Goal: Information Seeking & Learning: Learn about a topic

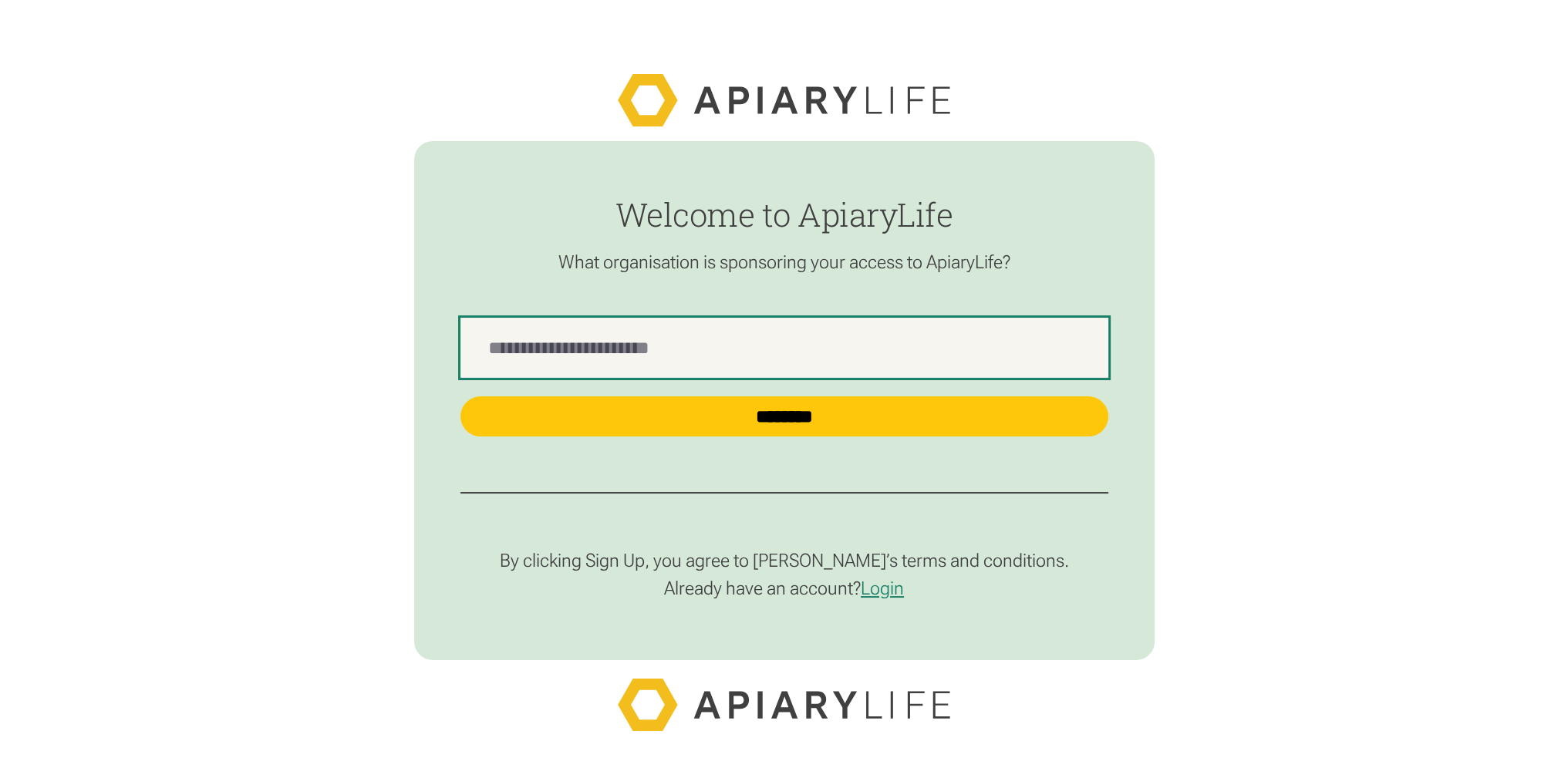
click at [633, 348] on Name "find-employer" at bounding box center [784, 348] width 648 height 60
type Name "**********"
click at [461, 397] on input "********" at bounding box center [784, 416] width 648 height 40
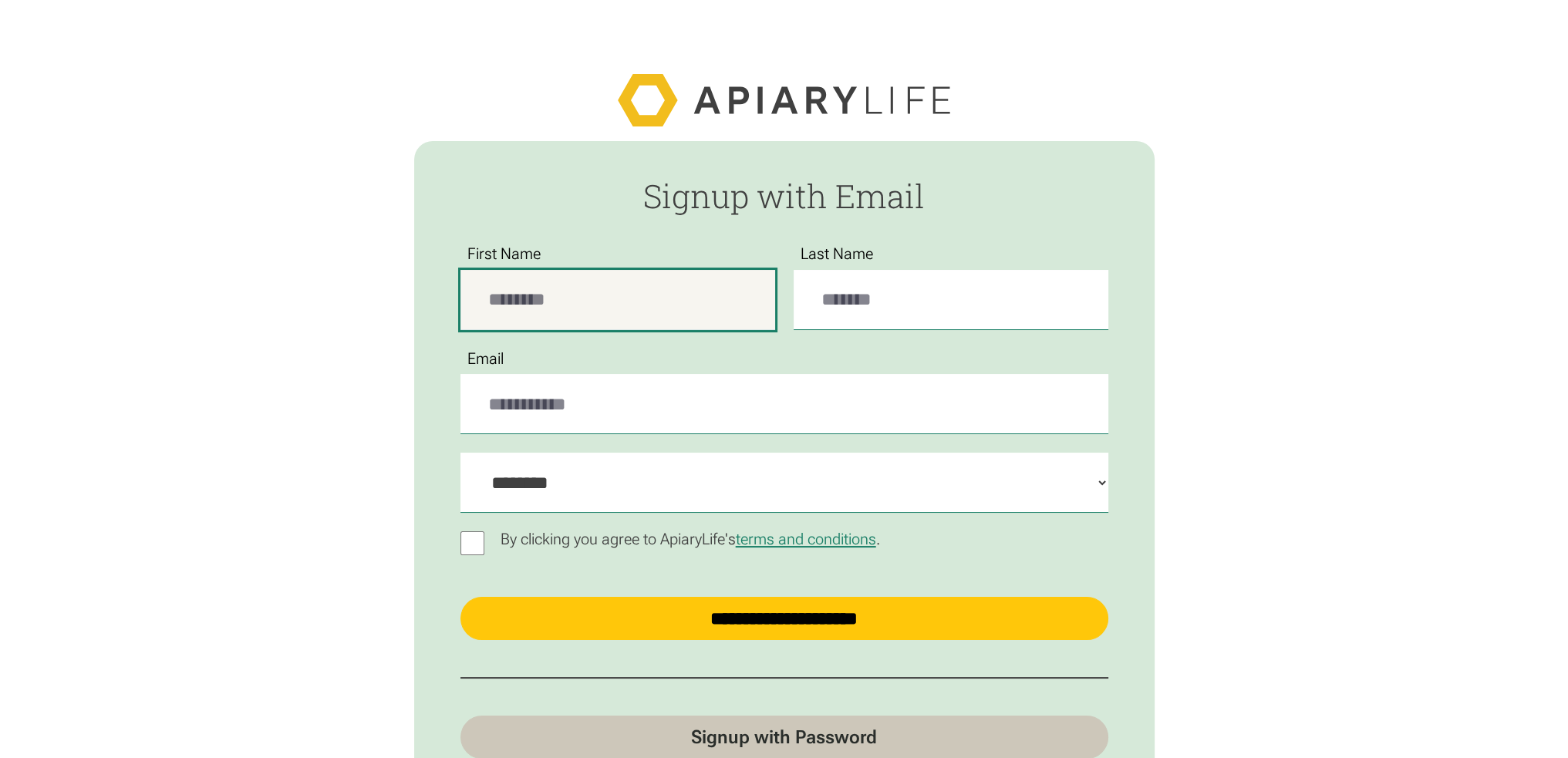
click at [651, 290] on input "First Name" at bounding box center [617, 300] width 315 height 60
type input "****"
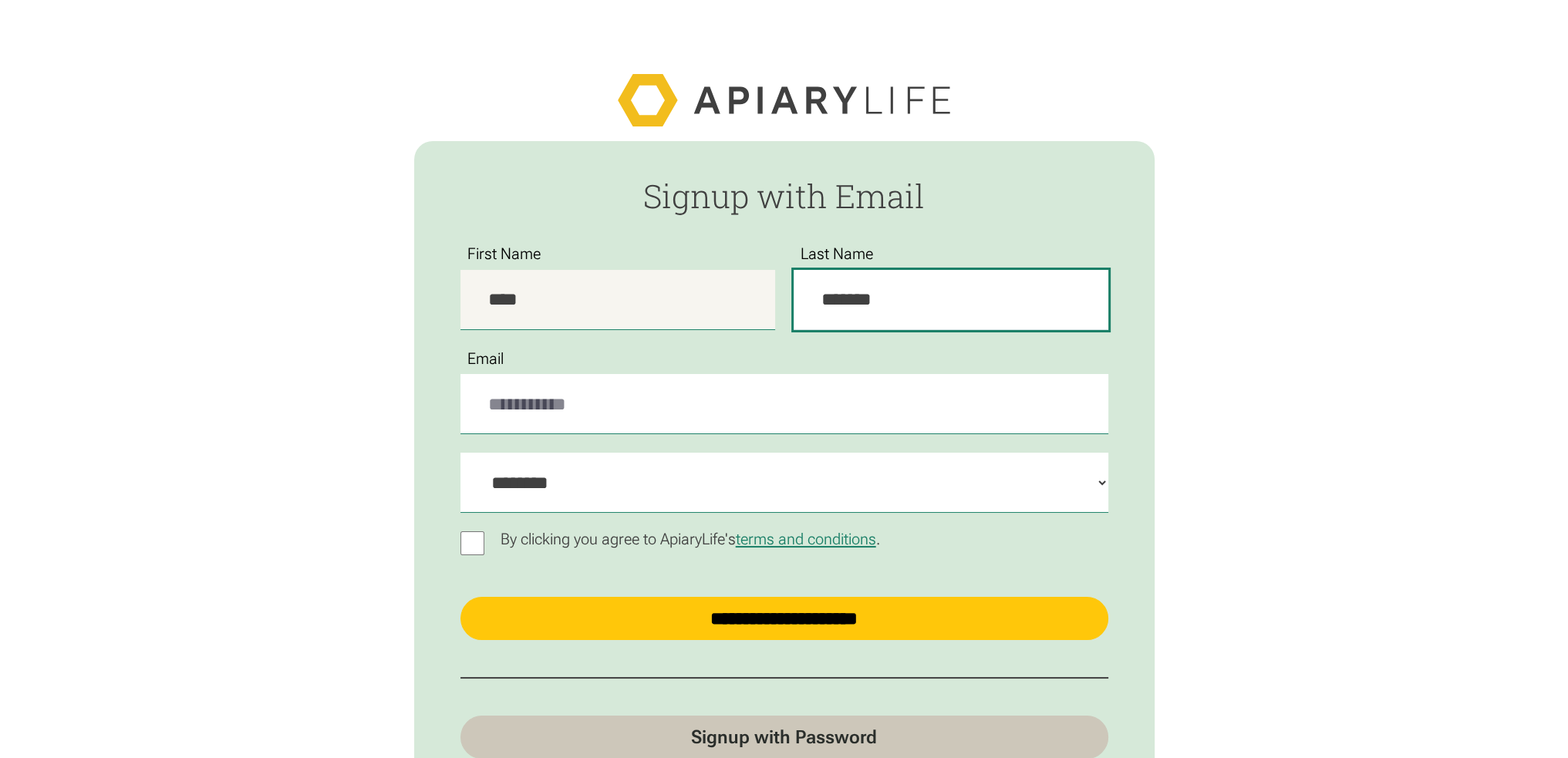
type input "*******"
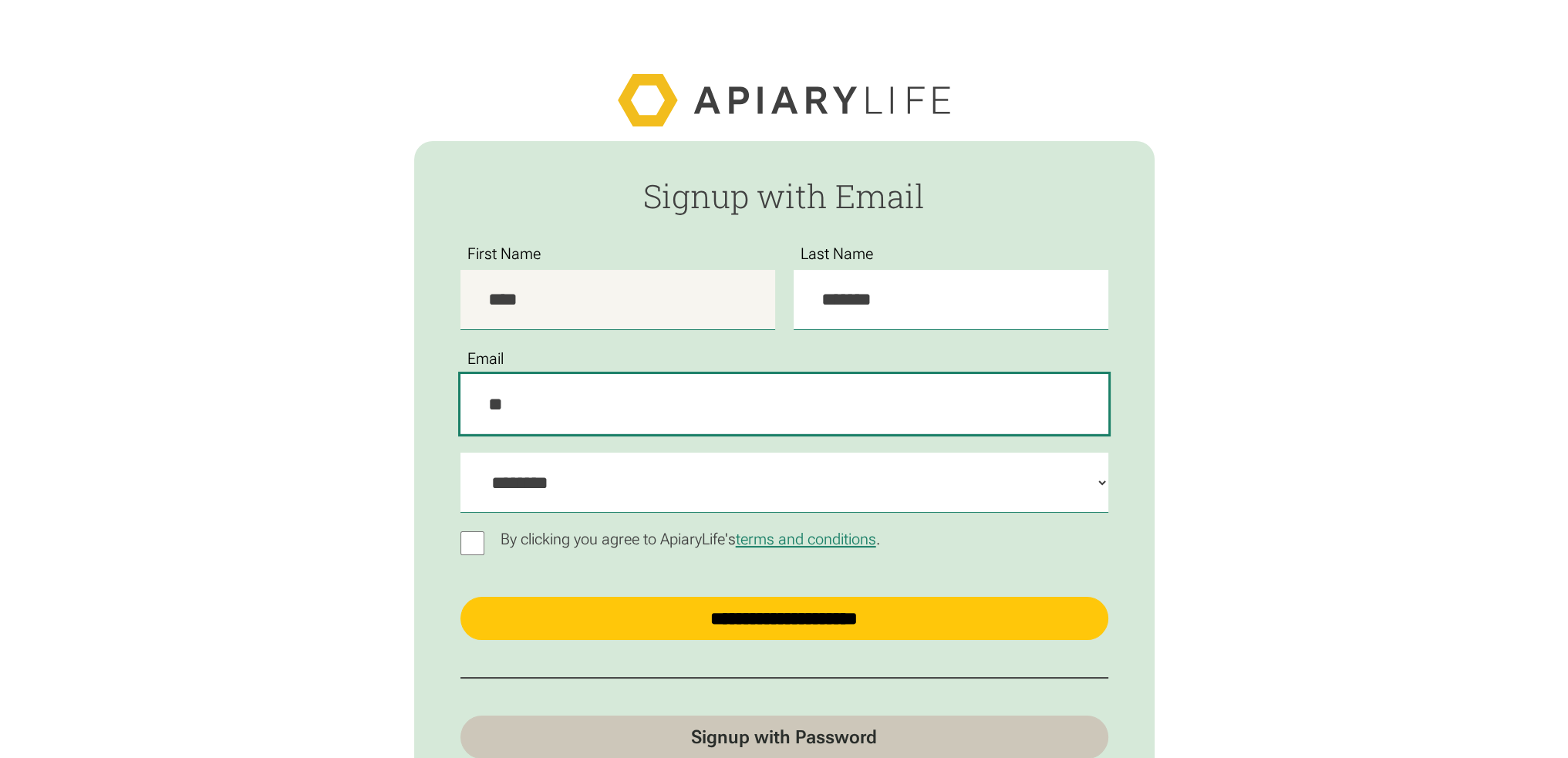
type input "*"
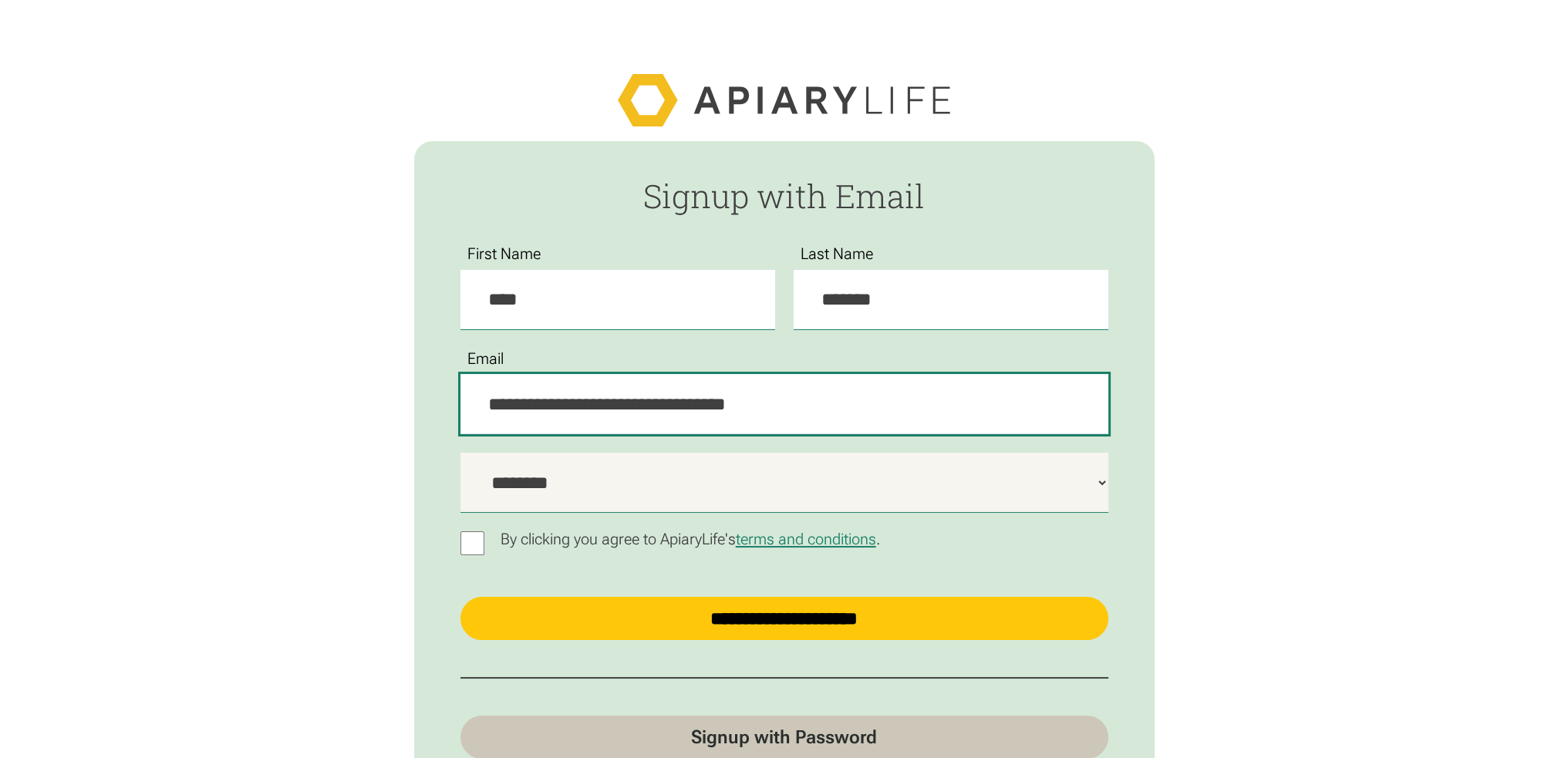
type input "**********"
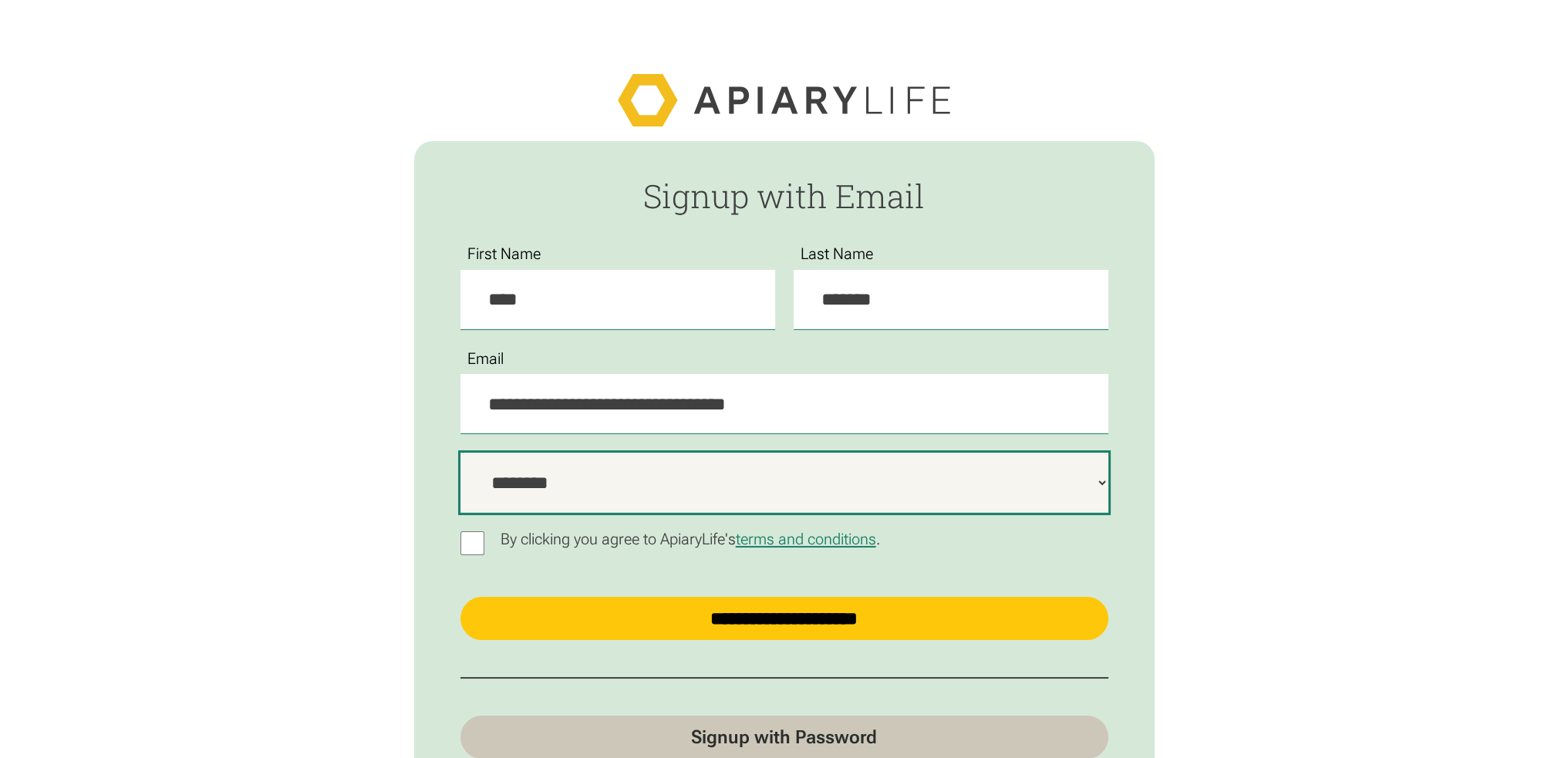
click at [988, 473] on select "**********" at bounding box center [784, 483] width 648 height 60
select select "***"
click at [461, 454] on select "**********" at bounding box center [784, 483] width 648 height 60
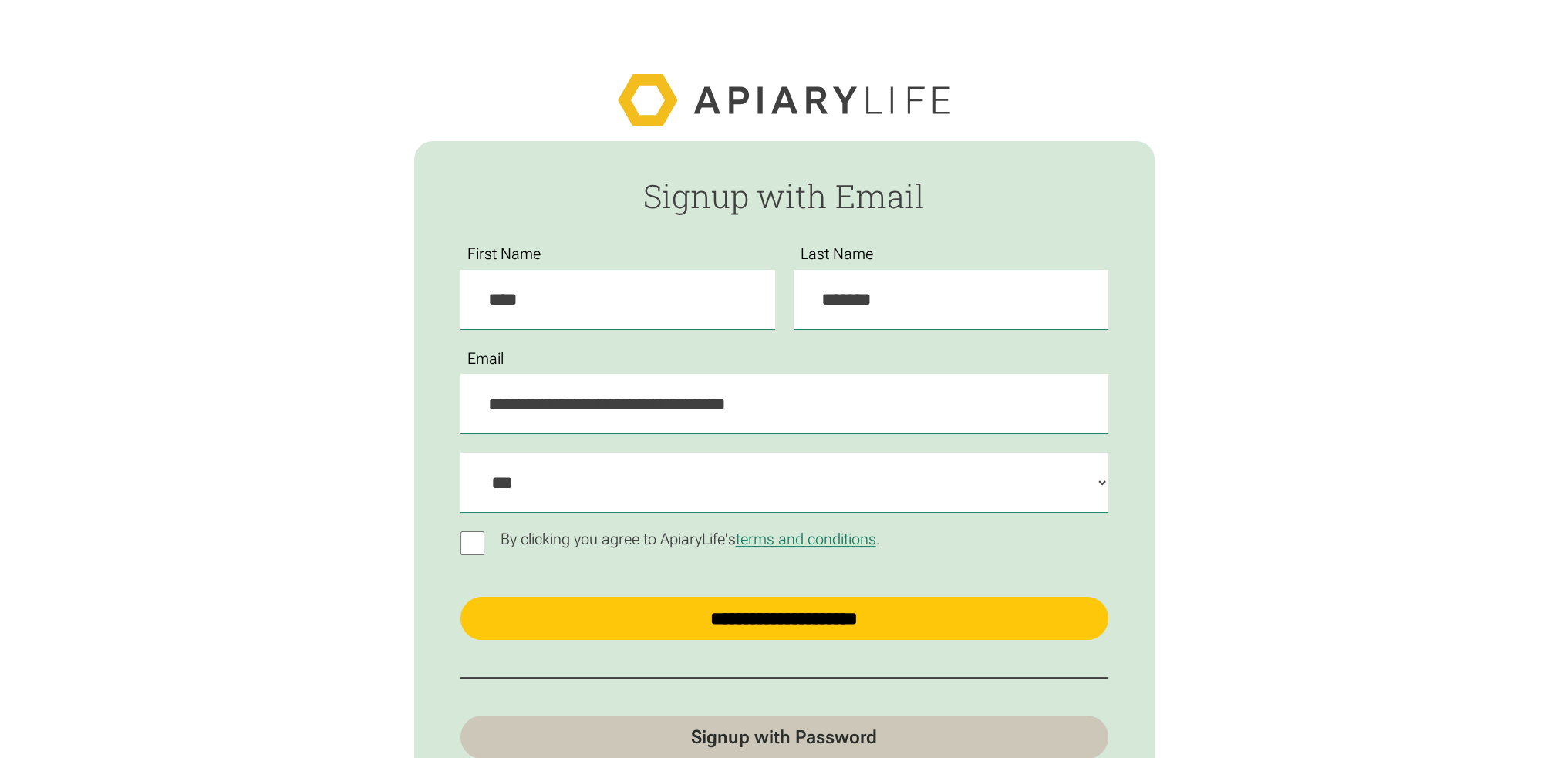
click at [486, 540] on div "By clicking you agree to ApiaryLife's terms and conditions ." at bounding box center [784, 544] width 648 height 24
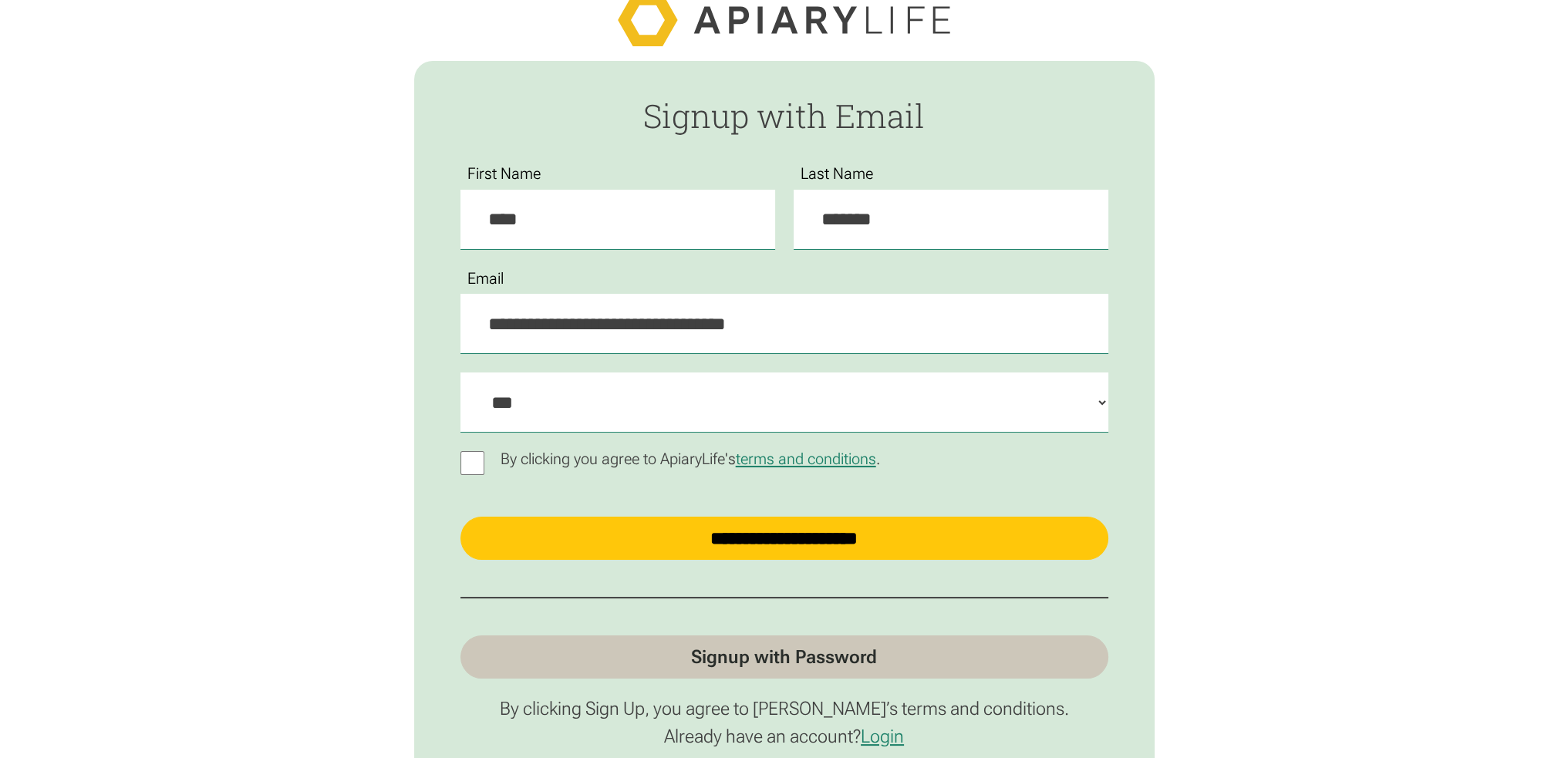
scroll to position [262, 0]
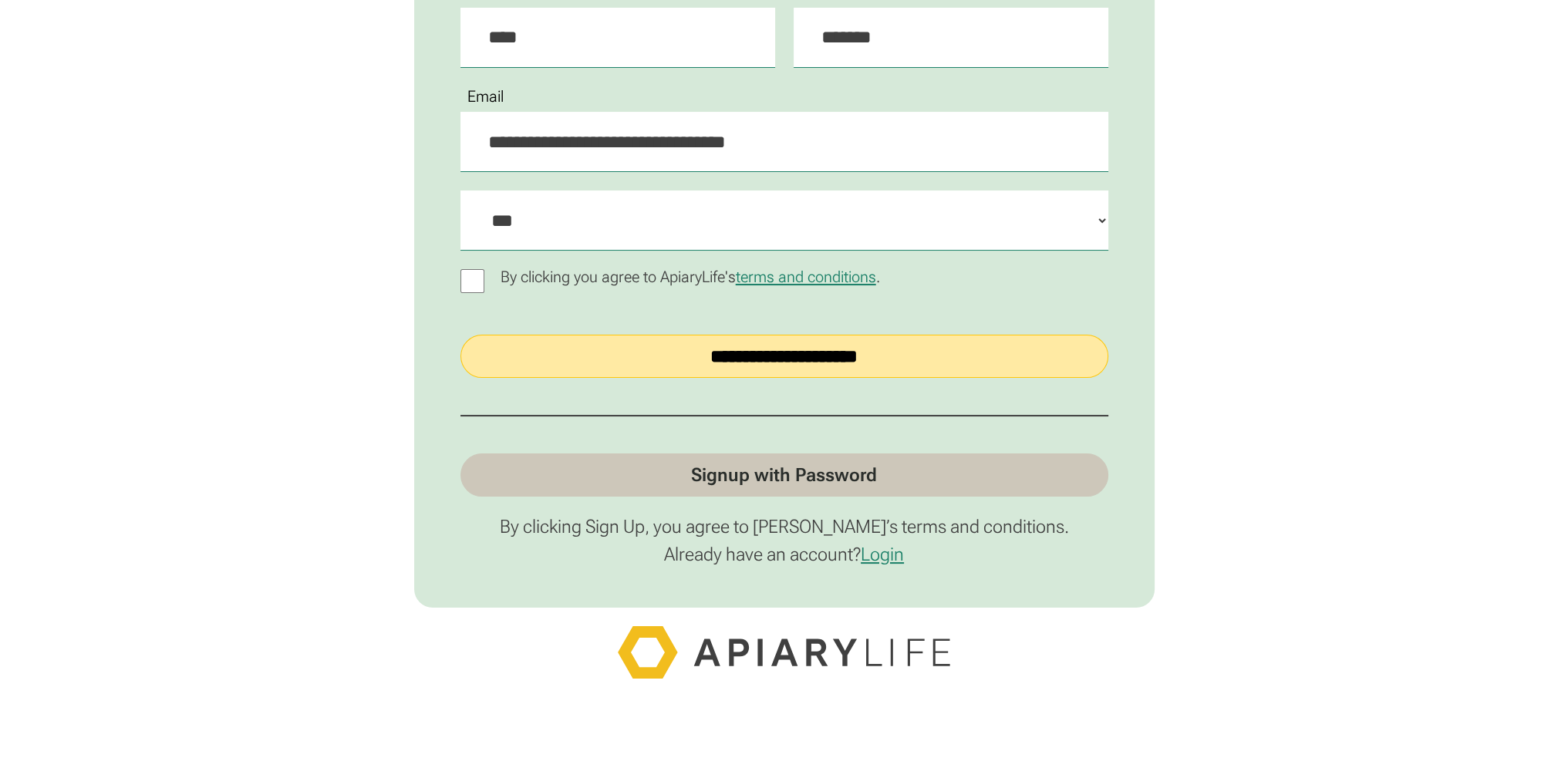
click at [758, 354] on input "**********" at bounding box center [784, 357] width 648 height 43
type input "**********"
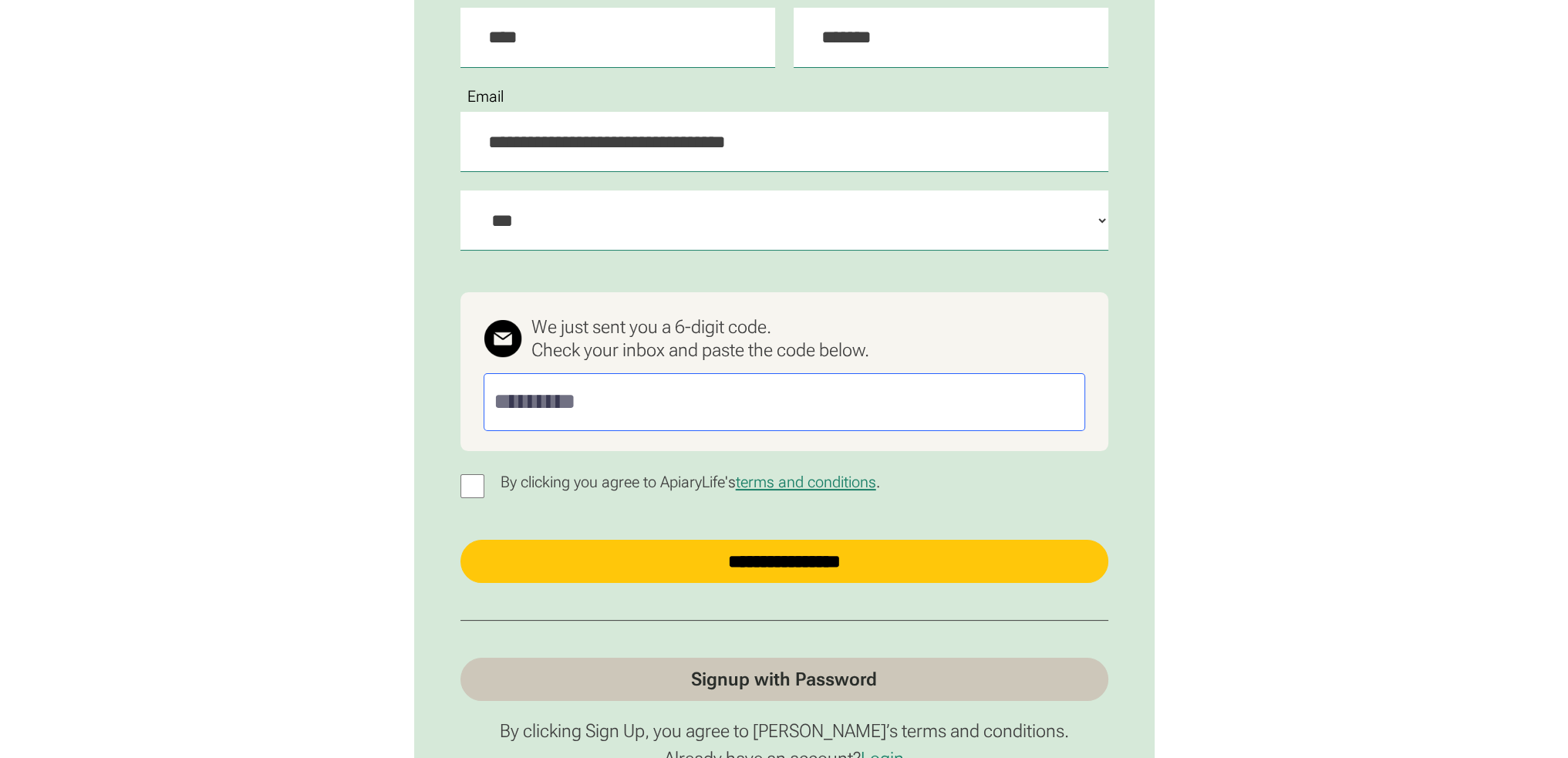
click at [561, 410] on input "Passwordless Signup" at bounding box center [784, 401] width 602 height 57
paste input "******"
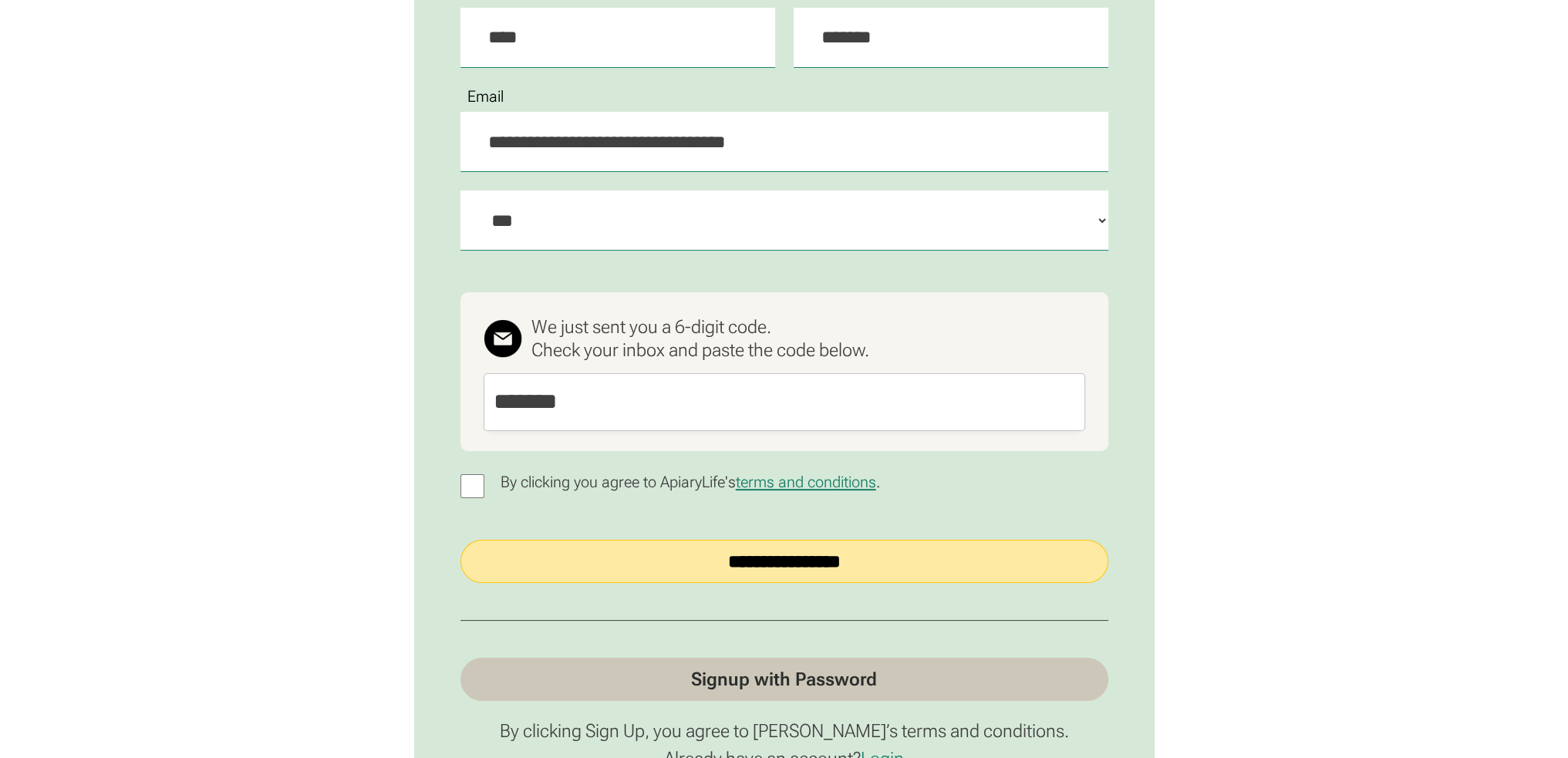
click at [660, 562] on input "**********" at bounding box center [784, 561] width 648 height 43
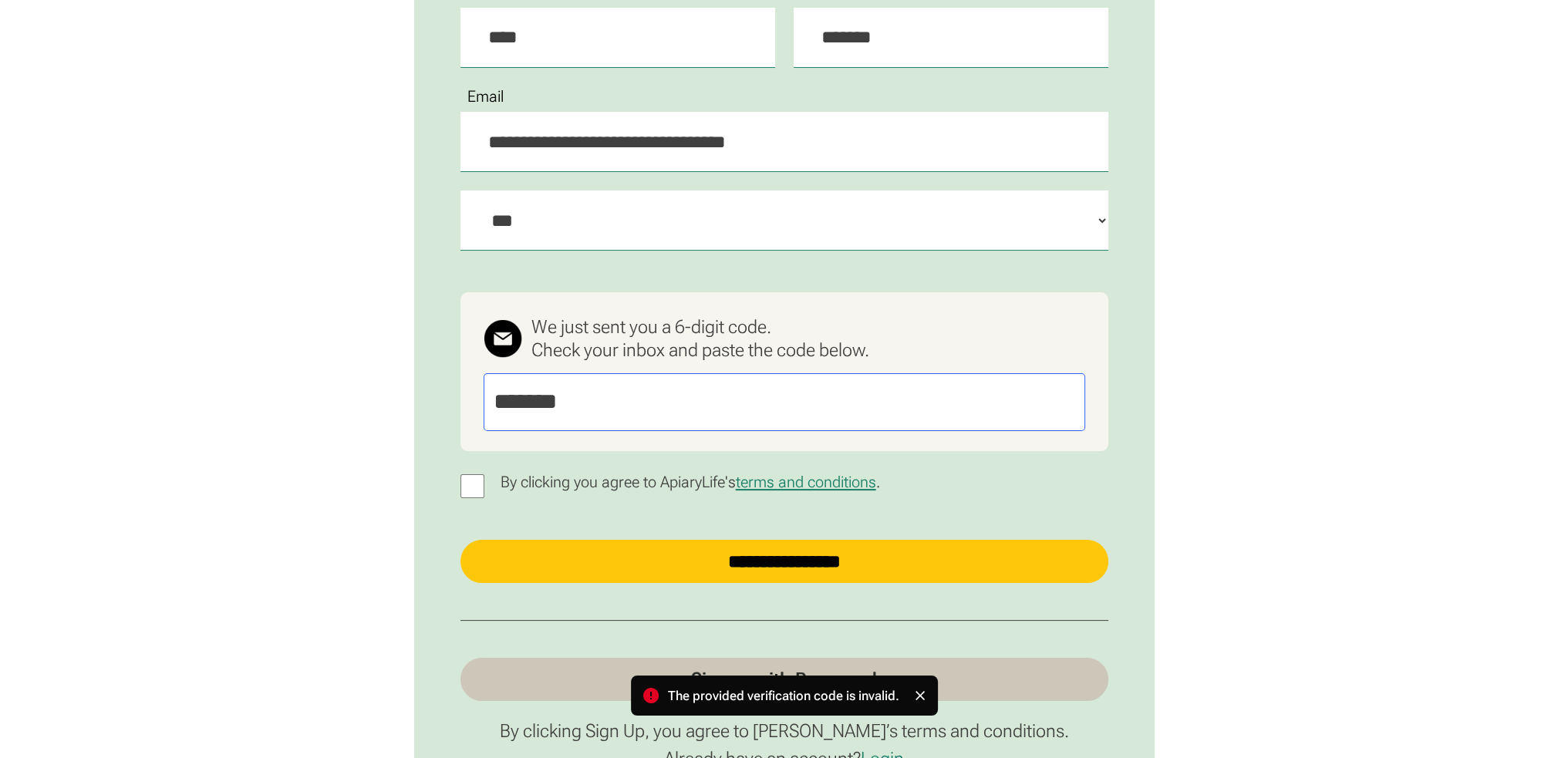
click at [536, 402] on input "******" at bounding box center [784, 401] width 602 height 57
drag, startPoint x: 598, startPoint y: 404, endPoint x: 302, endPoint y: 388, distance: 296.4
click at [302, 388] on div "**********" at bounding box center [784, 351] width 1568 height 1226
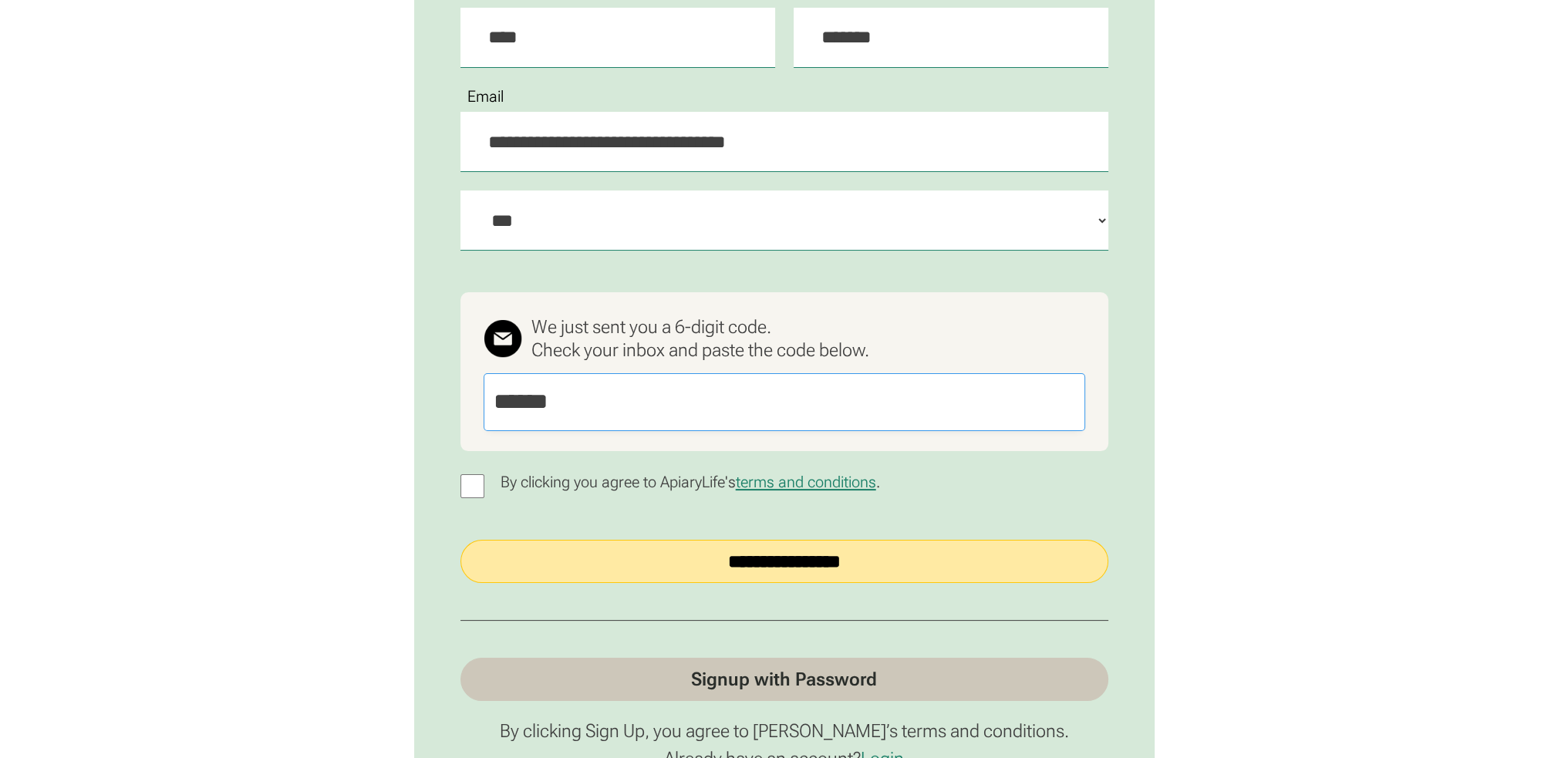
type input "******"
click at [565, 570] on input "**********" at bounding box center [784, 561] width 648 height 43
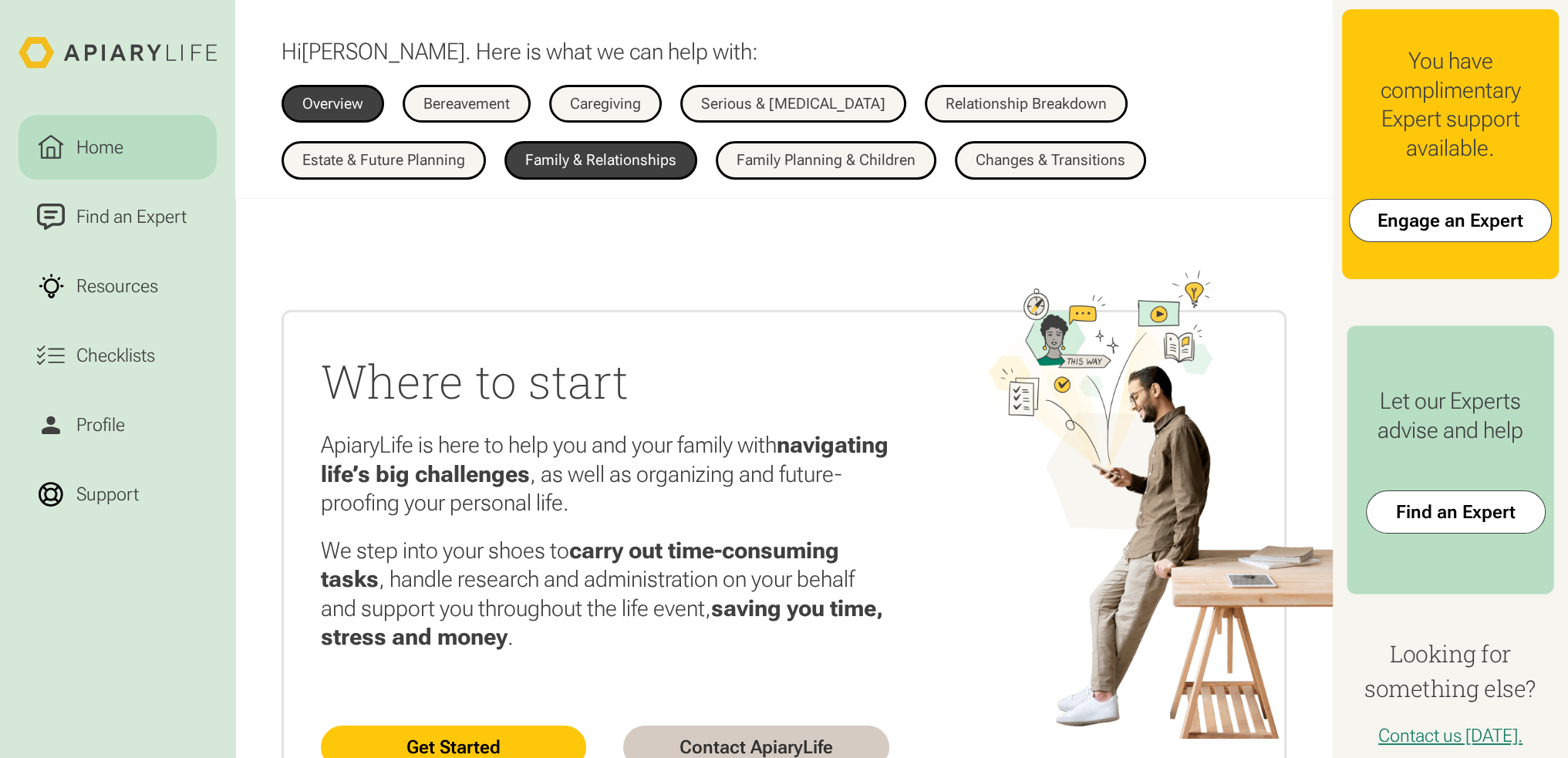
click at [566, 154] on div "Family & Relationships" at bounding box center [600, 161] width 151 height 16
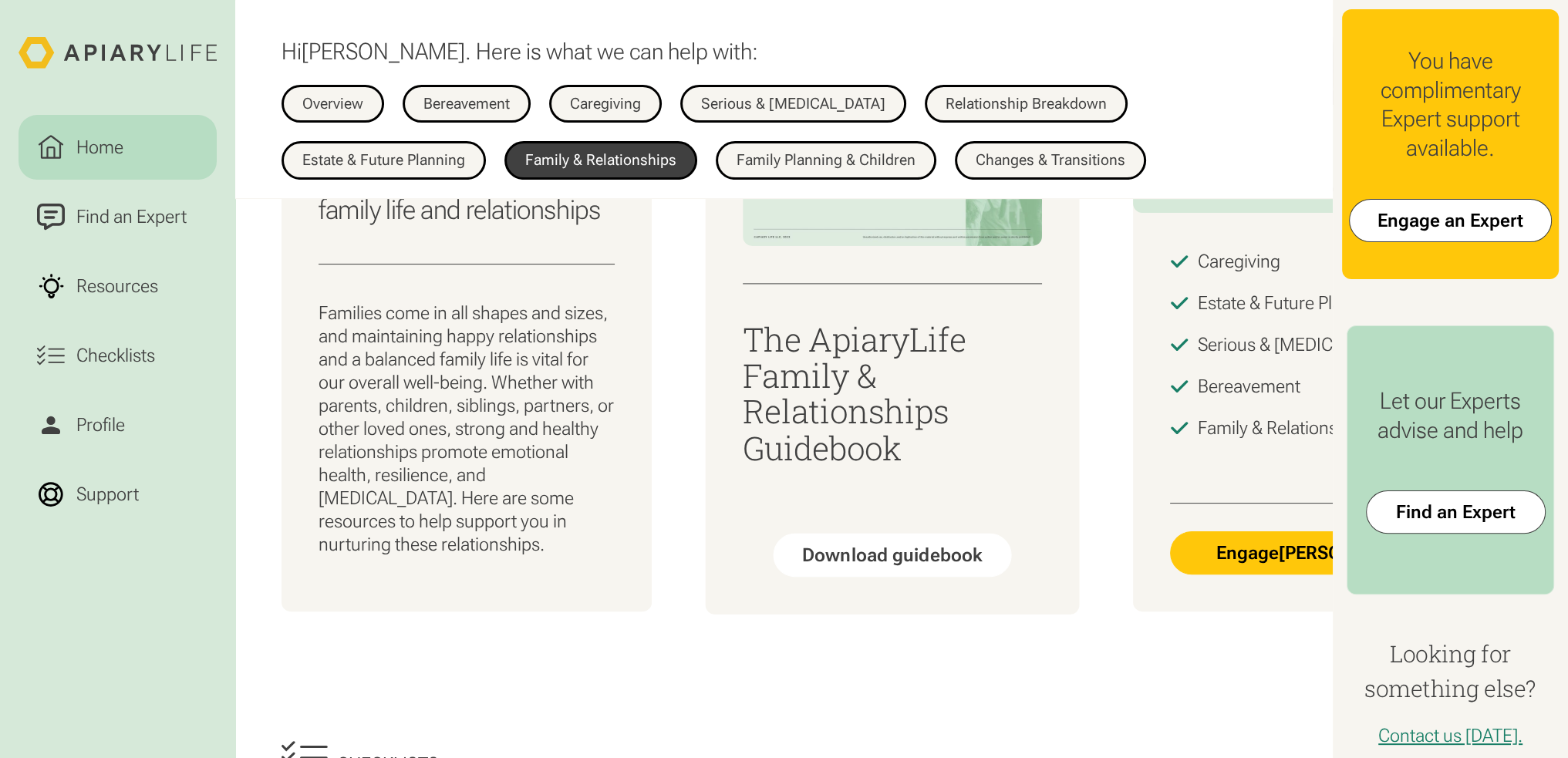
scroll to position [463, 0]
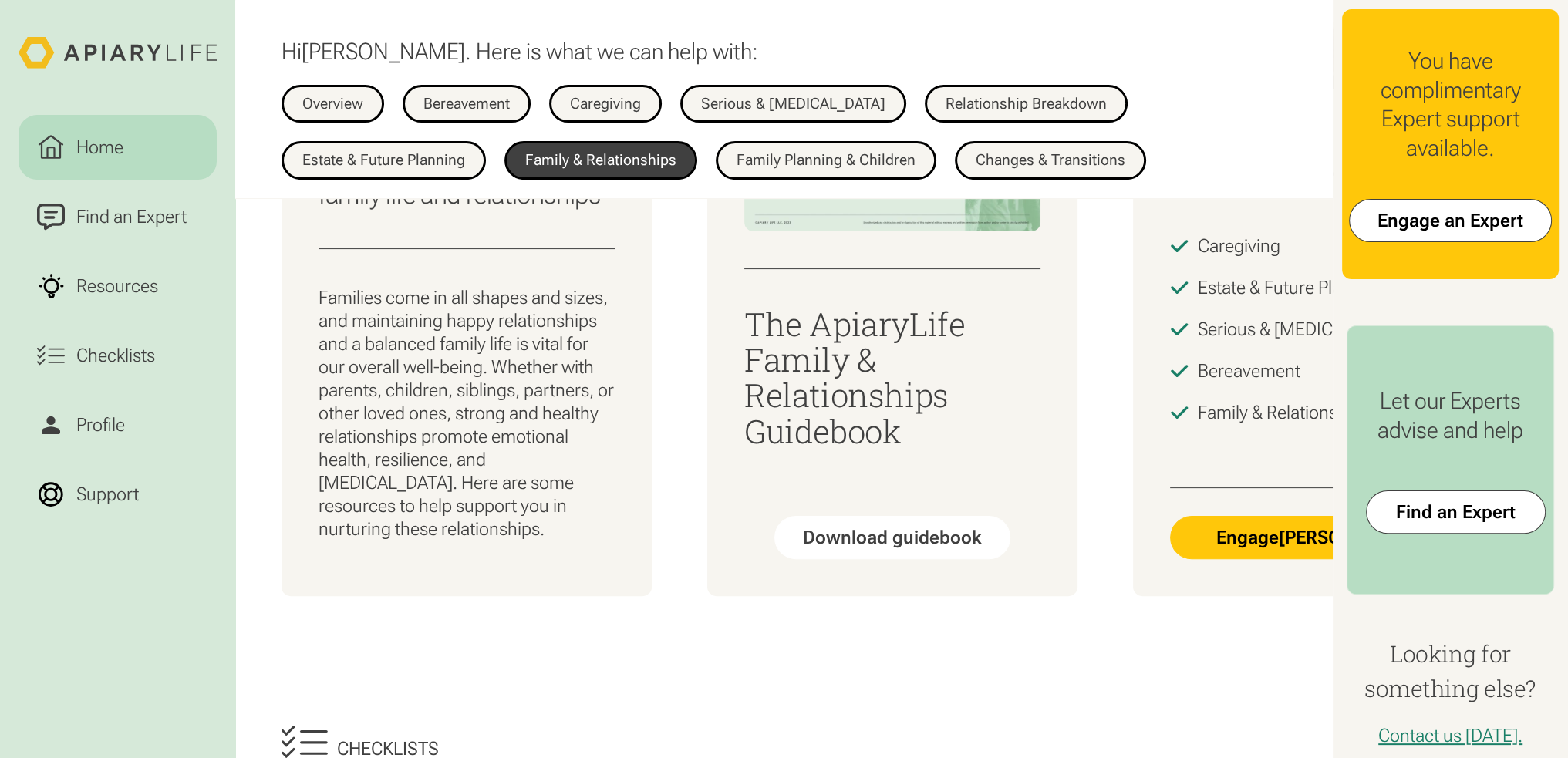
click at [706, 755] on div "Checklists" at bounding box center [784, 749] width 1005 height 47
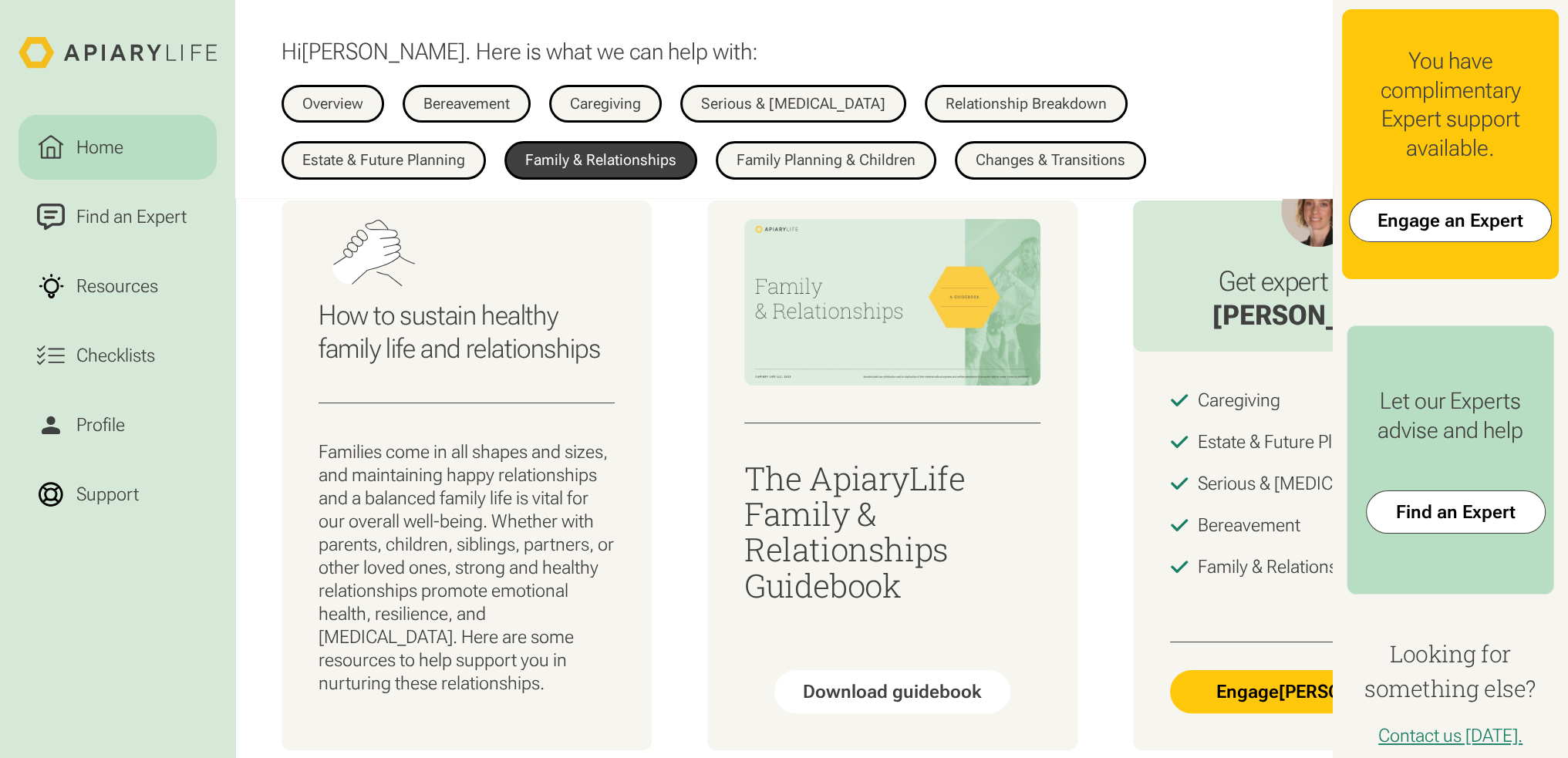
scroll to position [0, 0]
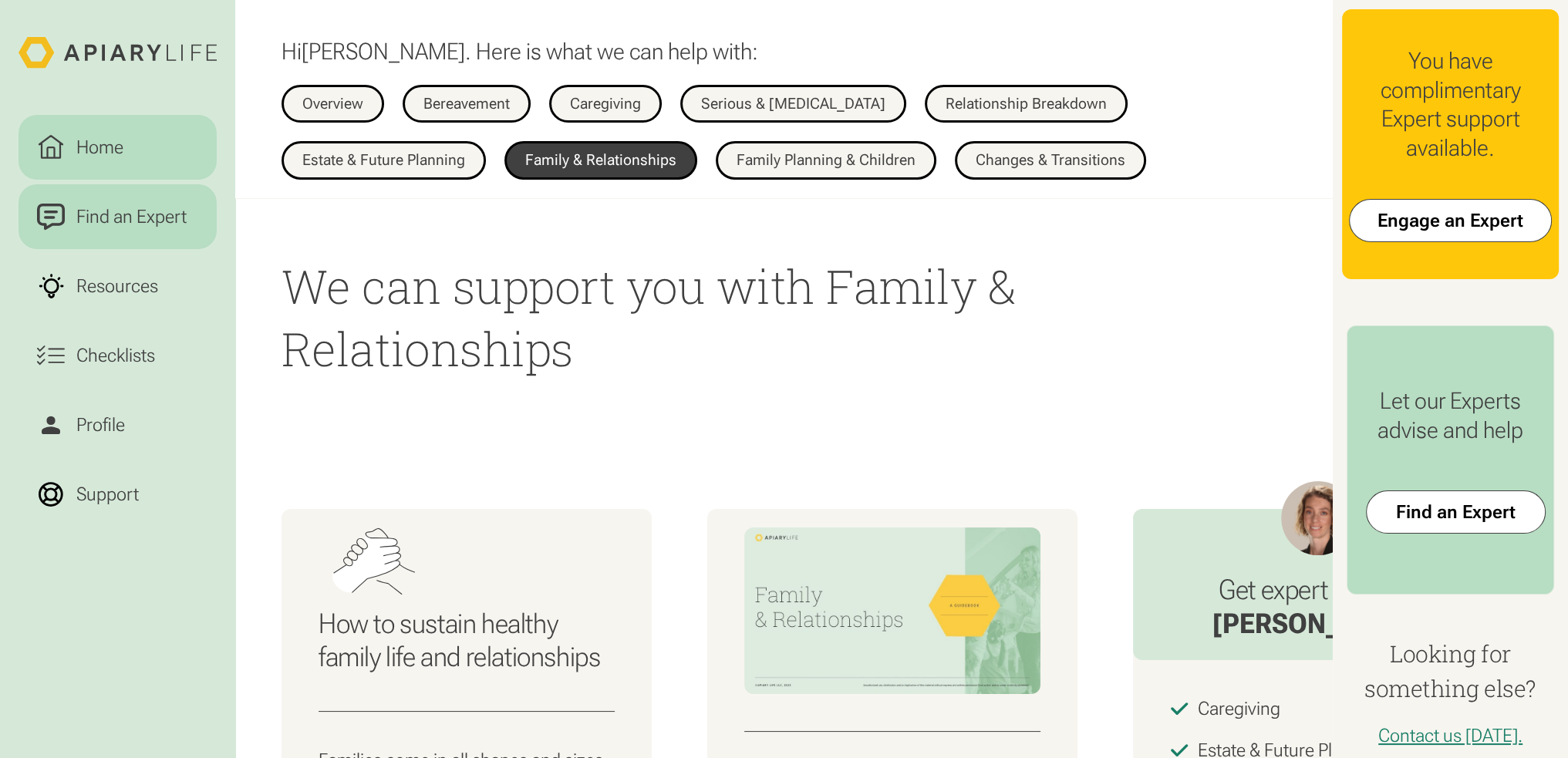
click at [154, 227] on div "Find an Expert" at bounding box center [131, 216] width 120 height 28
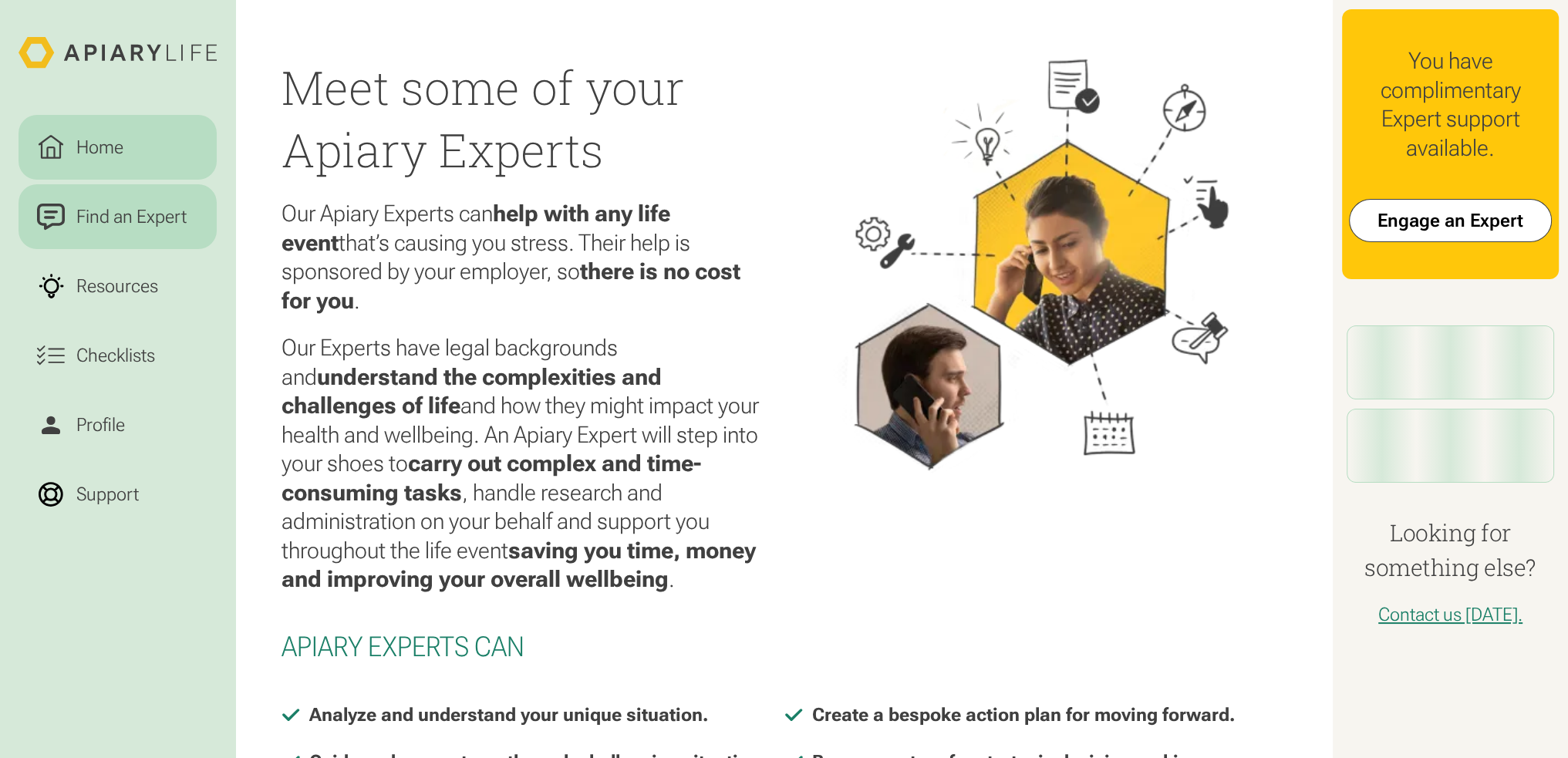
click at [110, 153] on html "Home Find an Expert Resources Checklists Profile Support Meet some of your Apia…" at bounding box center [784, 379] width 1568 height 758
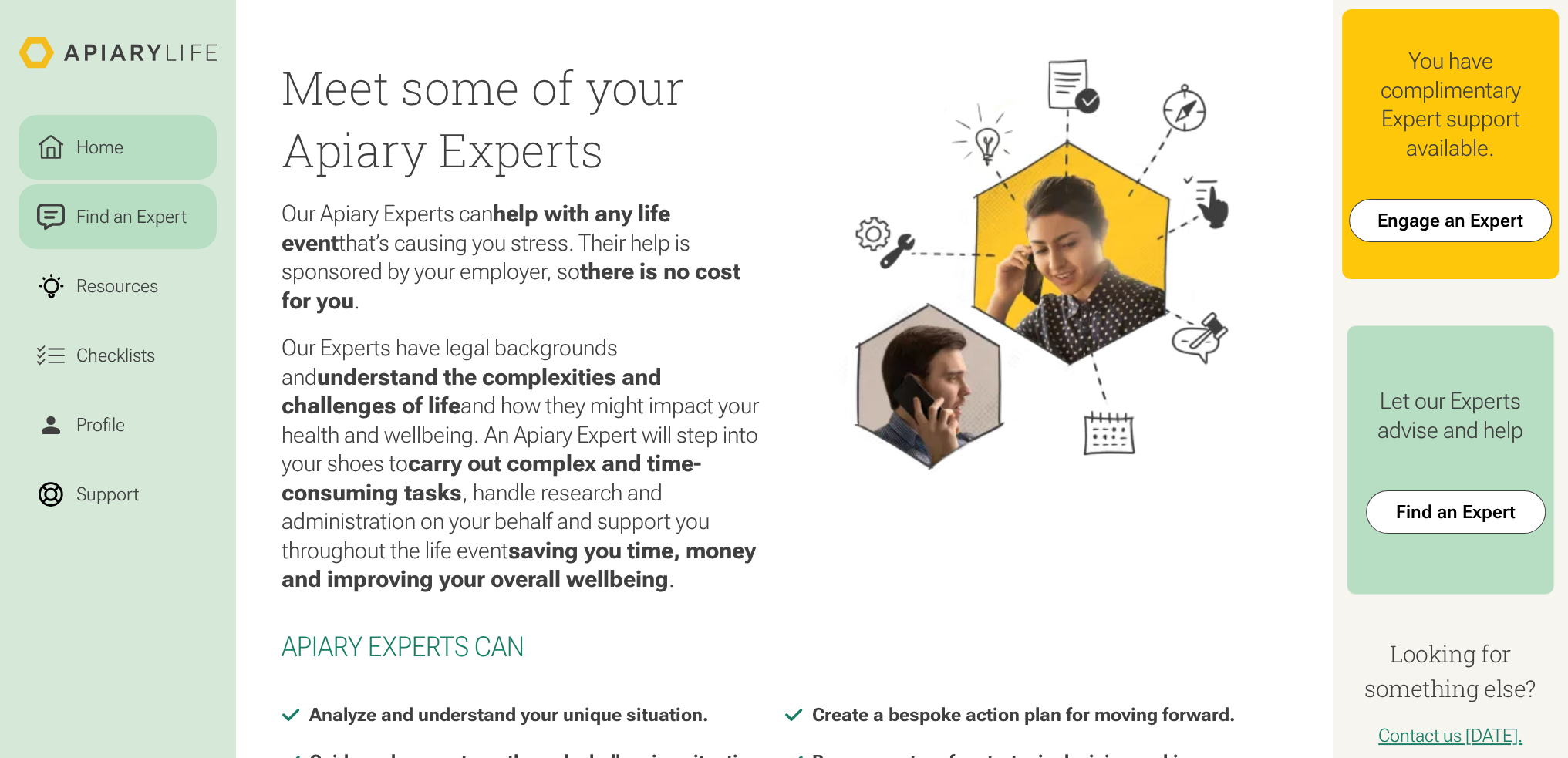
click at [107, 158] on div "Home" at bounding box center [100, 147] width 56 height 28
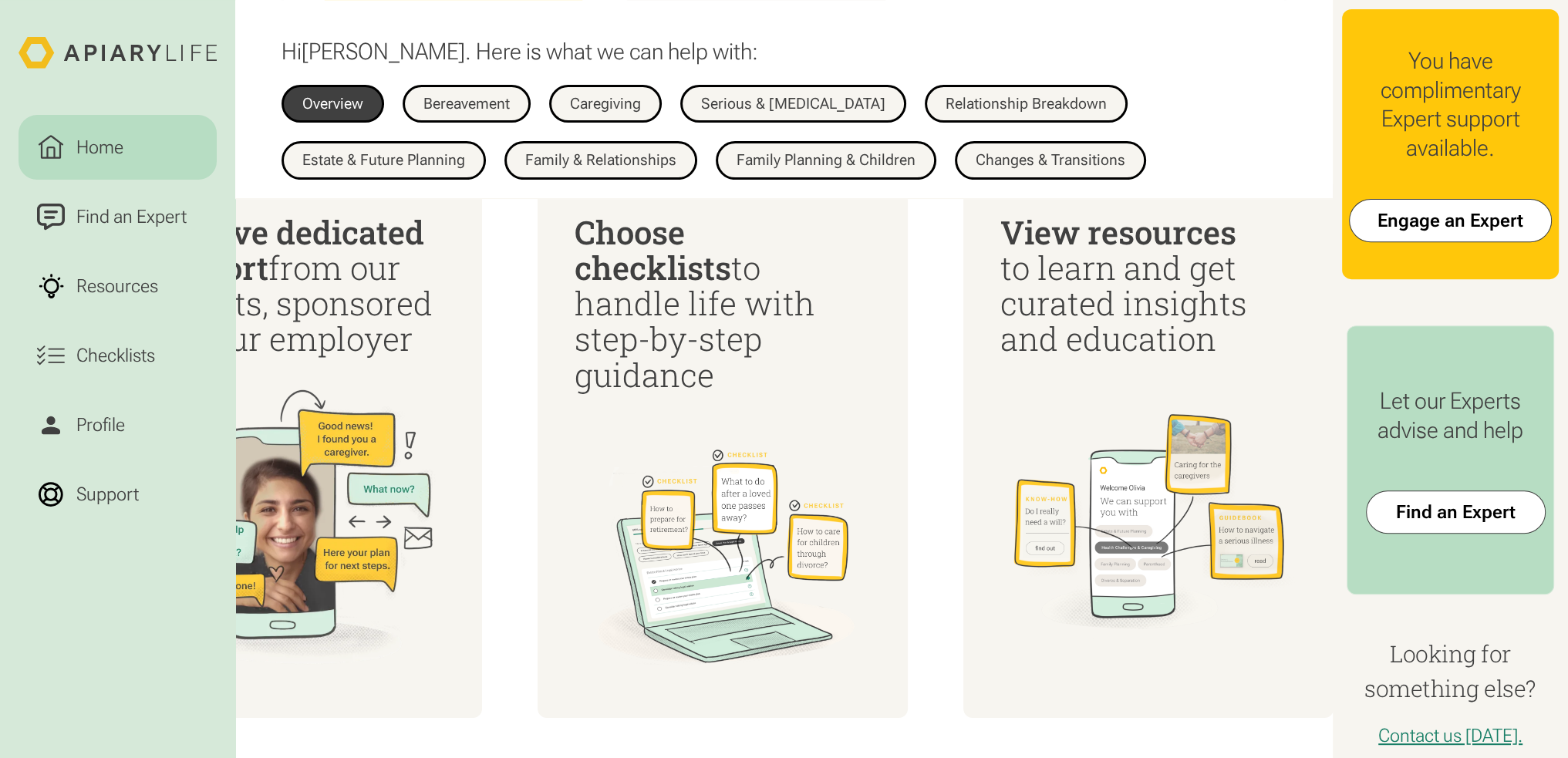
scroll to position [529, 0]
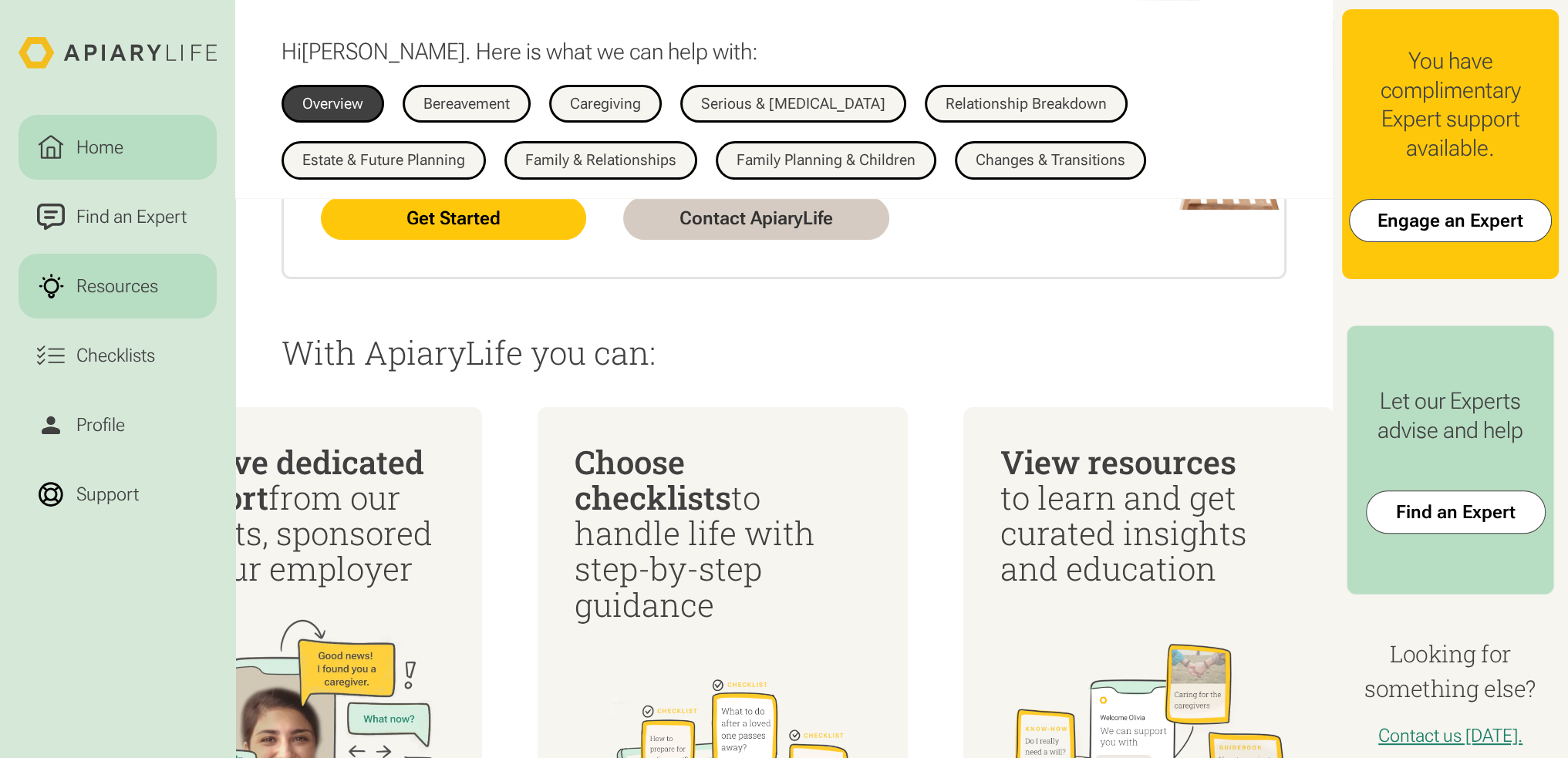
click at [124, 294] on div "Resources" at bounding box center [117, 286] width 91 height 28
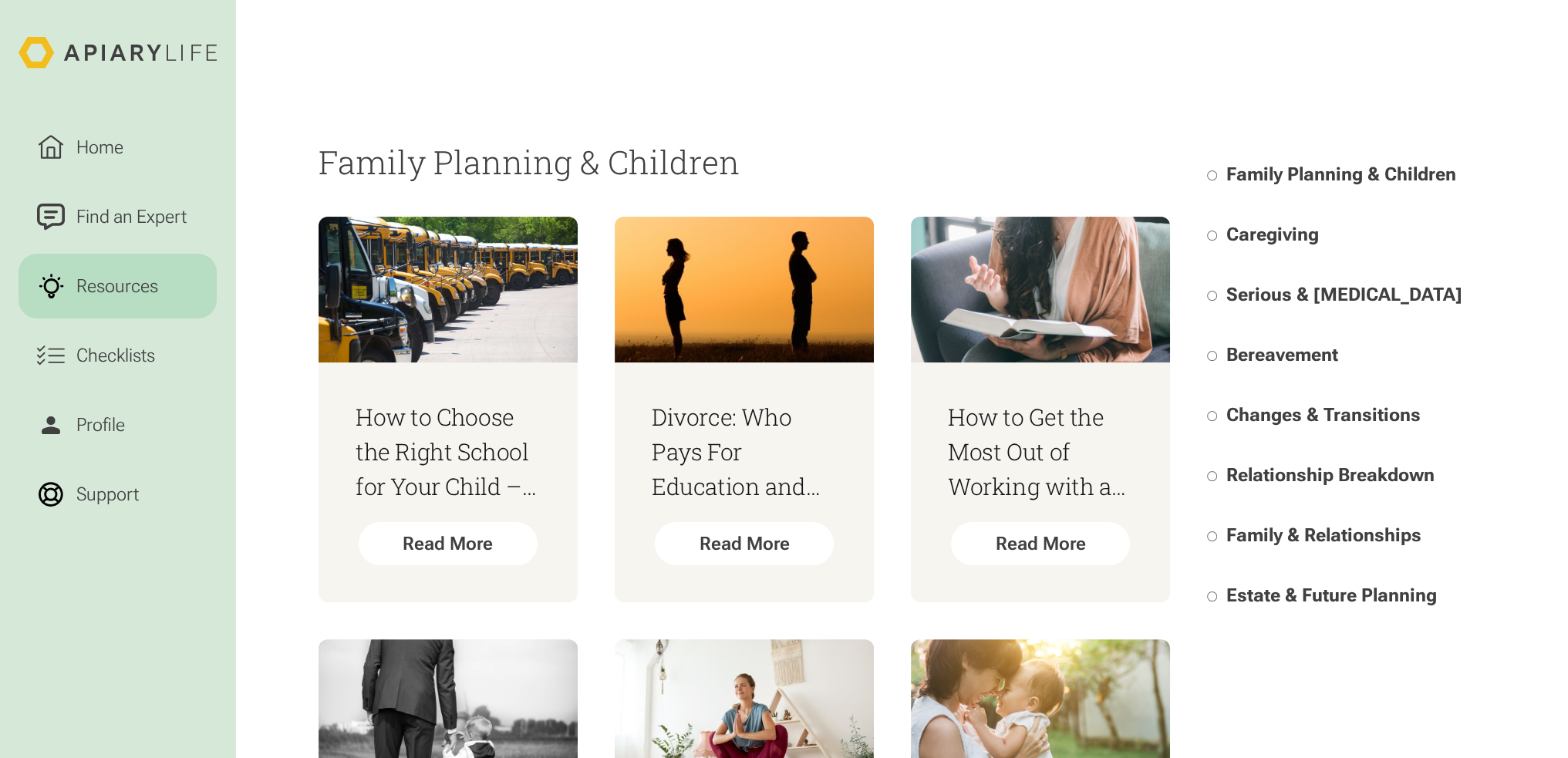
scroll to position [386, 0]
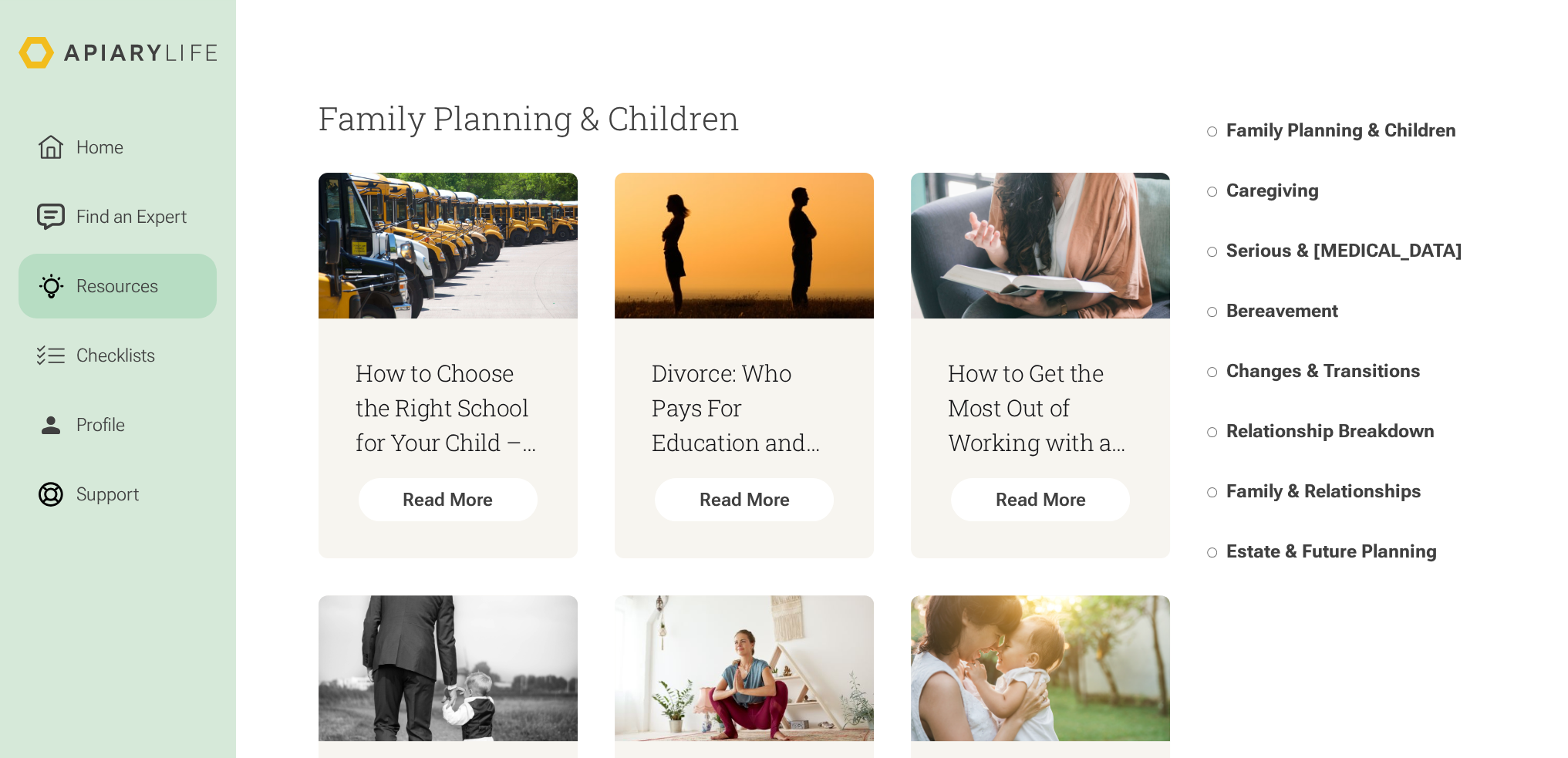
click at [1272, 489] on span "Family & Relationships" at bounding box center [1324, 491] width 195 height 21
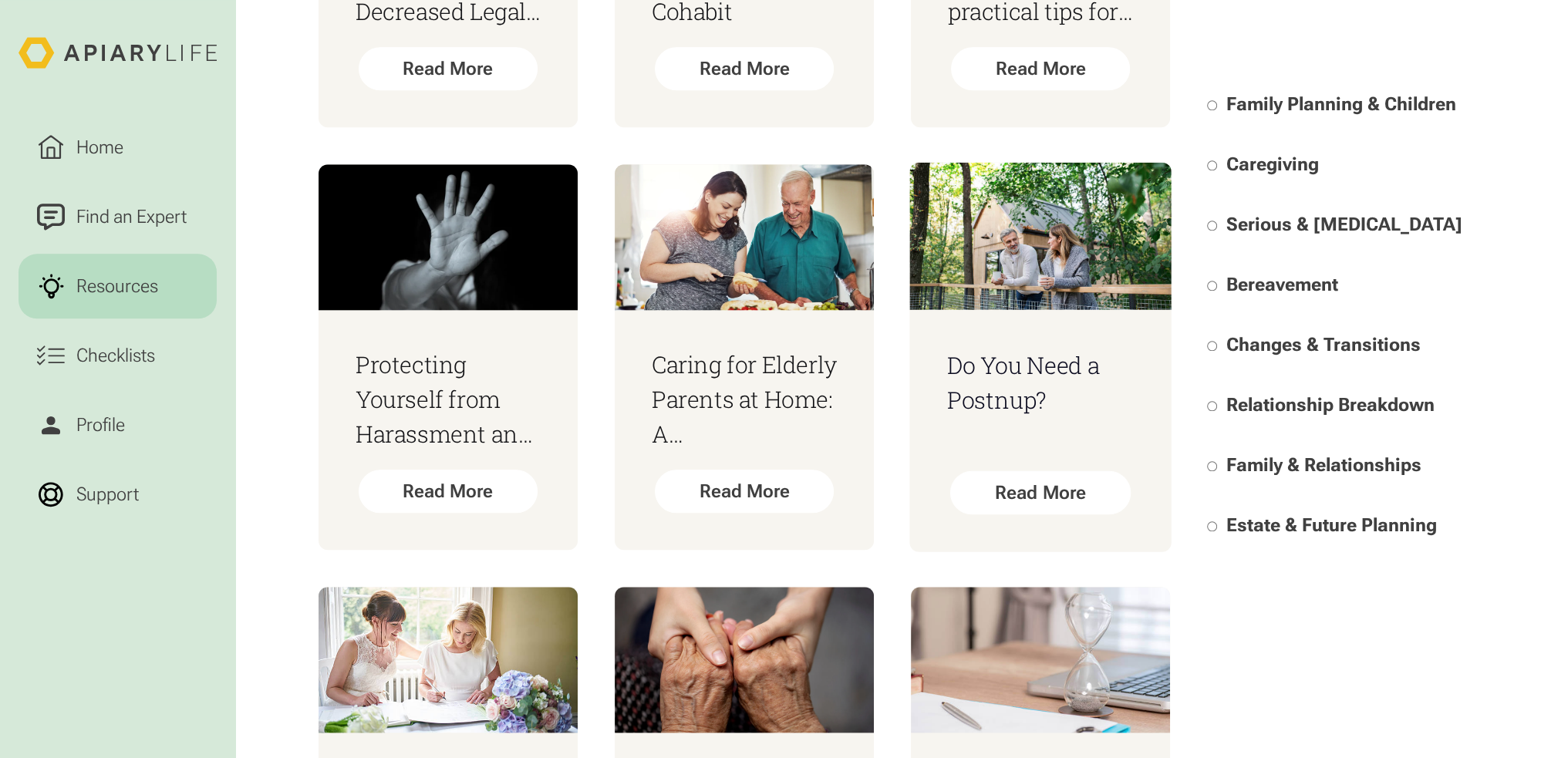
scroll to position [2087, 0]
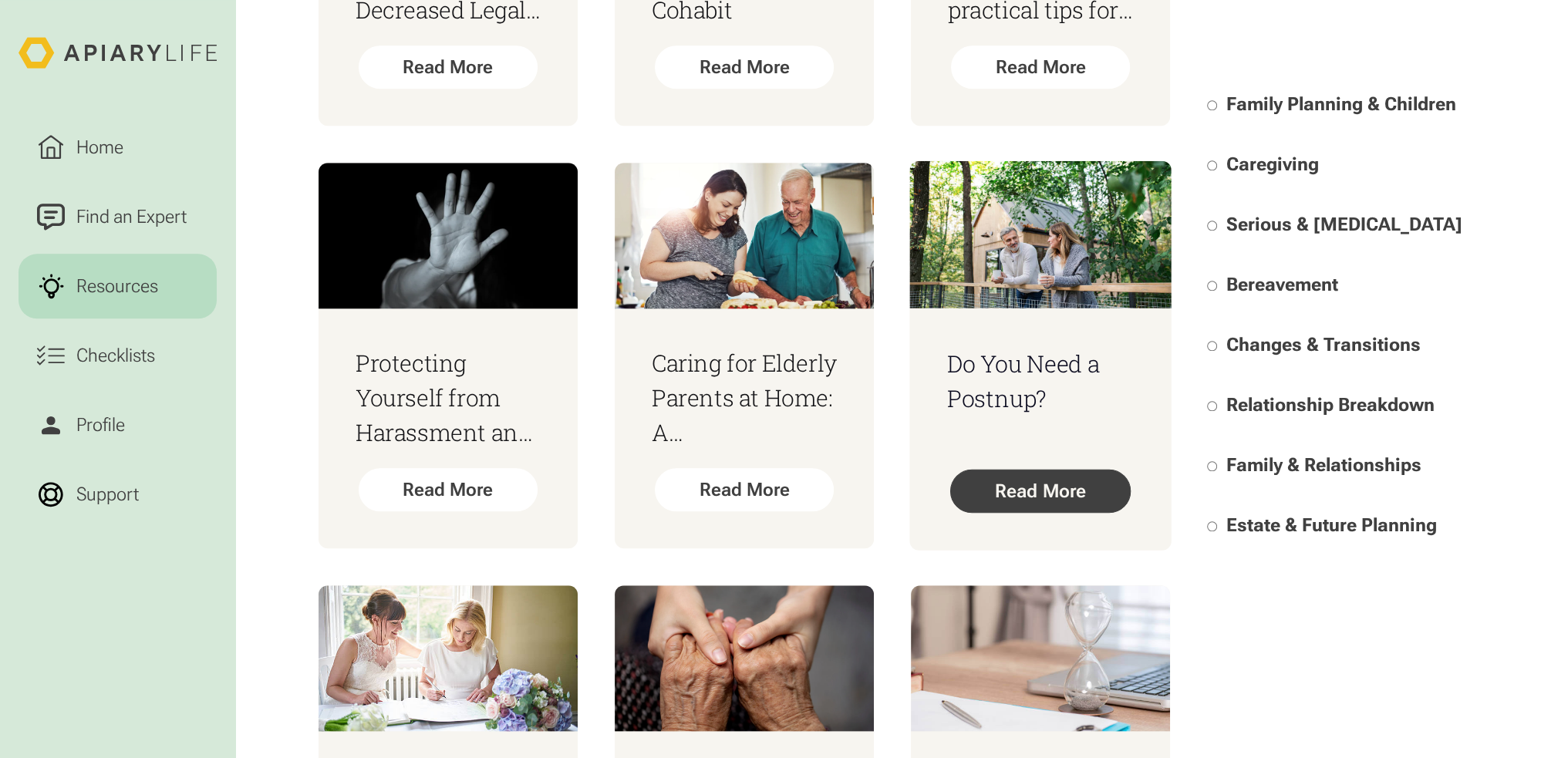
click at [1058, 491] on div "Read More" at bounding box center [1041, 491] width 181 height 44
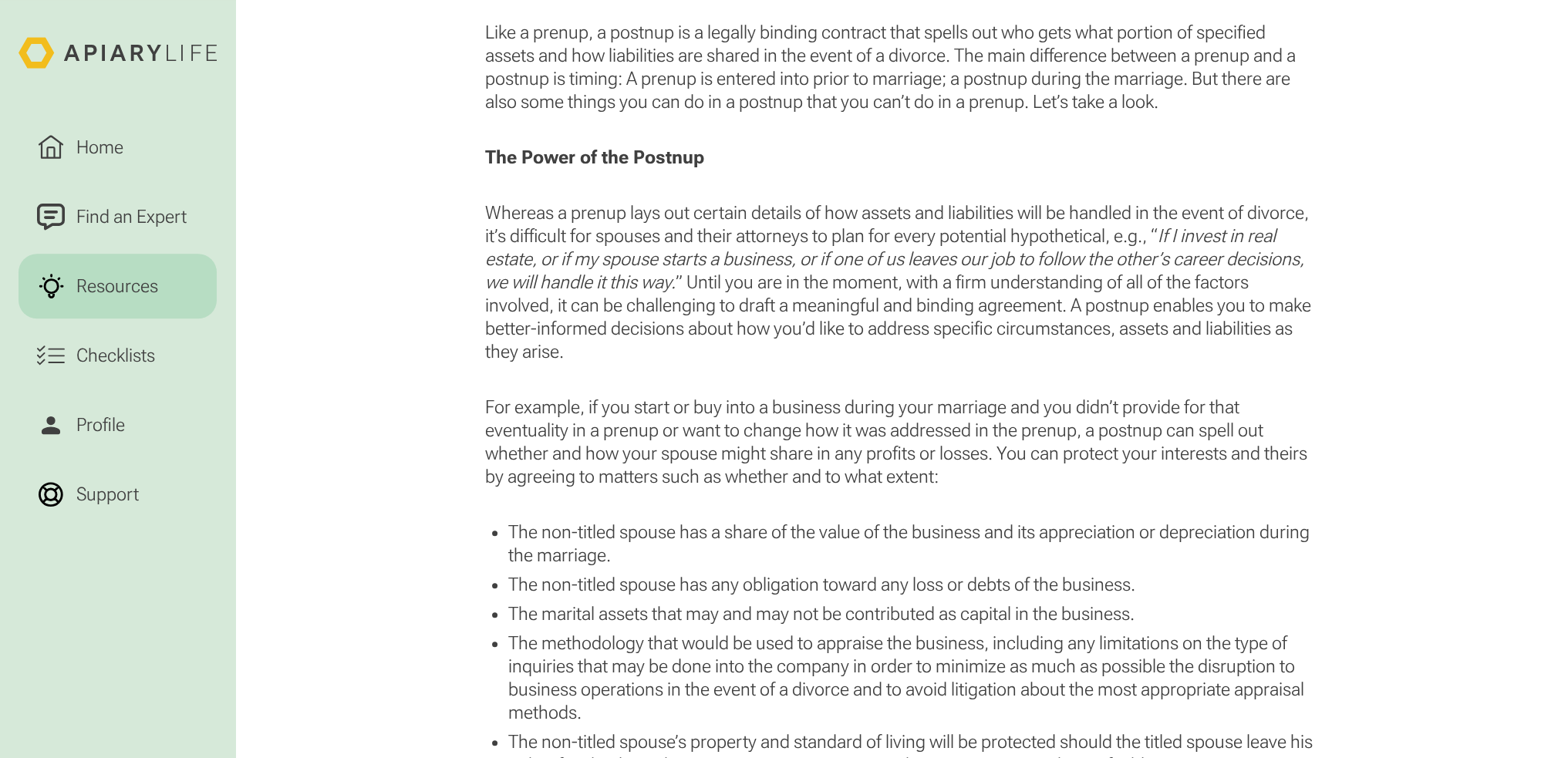
scroll to position [1466, 0]
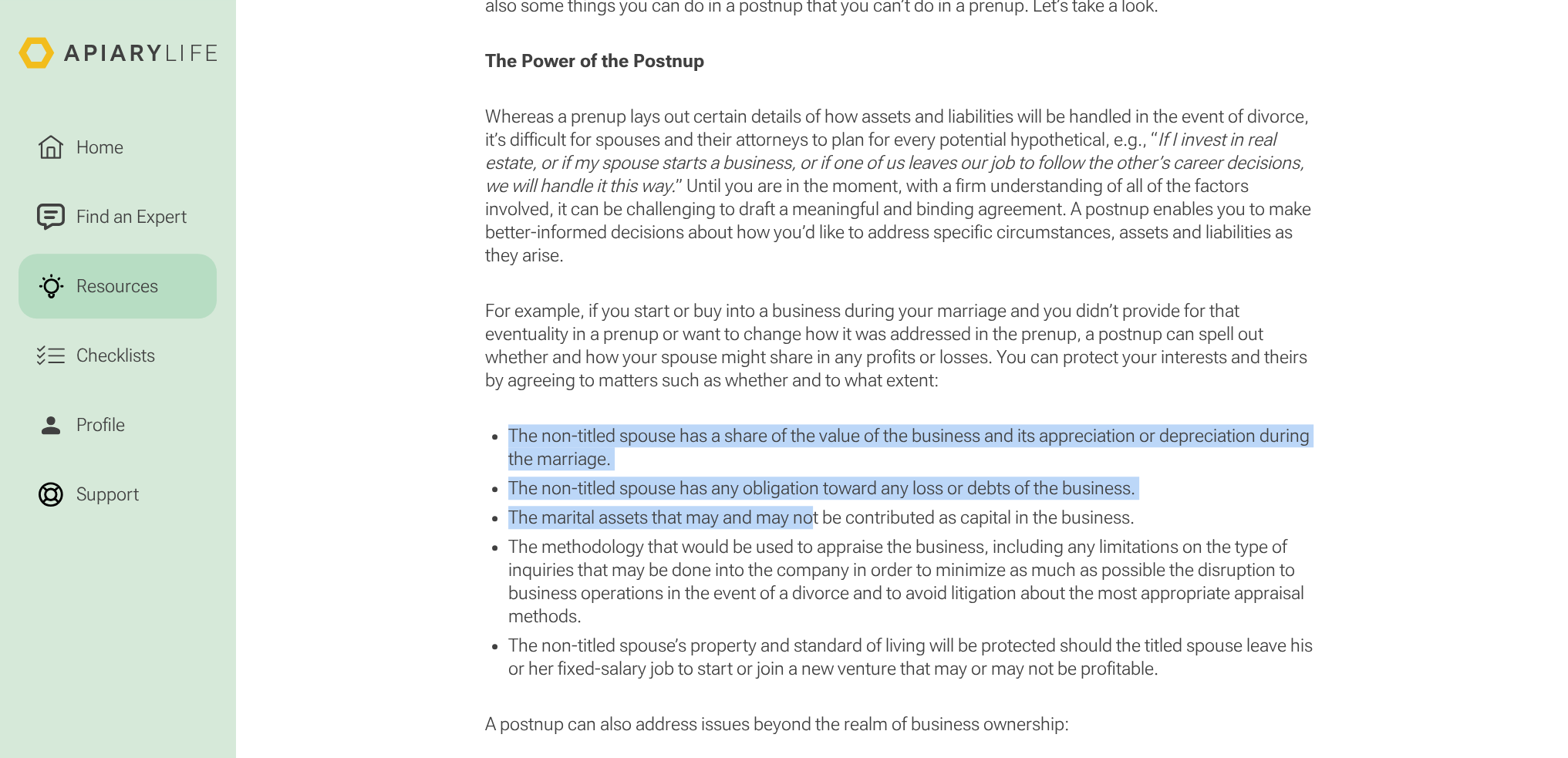
drag, startPoint x: 701, startPoint y: 416, endPoint x: 813, endPoint y: 502, distance: 141.2
click at [813, 502] on ul "The non-titled spouse has a share of the value of the business and its apprecia…" at bounding box center [901, 552] width 833 height 256
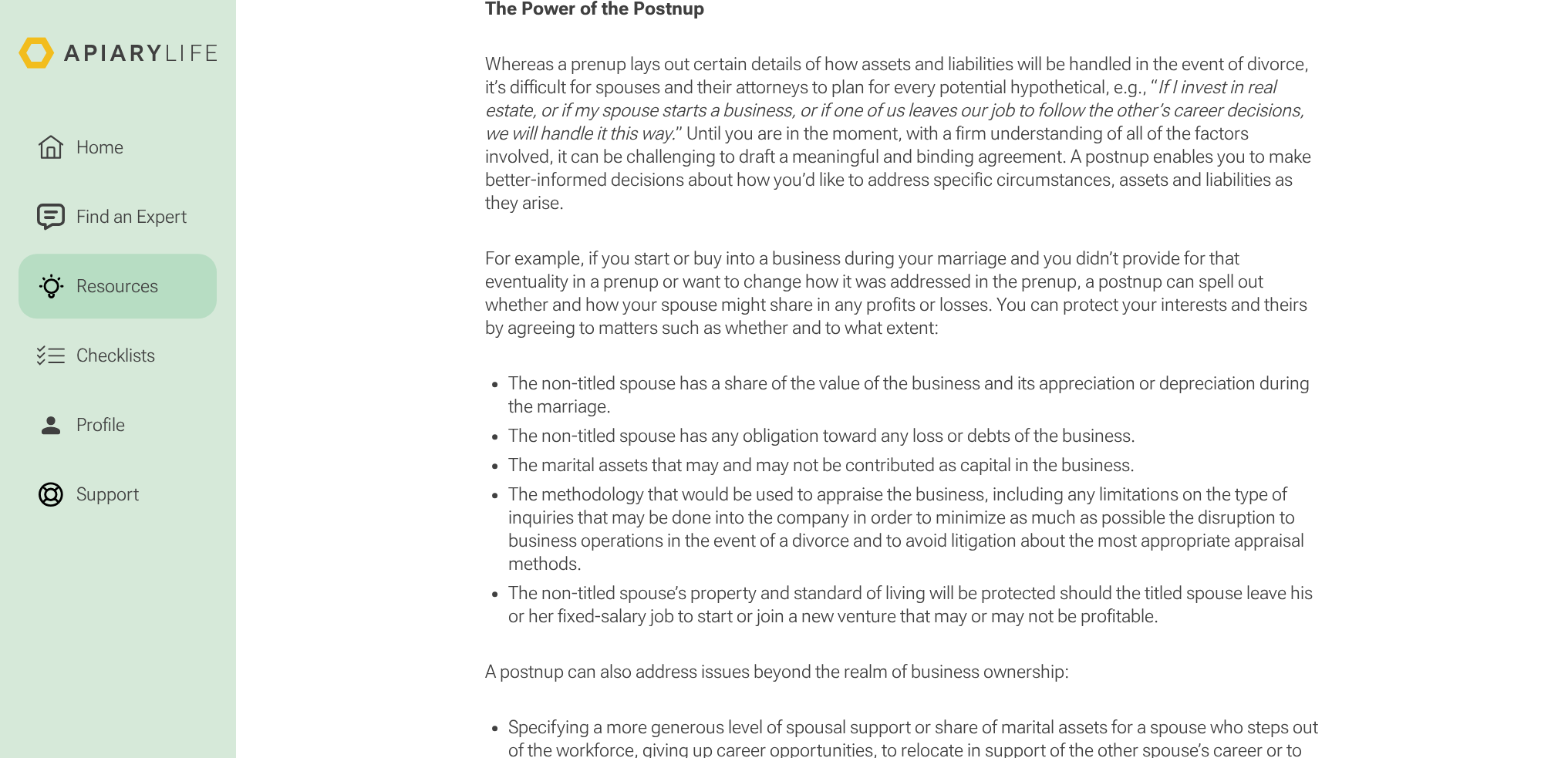
scroll to position [1620, 0]
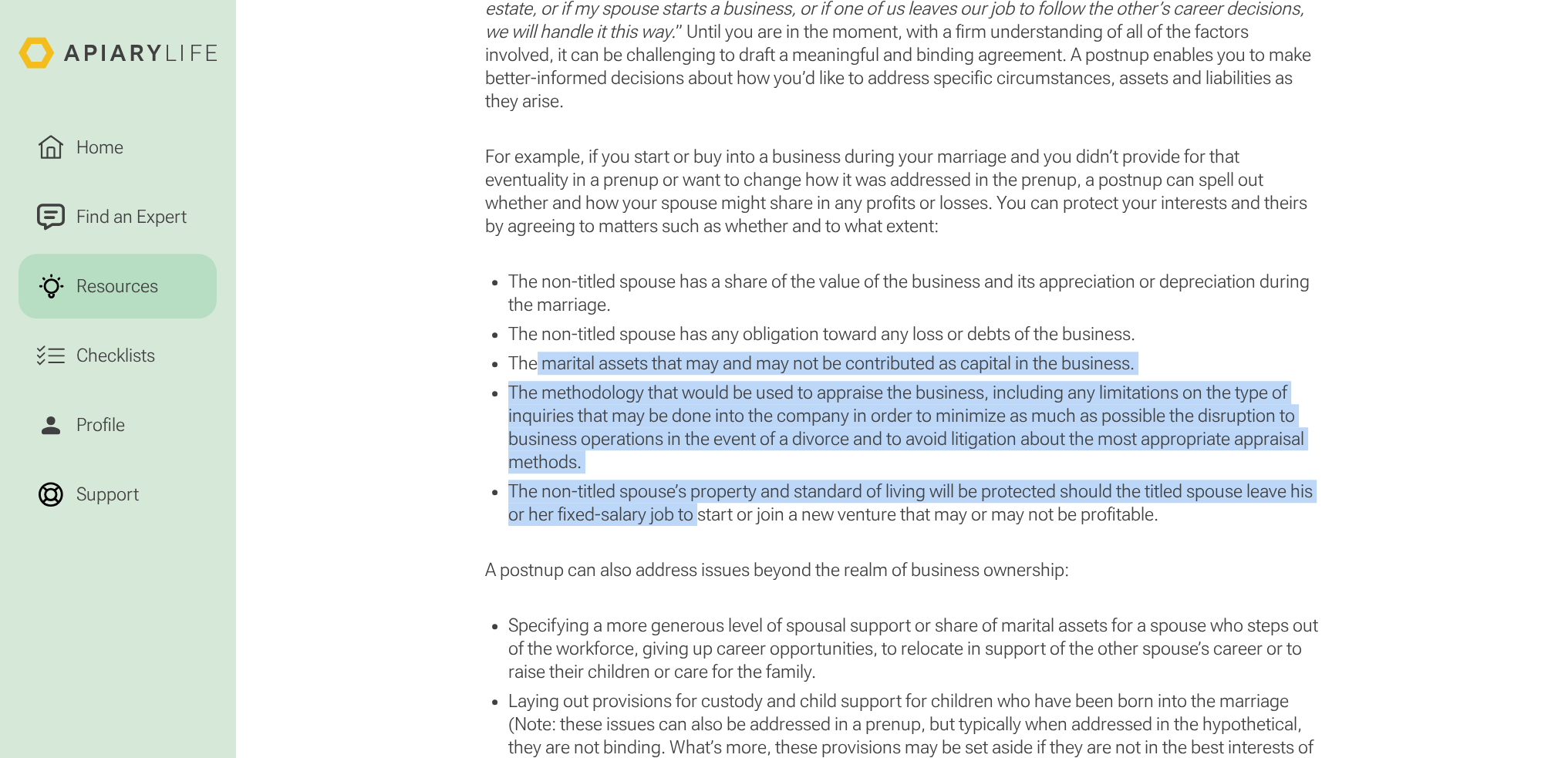
drag, startPoint x: 537, startPoint y: 365, endPoint x: 728, endPoint y: 521, distance: 246.6
click at [728, 521] on ul "The non-titled spouse has a share of the value of the business and its apprecia…" at bounding box center [901, 398] width 833 height 256
click at [728, 521] on li "The non-titled spouse’s property and standard of living will be protected shoul…" at bounding box center [913, 504] width 809 height 47
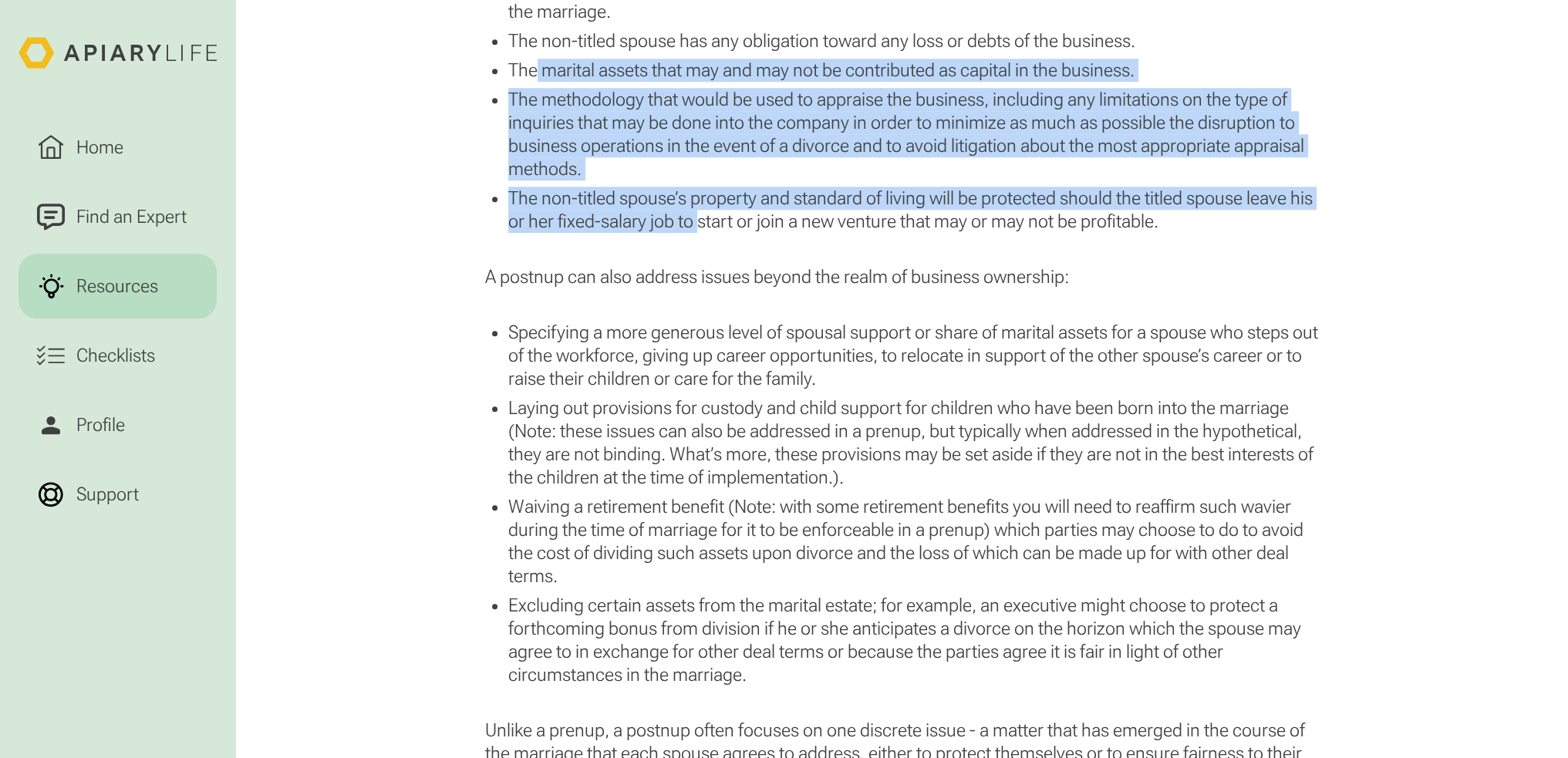
scroll to position [1929, 0]
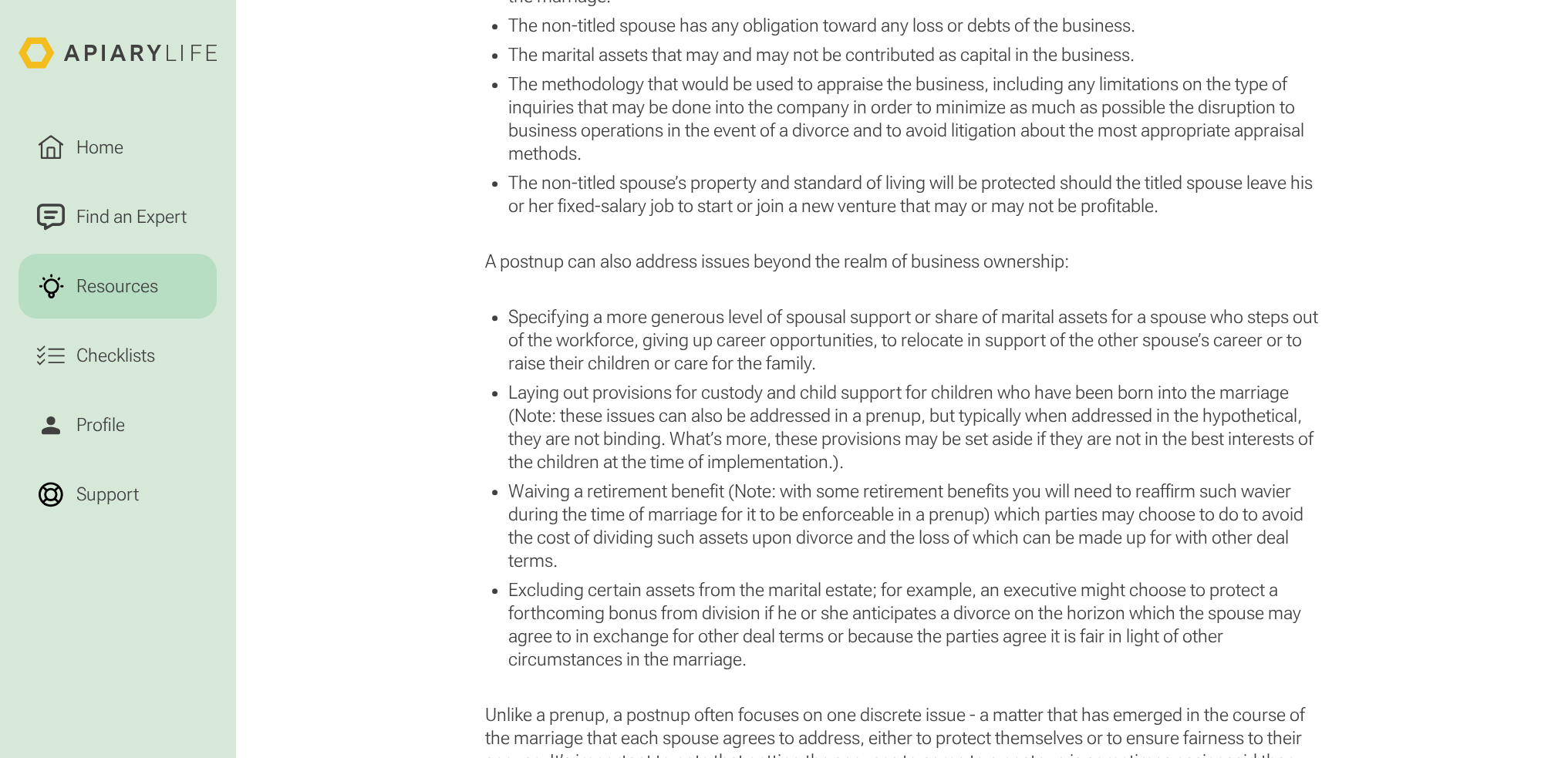
click at [684, 506] on li "Waiving a retirement benefit (Note: with some retirement benefits you will need…" at bounding box center [913, 526] width 809 height 93
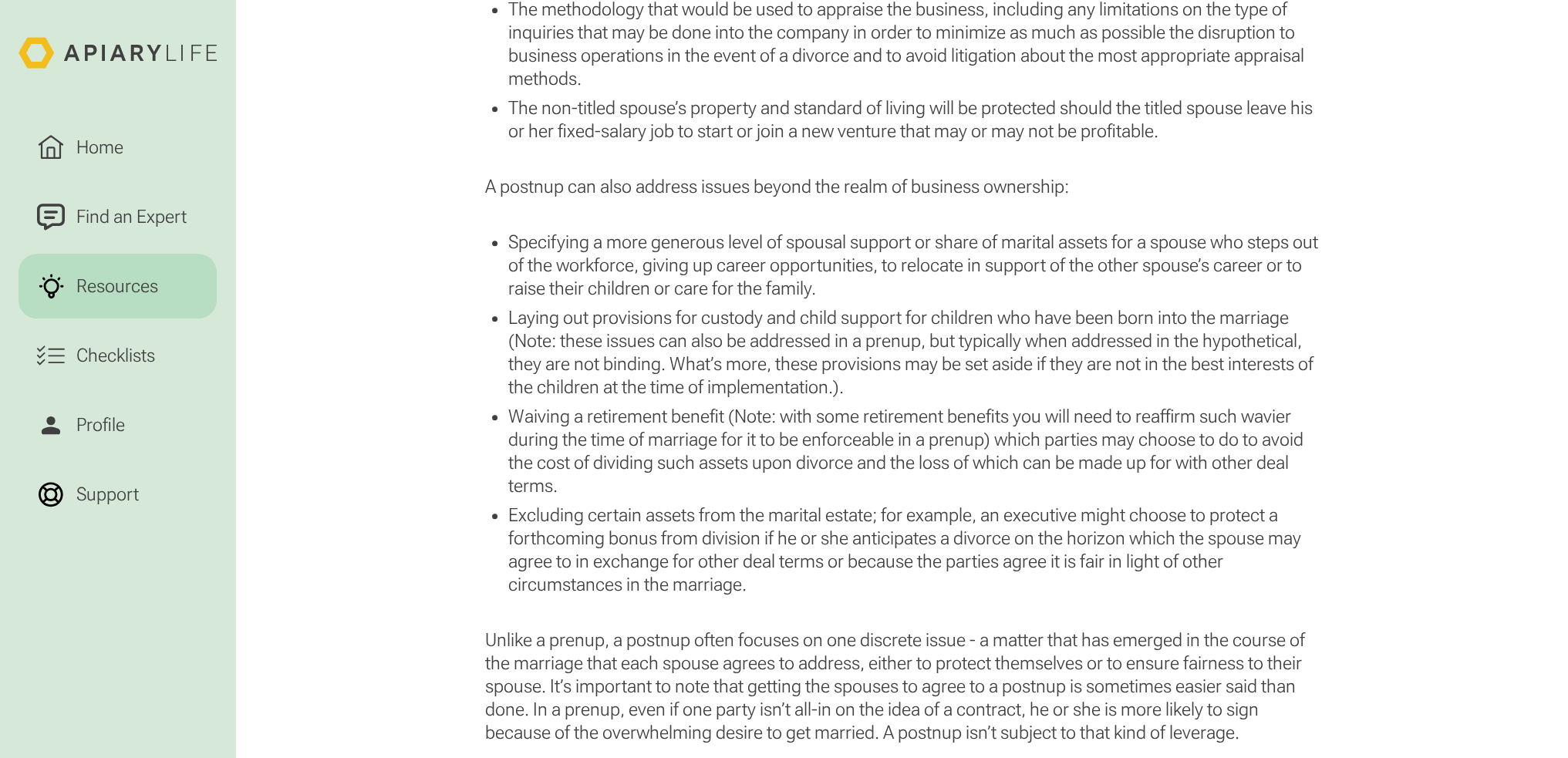
scroll to position [2083, 0]
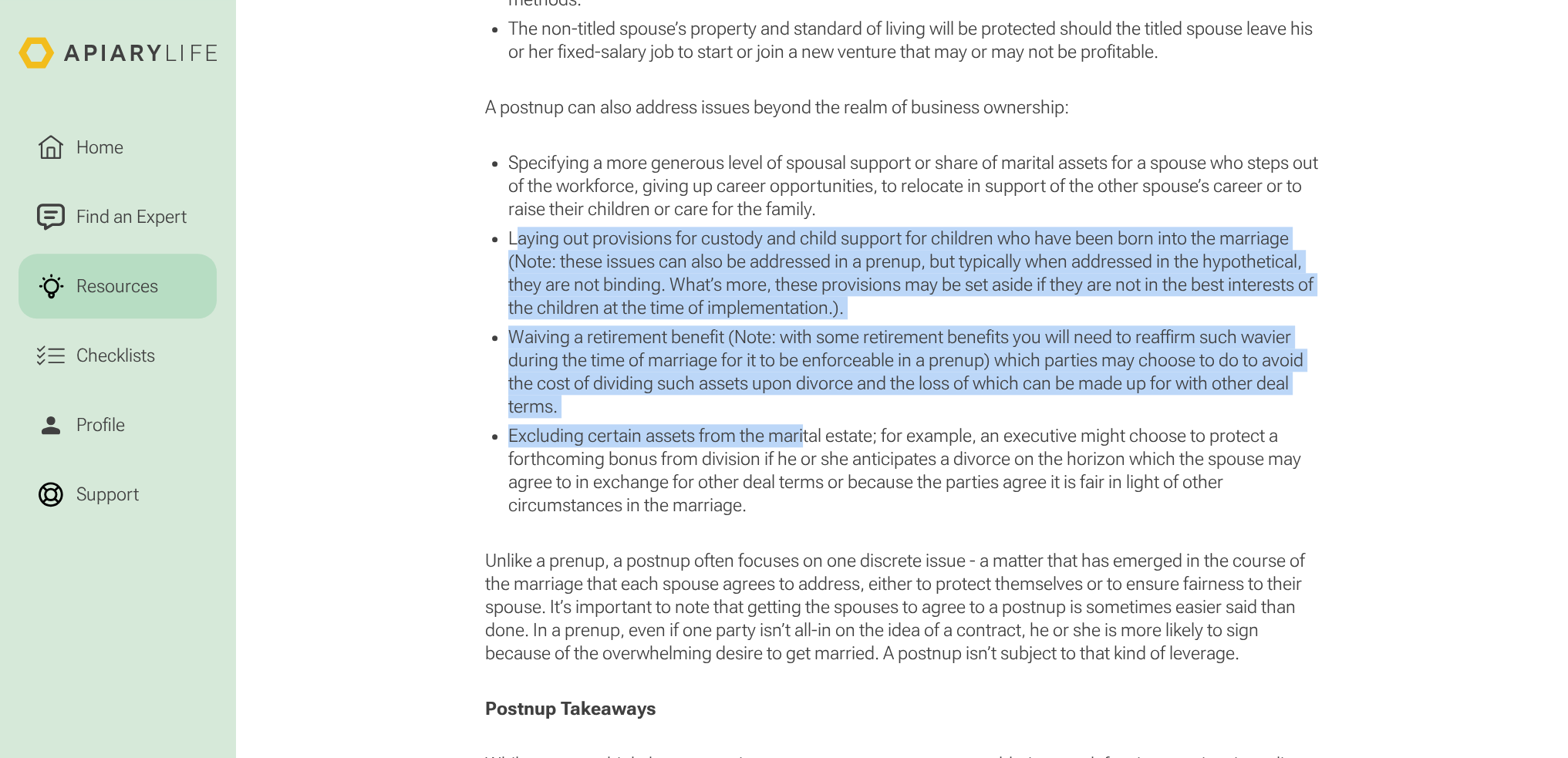
drag, startPoint x: 556, startPoint y: 251, endPoint x: 805, endPoint y: 435, distance: 309.6
click at [805, 435] on ul "Specifying a more generous level of spousal support or share of marital assets …" at bounding box center [901, 333] width 833 height 365
click at [805, 435] on li "Excluding certain assets from the marital estate; for example, an executive mig…" at bounding box center [913, 471] width 809 height 93
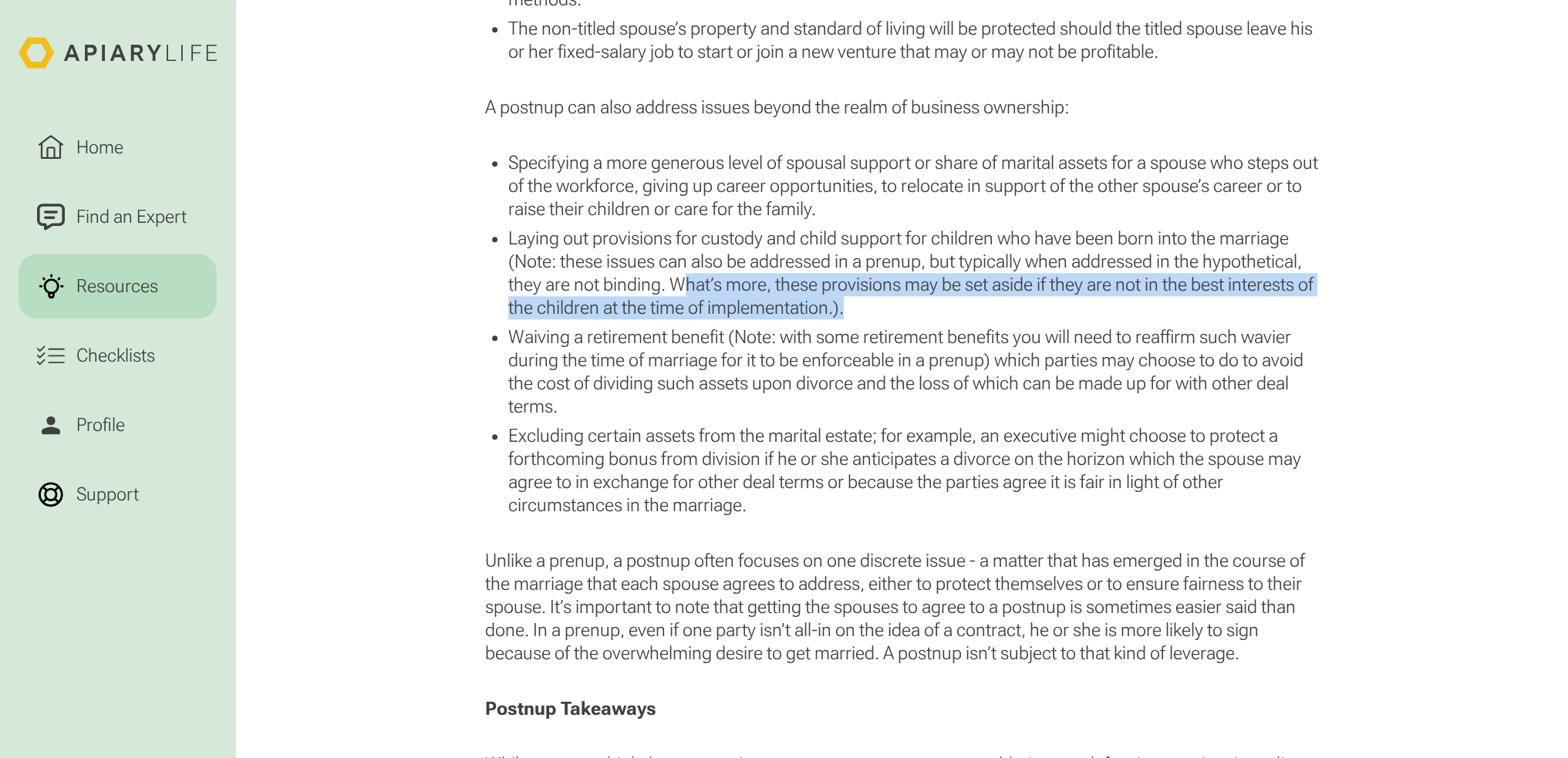
drag, startPoint x: 685, startPoint y: 278, endPoint x: 899, endPoint y: 314, distance: 217.0
click at [899, 314] on li "Laying out provisions for custody and child support for children who have been …" at bounding box center [913, 273] width 809 height 93
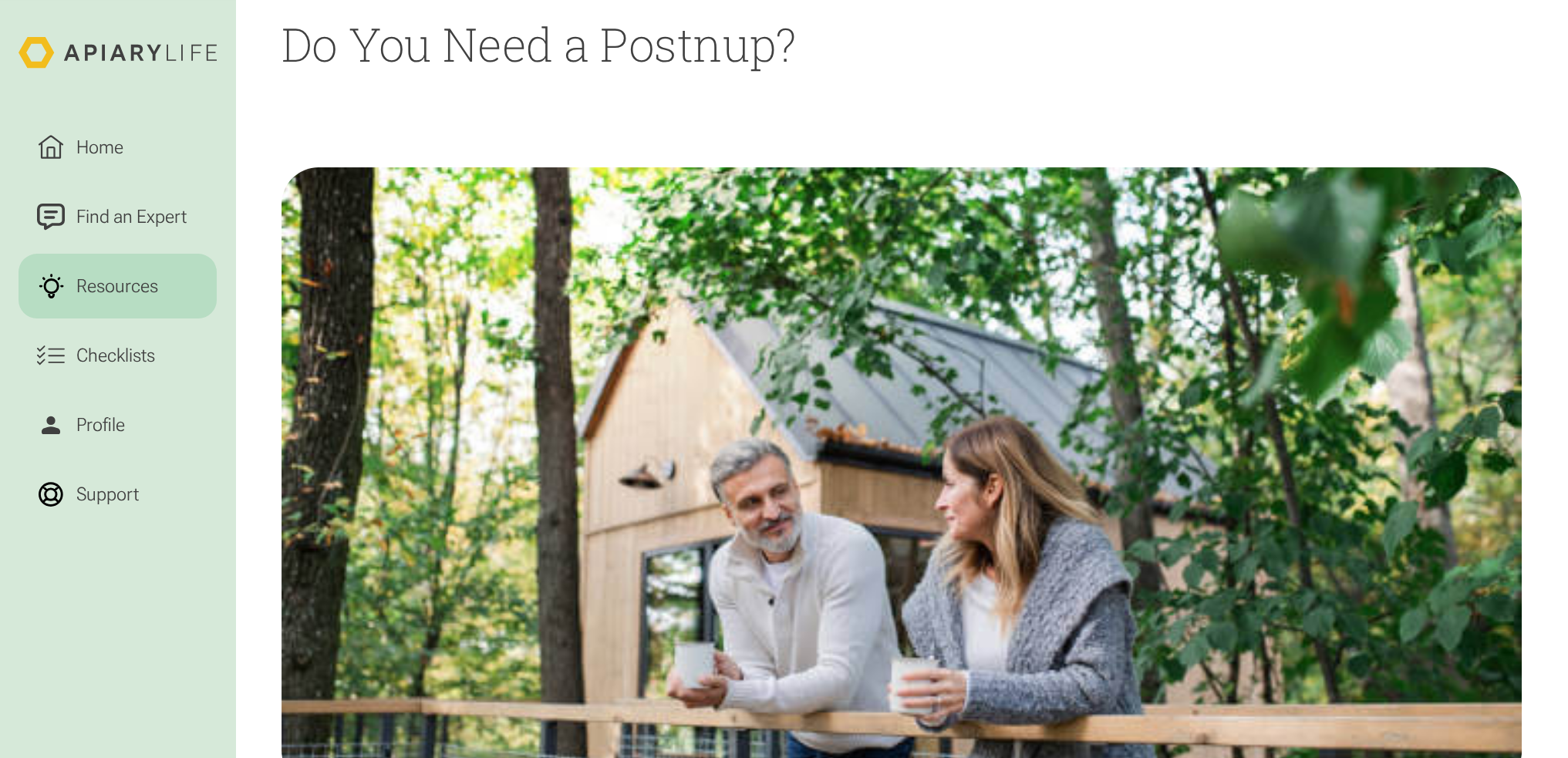
scroll to position [0, 0]
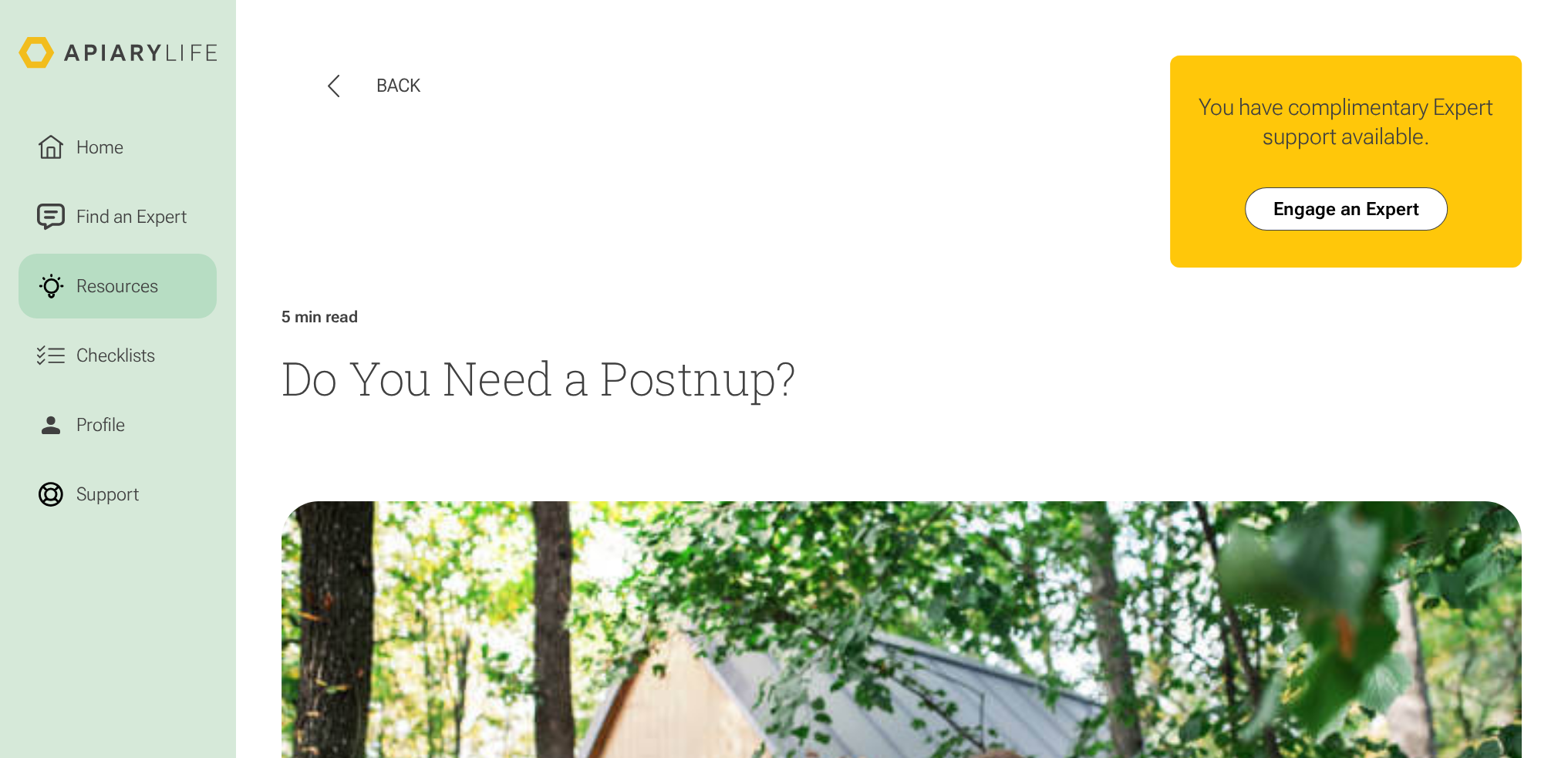
click at [142, 278] on div "Resources" at bounding box center [117, 286] width 91 height 28
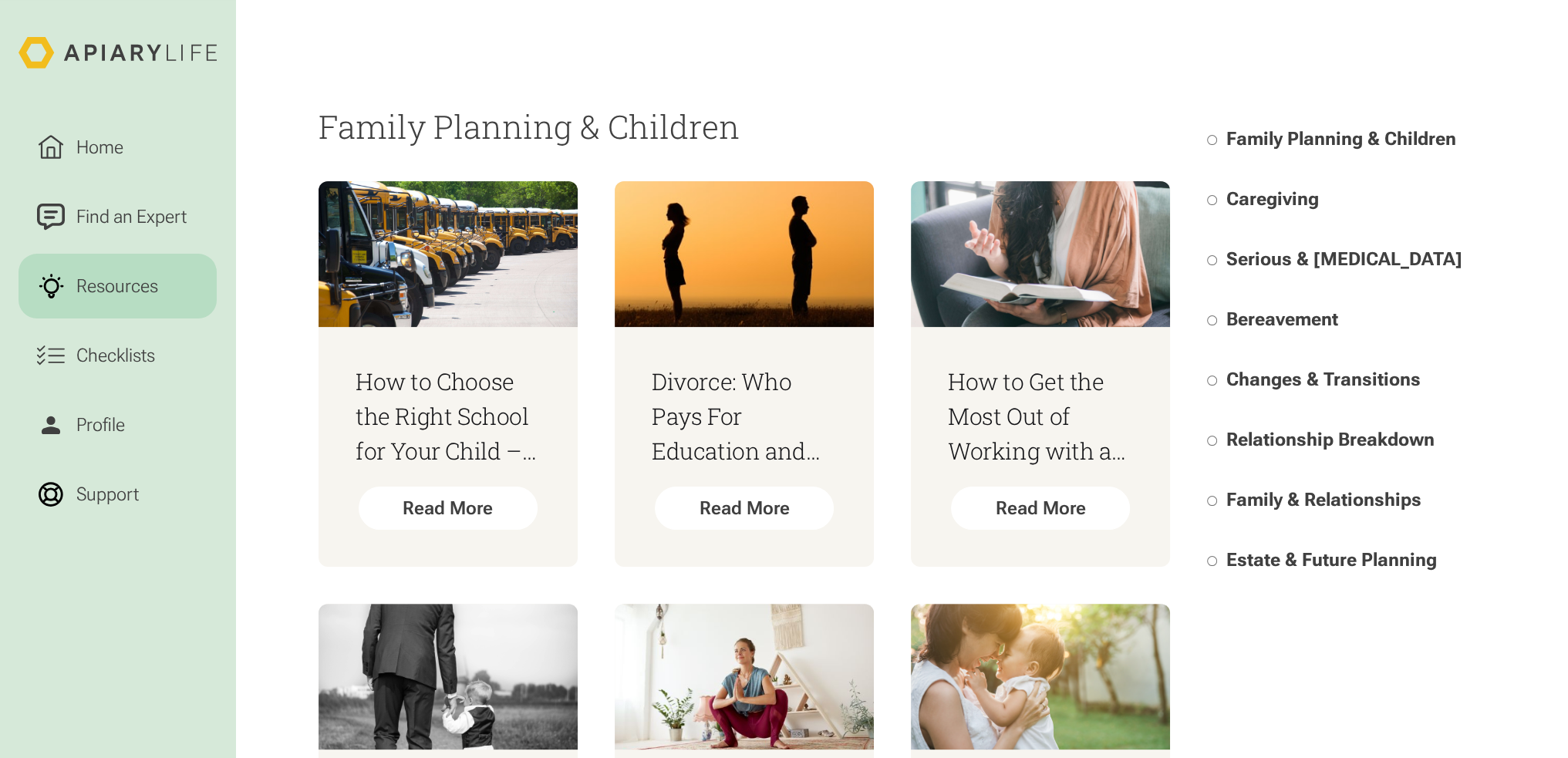
scroll to position [386, 0]
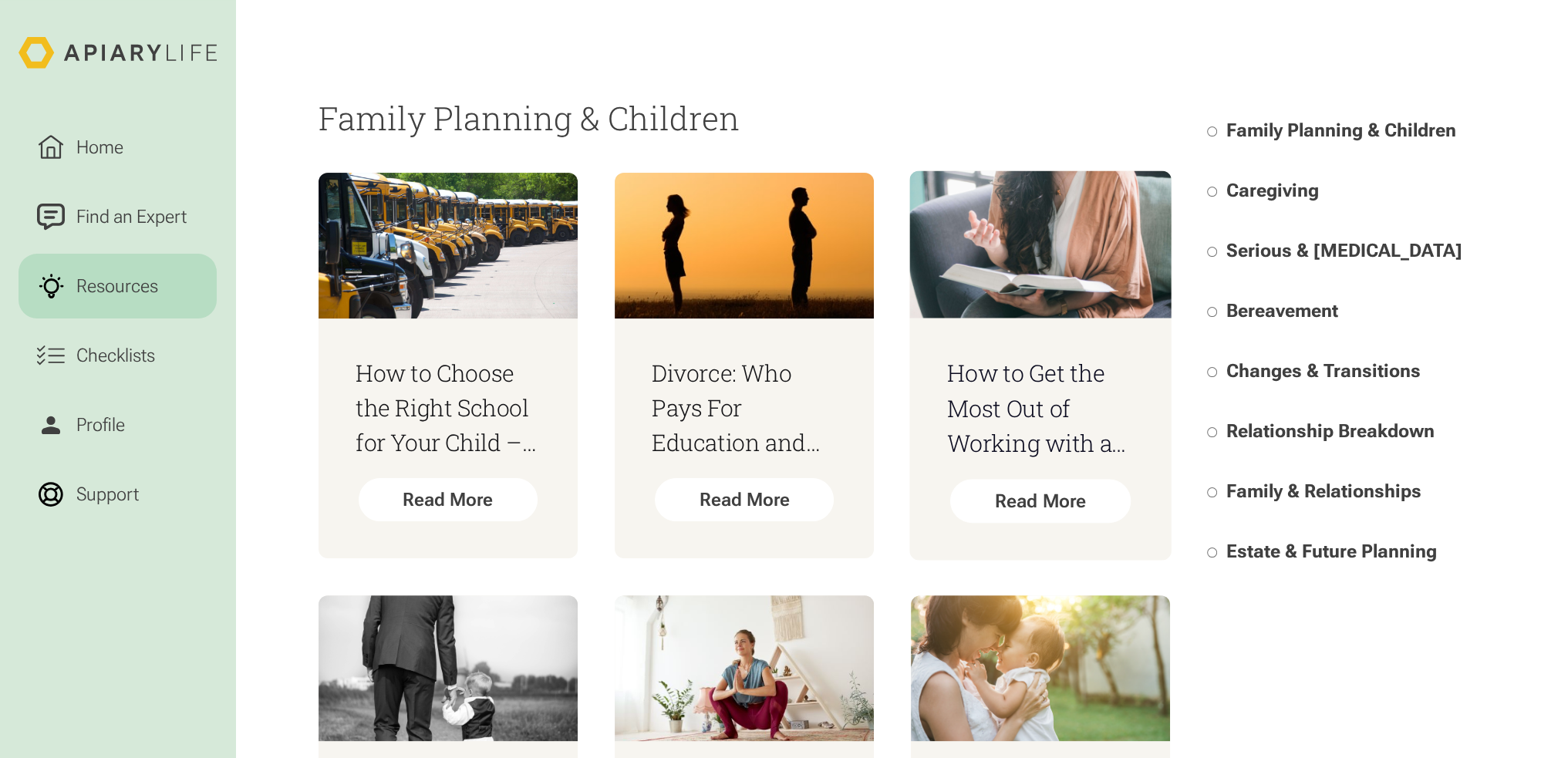
click at [966, 413] on h3 "How to Get the Most Out of Working with a Child Therapist" at bounding box center [1040, 408] width 187 height 105
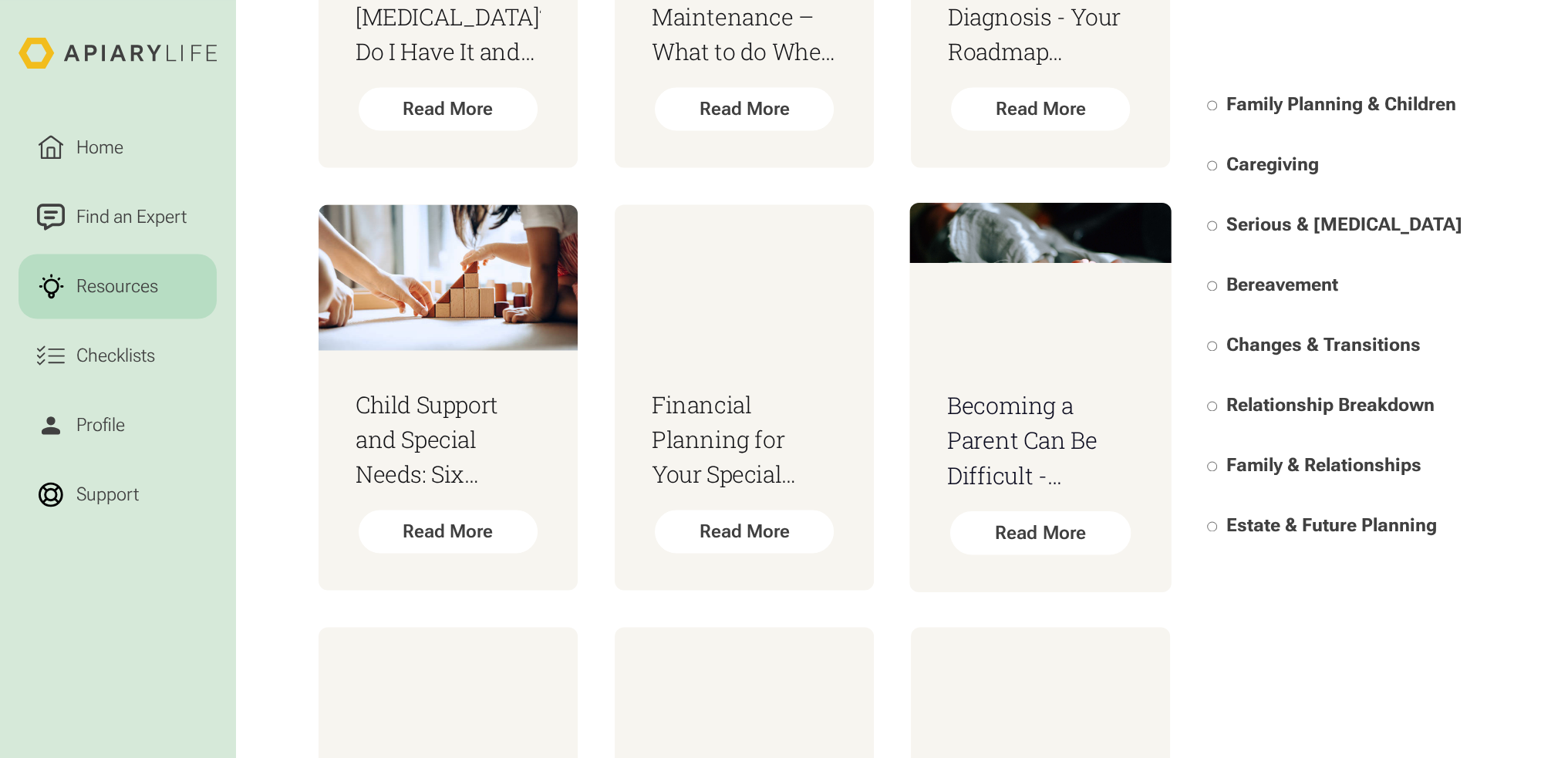
scroll to position [3394, 0]
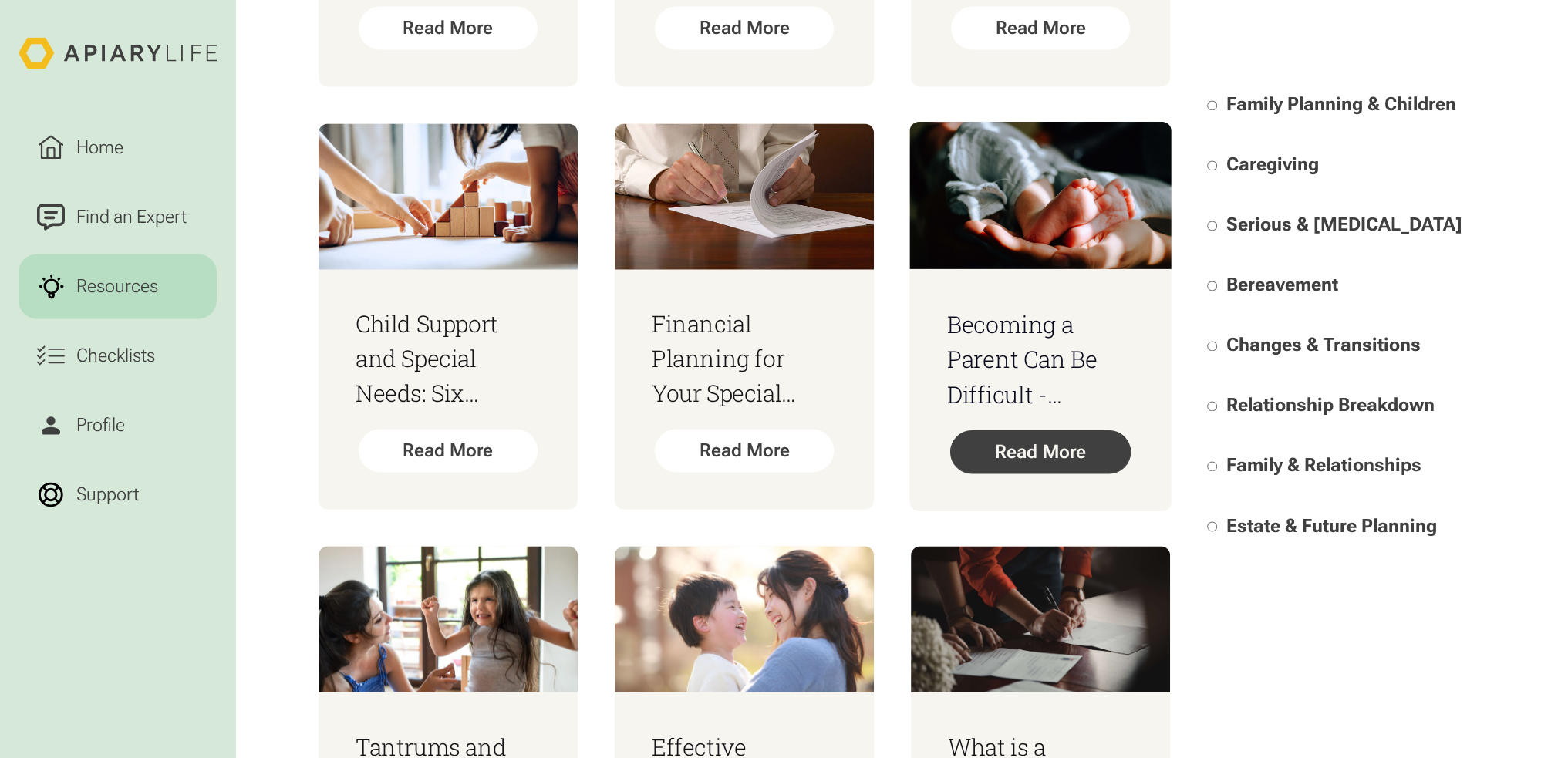
click at [1065, 448] on div "Read More" at bounding box center [1041, 452] width 181 height 44
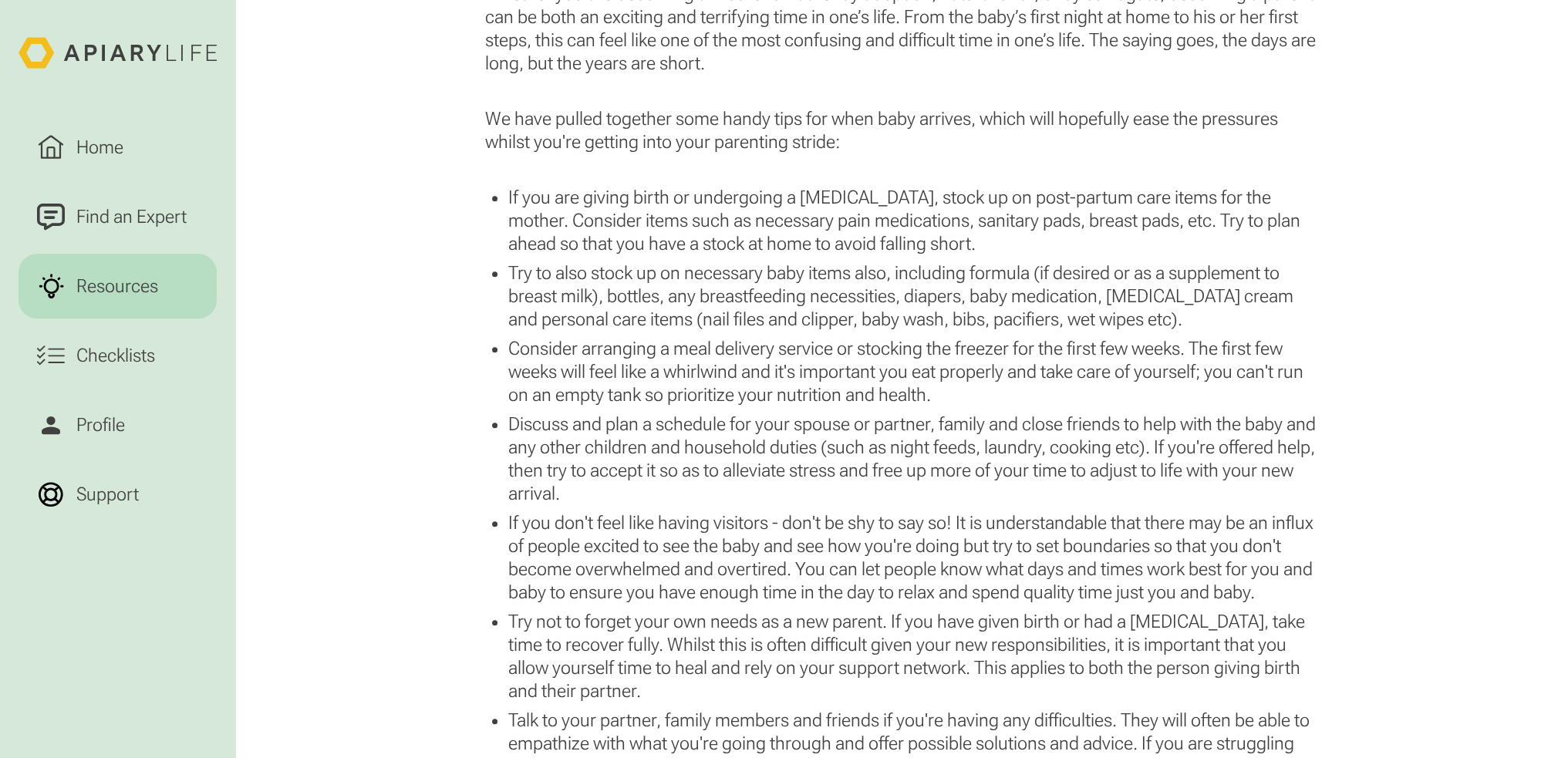
scroll to position [1388, 0]
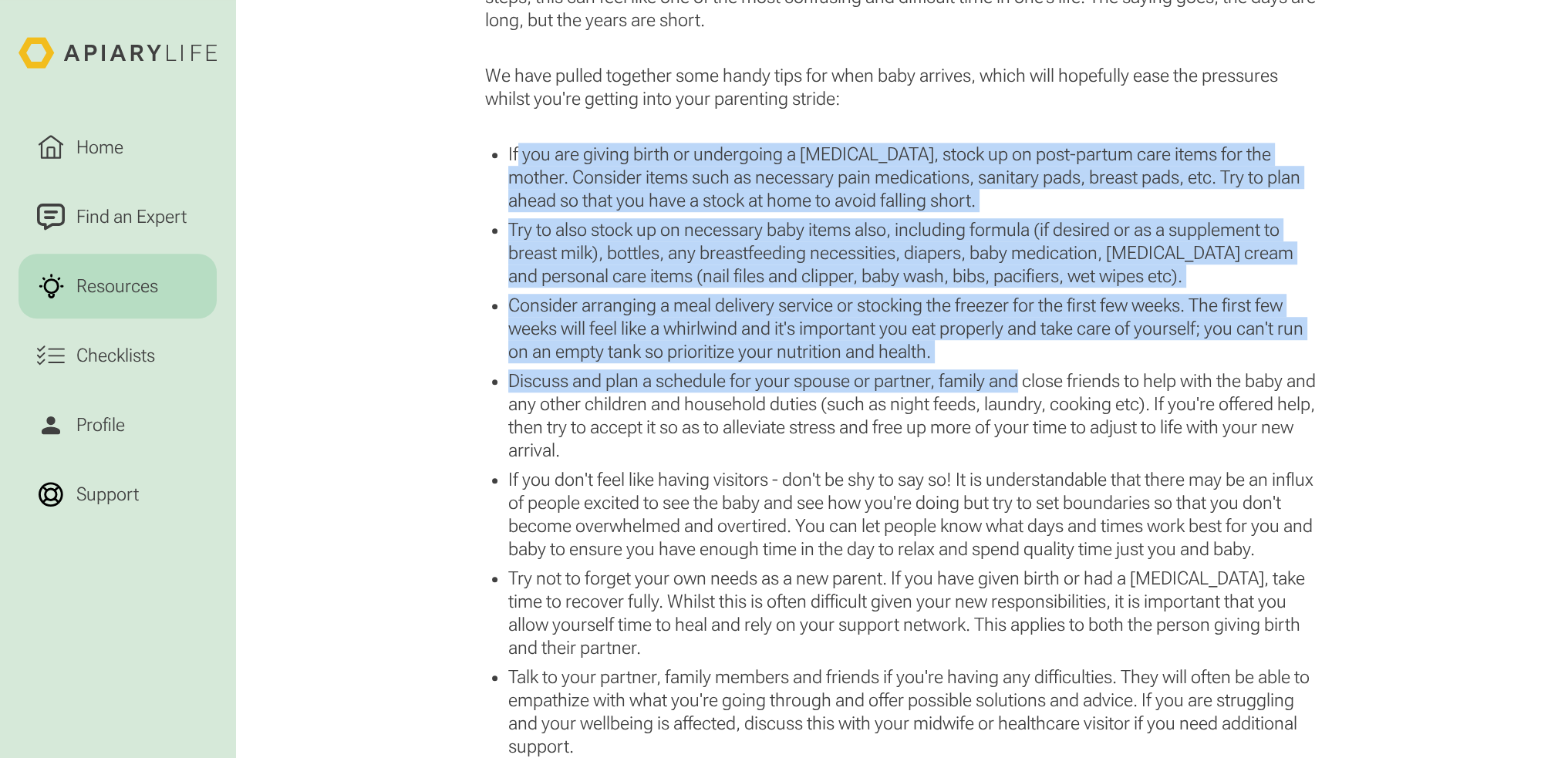
drag, startPoint x: 517, startPoint y: 154, endPoint x: 1021, endPoint y: 391, distance: 556.9
click at [1021, 391] on ul "If you are giving birth or undergoing a c-section, stock up on post-partum care…" at bounding box center [901, 450] width 833 height 616
click at [1021, 391] on li "Discuss and plan a schedule for your spouse or partner, family and close friend…" at bounding box center [913, 415] width 809 height 93
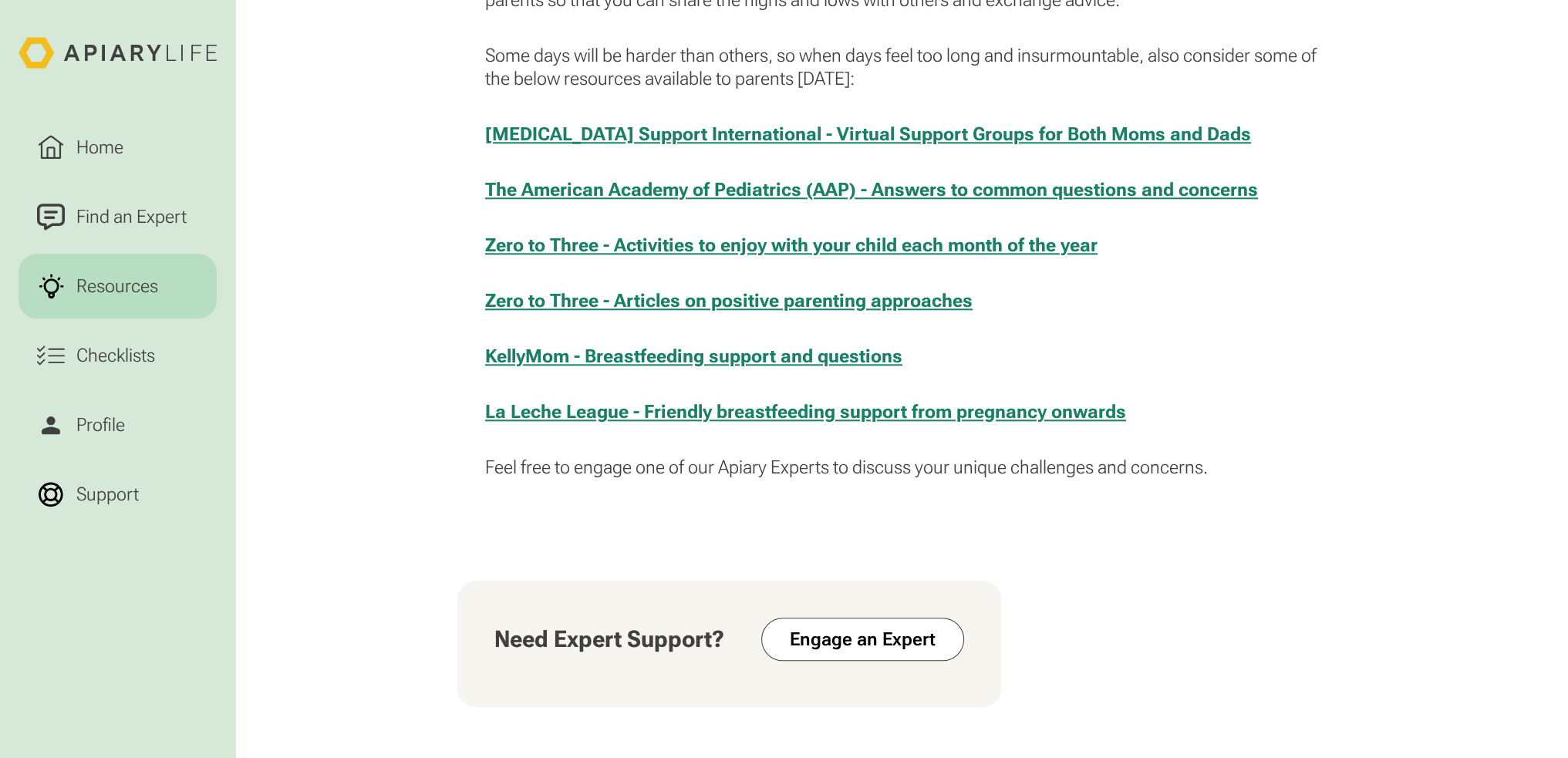
scroll to position [2160, 0]
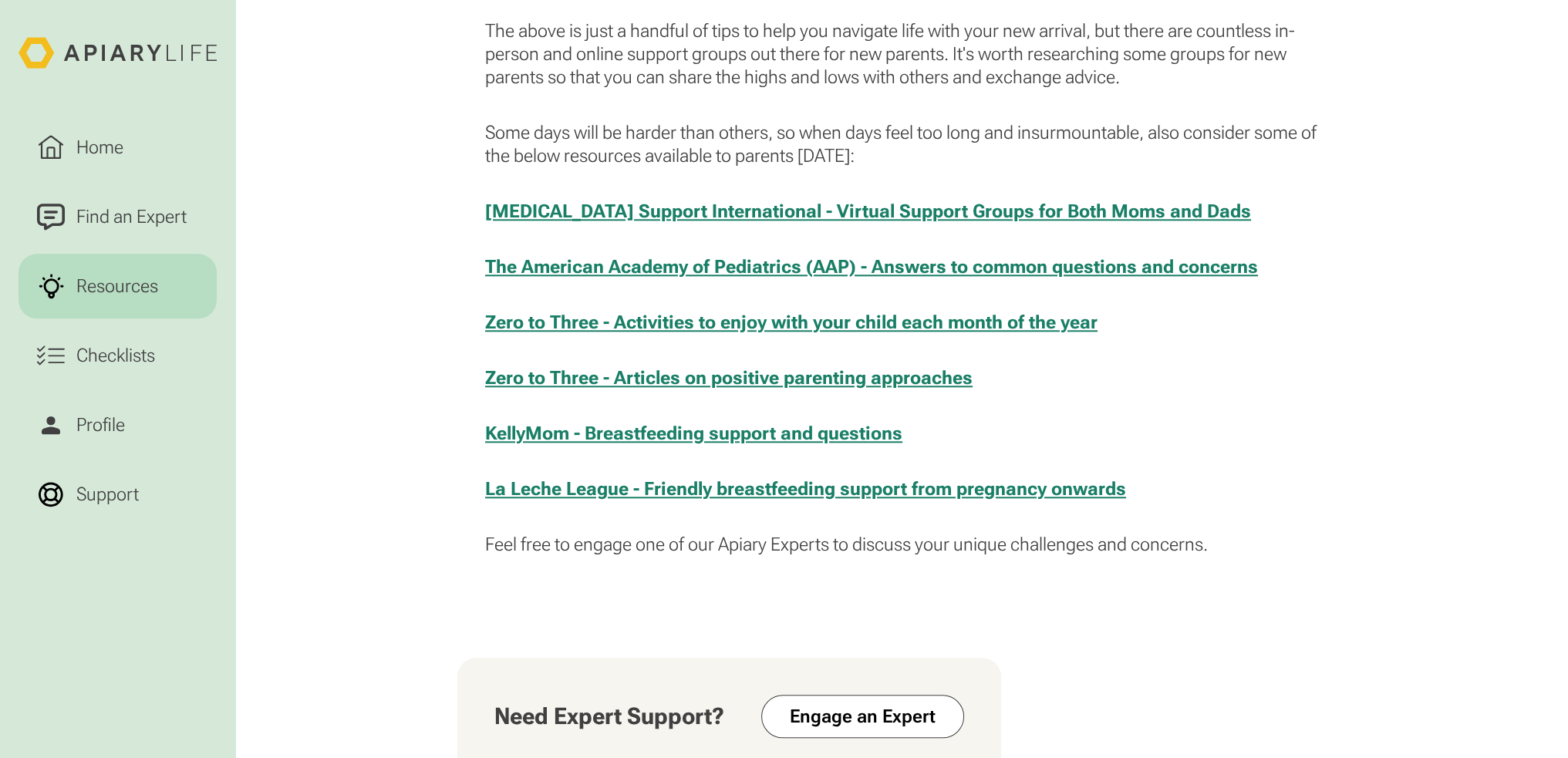
click at [640, 377] on link "Zero to Three - Articles on positive parenting approaches" at bounding box center [728, 378] width 487 height 21
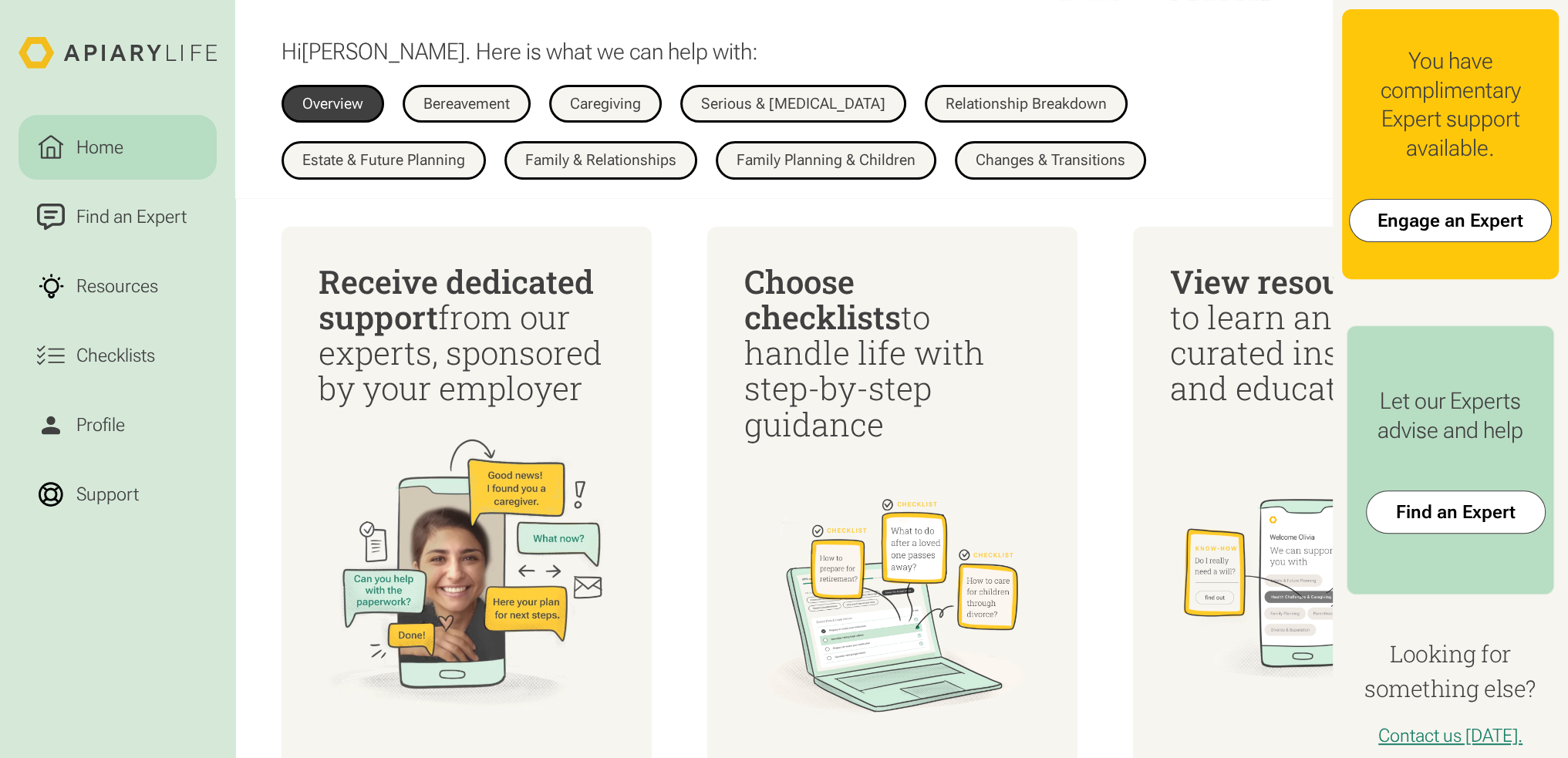
scroll to position [684, 0]
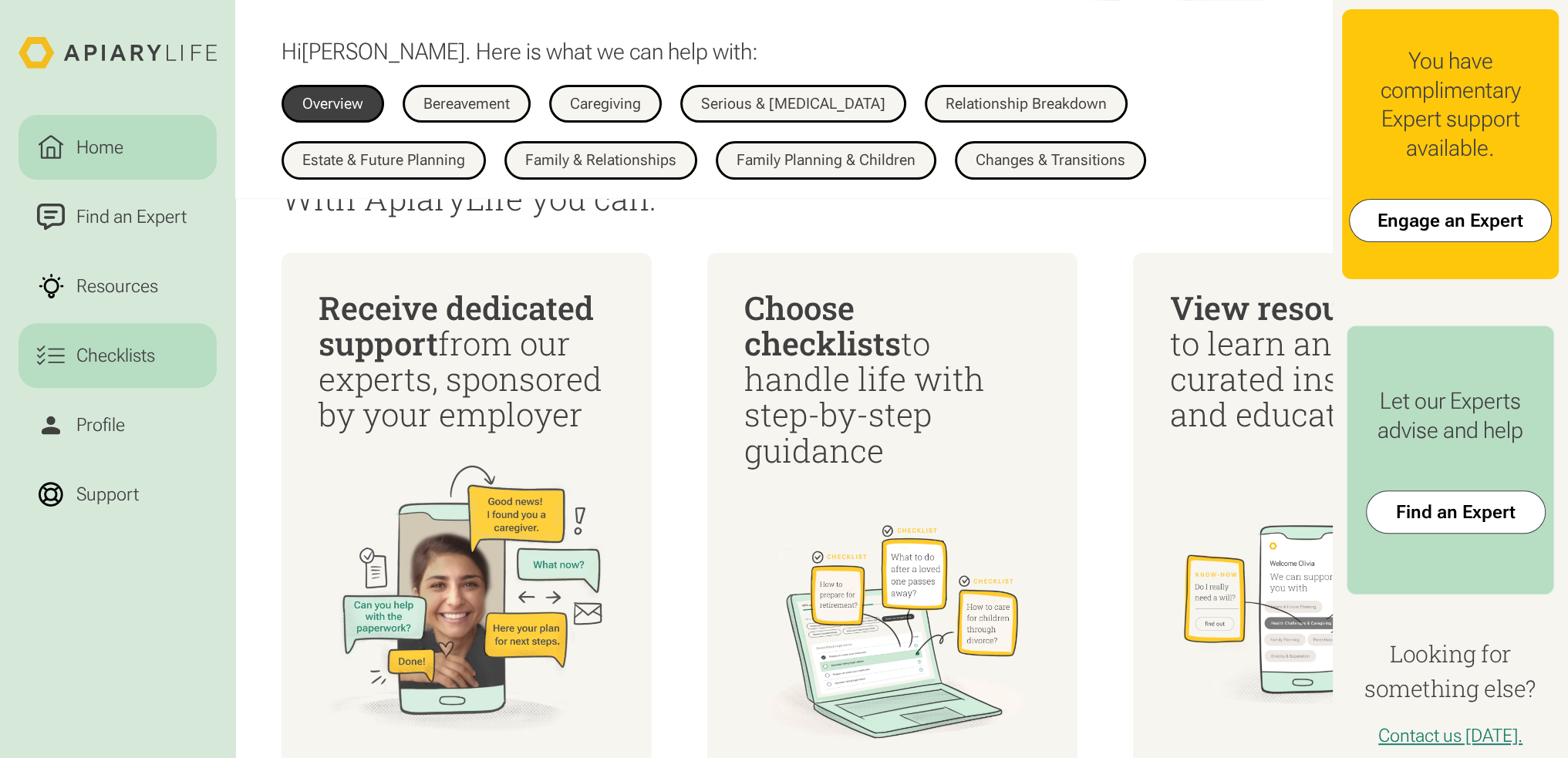
click at [110, 349] on div "Checklists" at bounding box center [116, 356] width 88 height 28
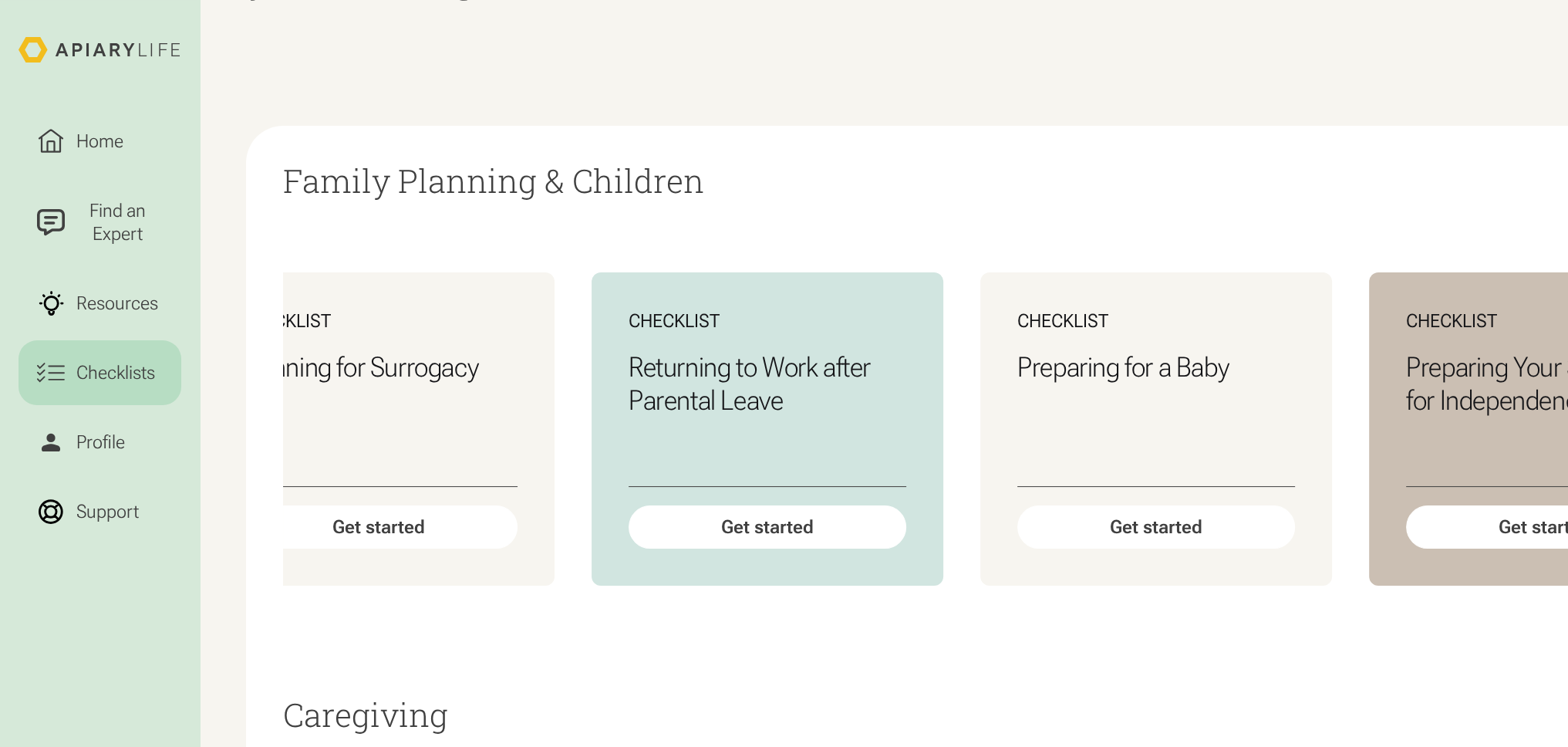
scroll to position [0, 1712]
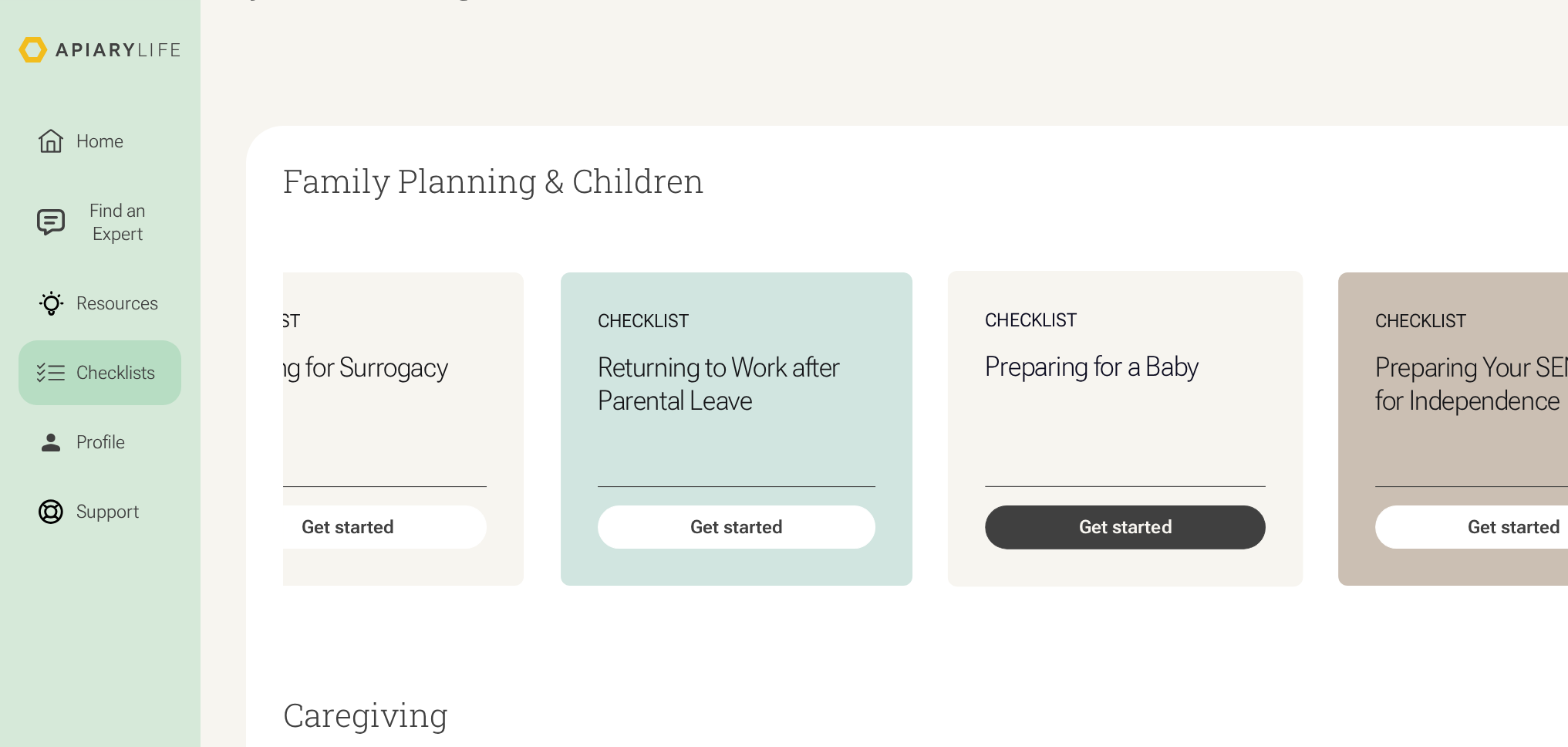
click at [1094, 534] on div "Get started" at bounding box center [1125, 527] width 280 height 44
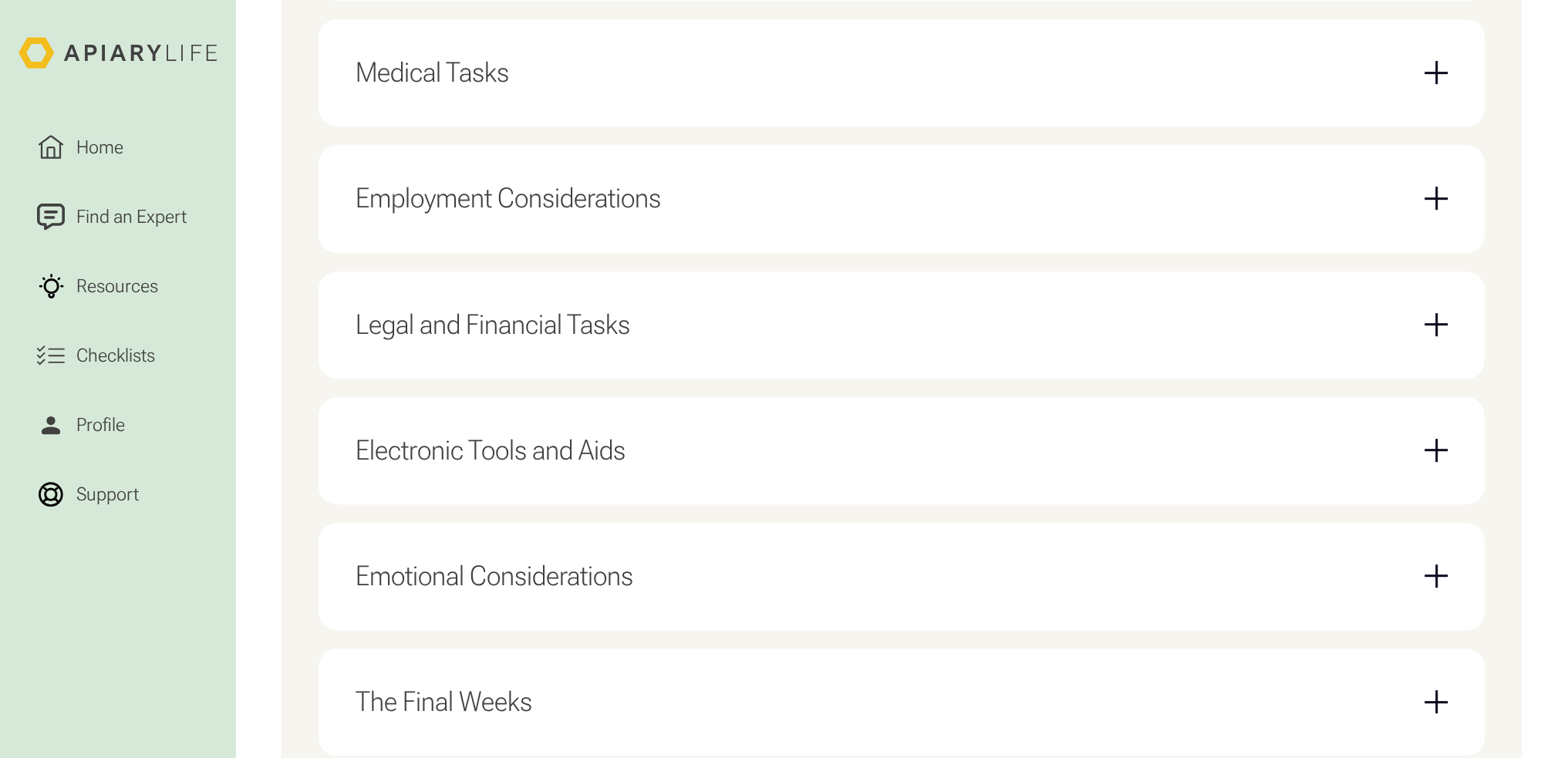
scroll to position [605, 0]
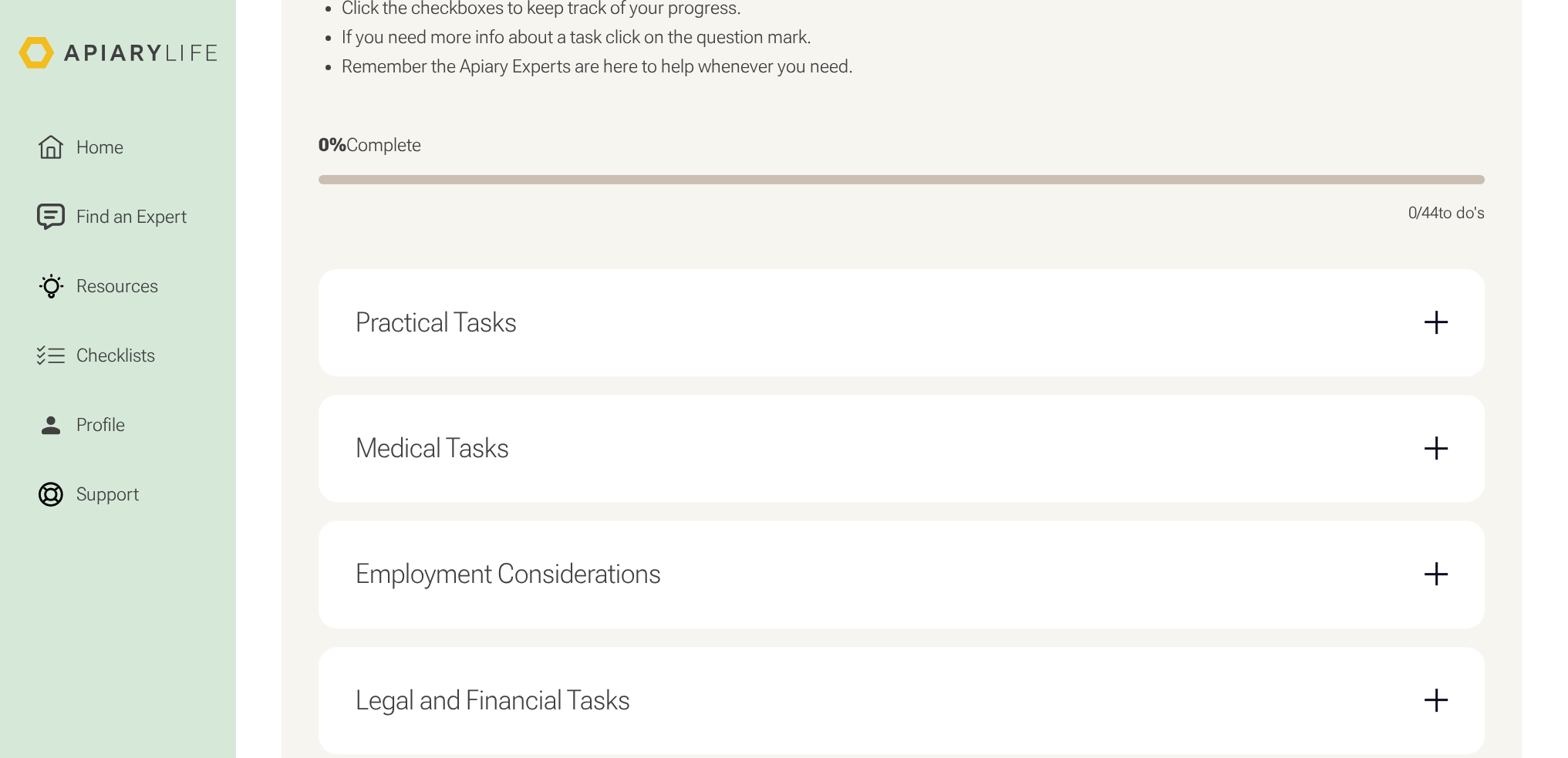
click at [745, 330] on div "Practical Tasks" at bounding box center [901, 322] width 1092 height 70
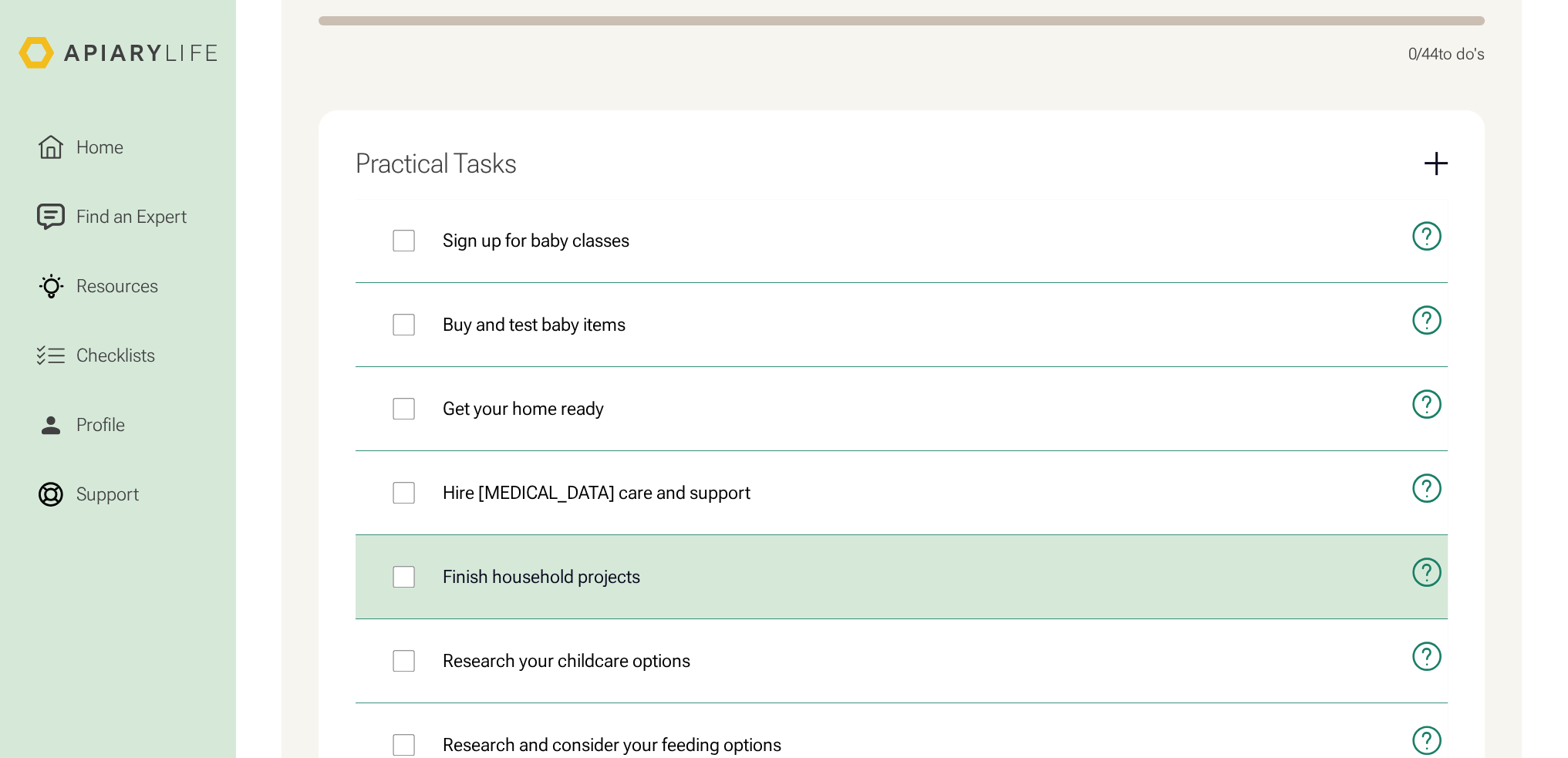
scroll to position [914, 0]
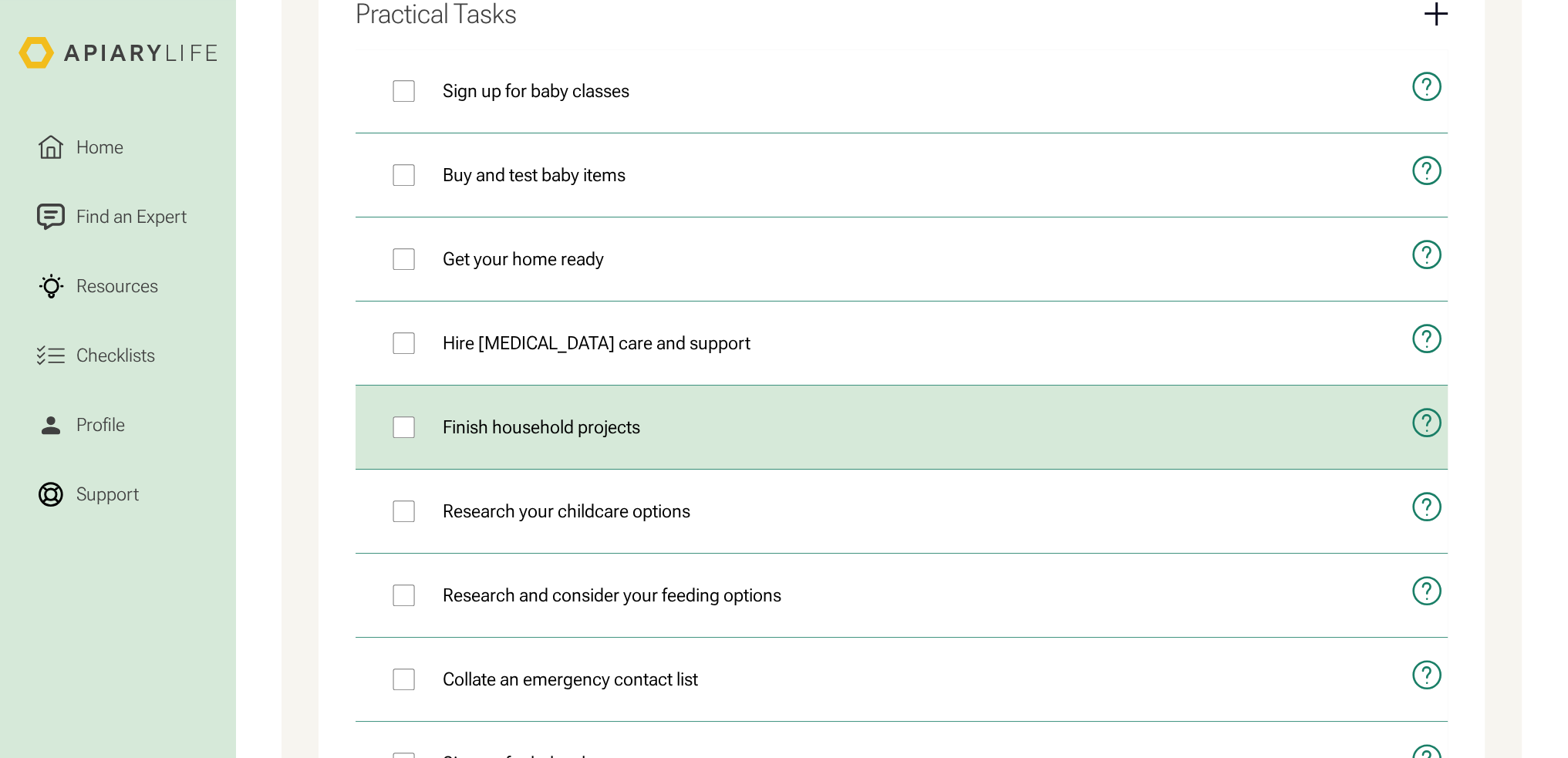
click at [1420, 413] on icon "open modal" at bounding box center [1426, 423] width 32 height 72
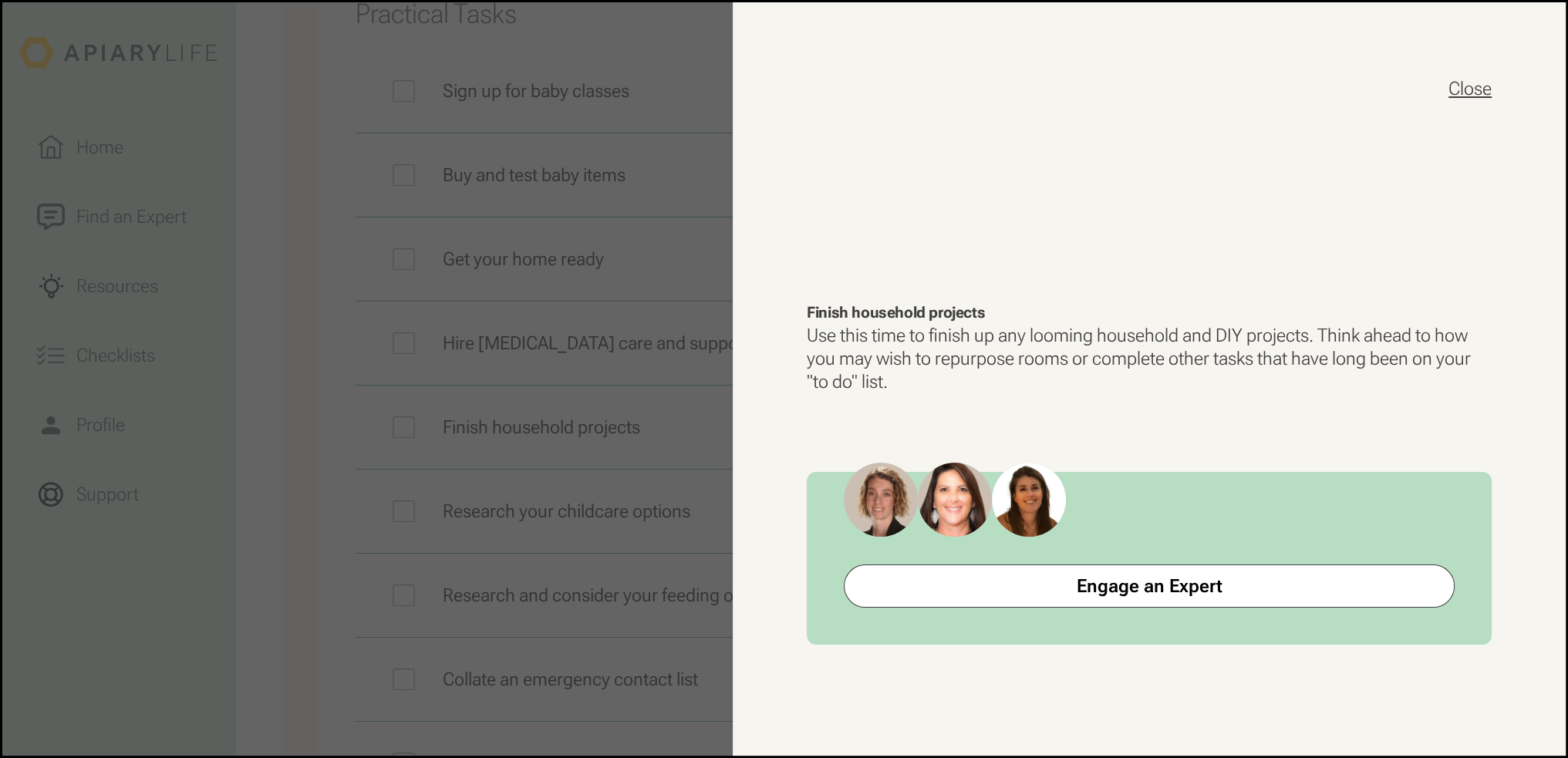
click at [1452, 87] on button "Close" at bounding box center [1470, 88] width 43 height 24
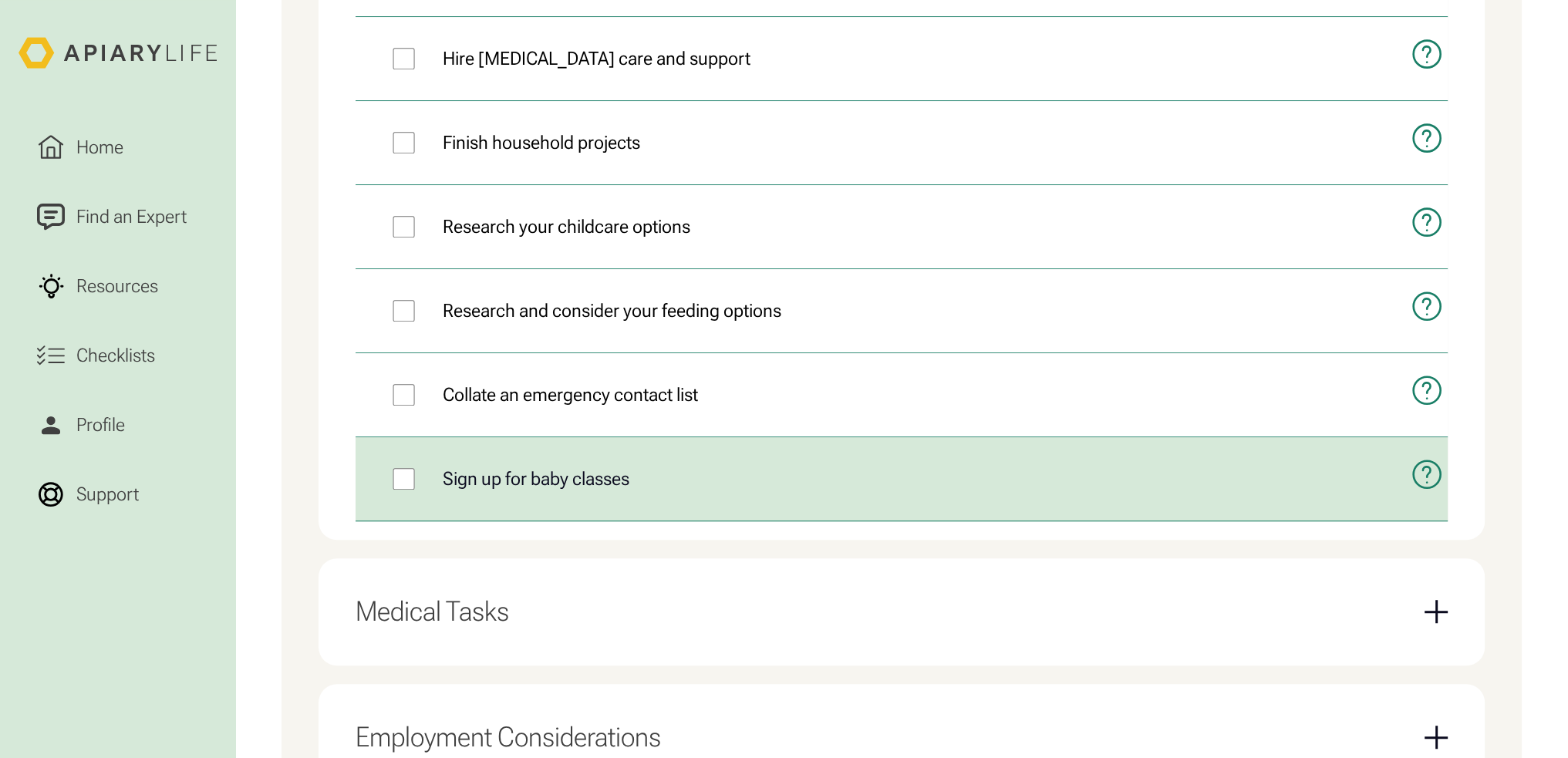
scroll to position [1454, 0]
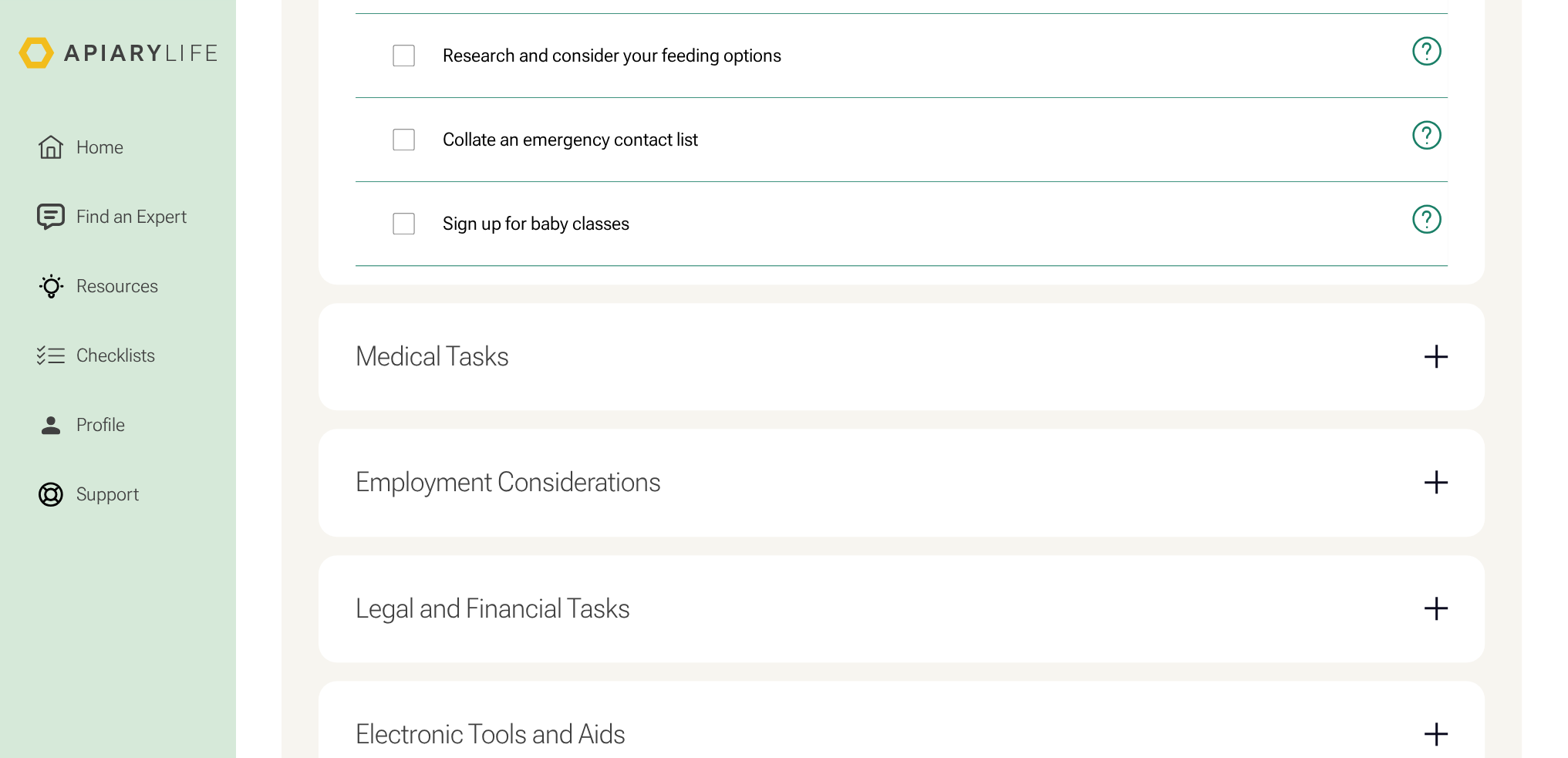
click at [963, 380] on div "Medical Tasks" at bounding box center [901, 357] width 1092 height 70
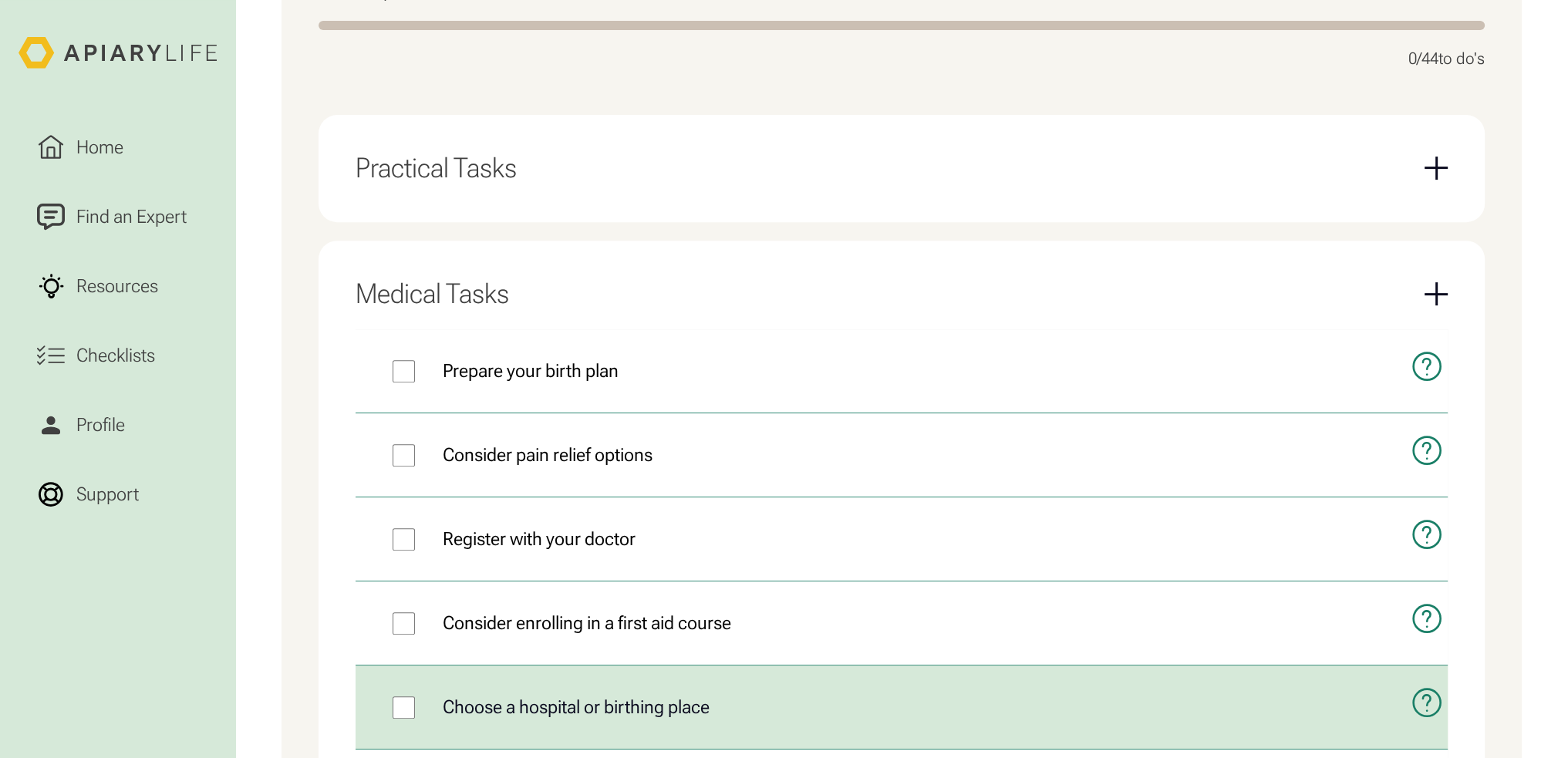
scroll to position [759, 0]
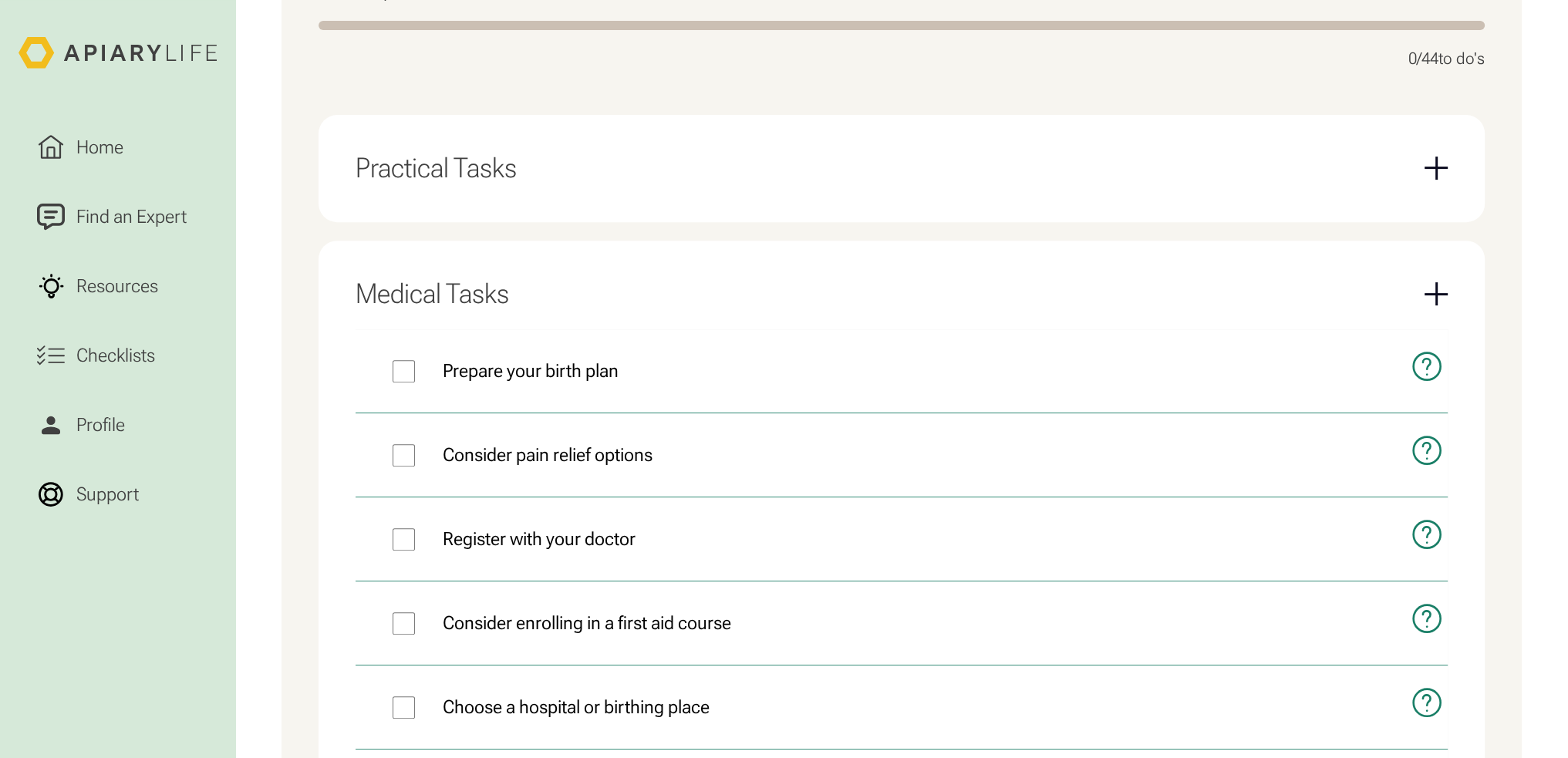
click at [866, 280] on div "Medical Tasks" at bounding box center [901, 294] width 1092 height 70
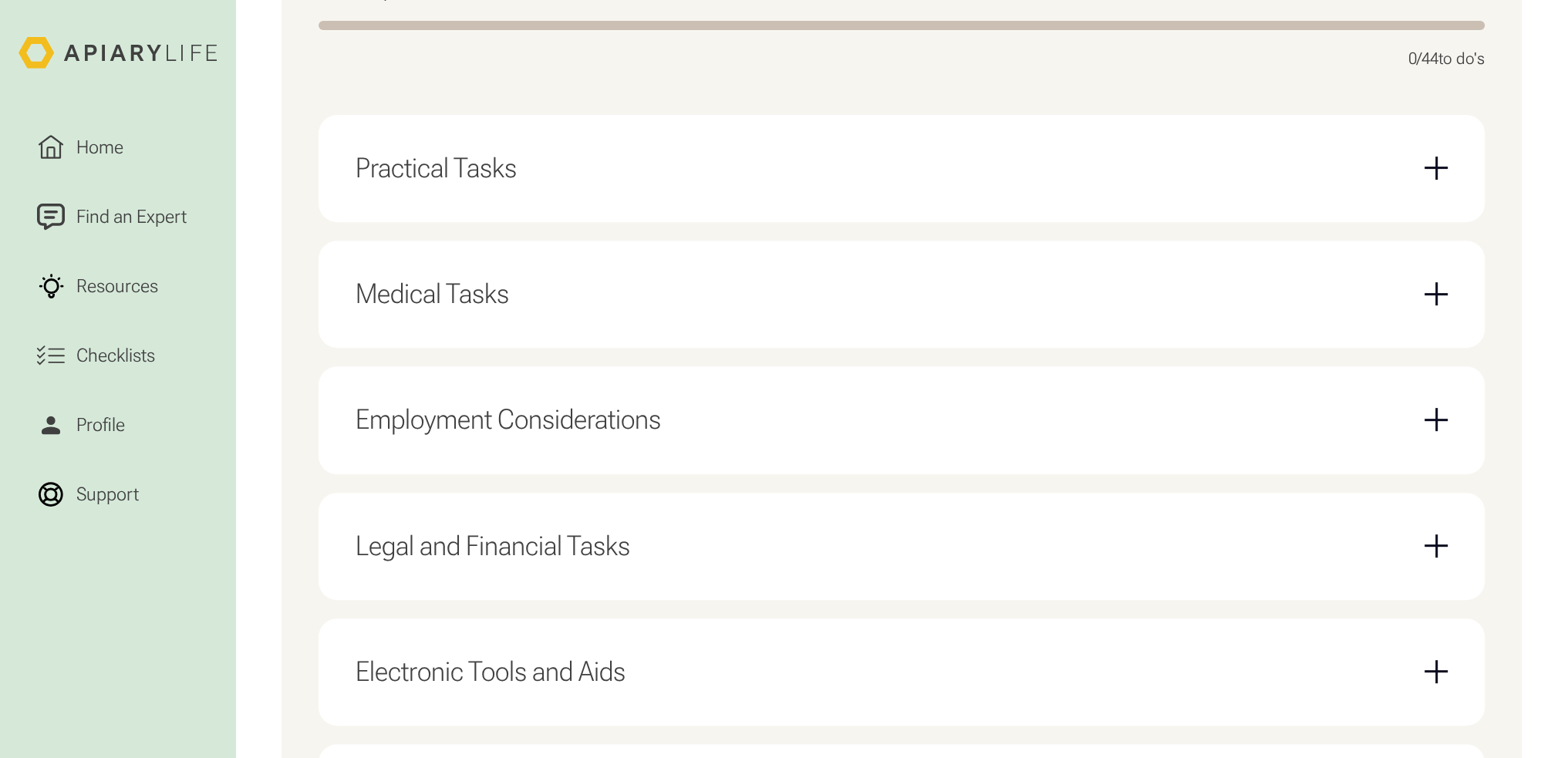
click at [956, 530] on div "Legal and Financial Tasks" at bounding box center [901, 547] width 1092 height 70
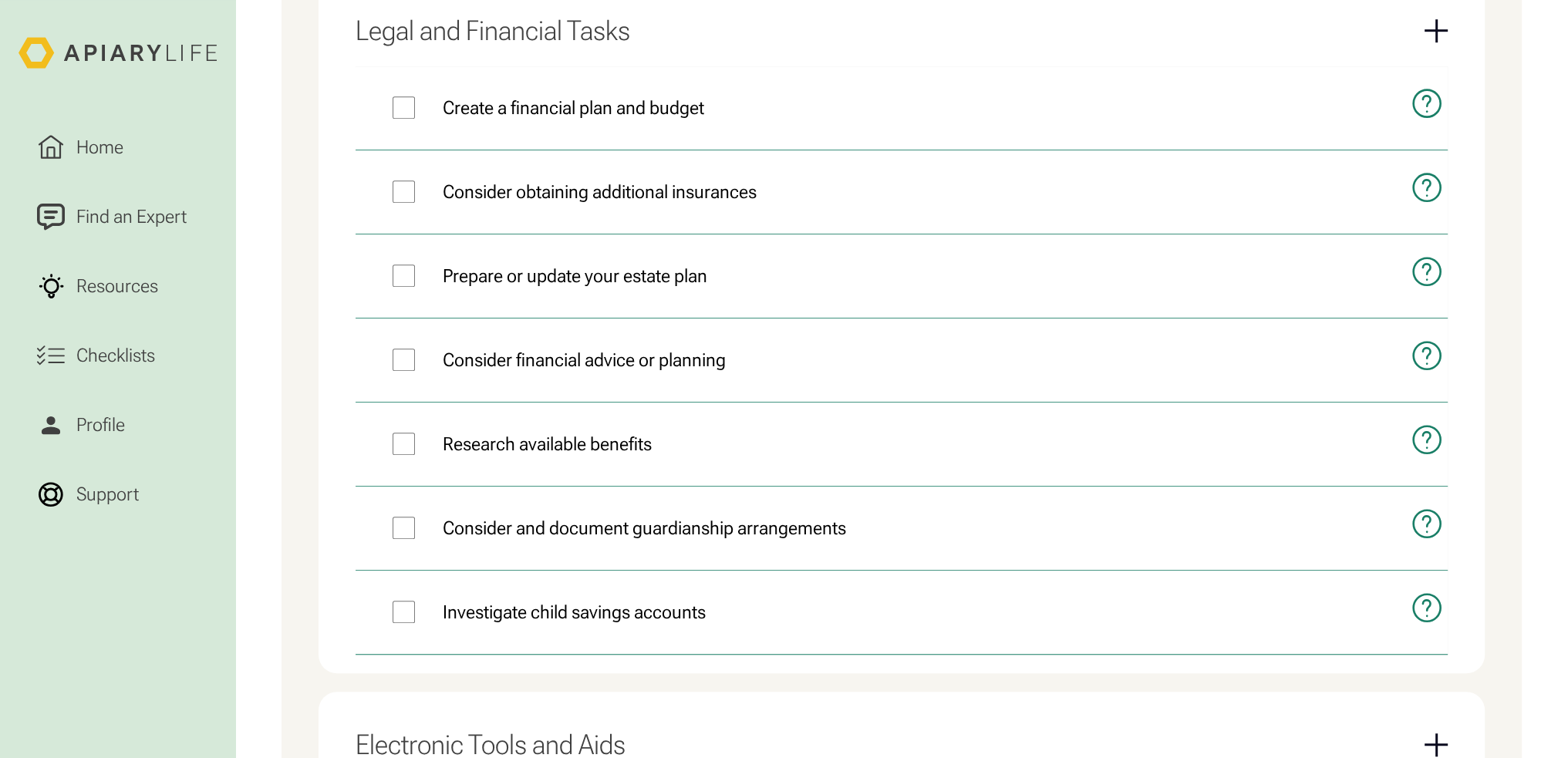
scroll to position [1068, 0]
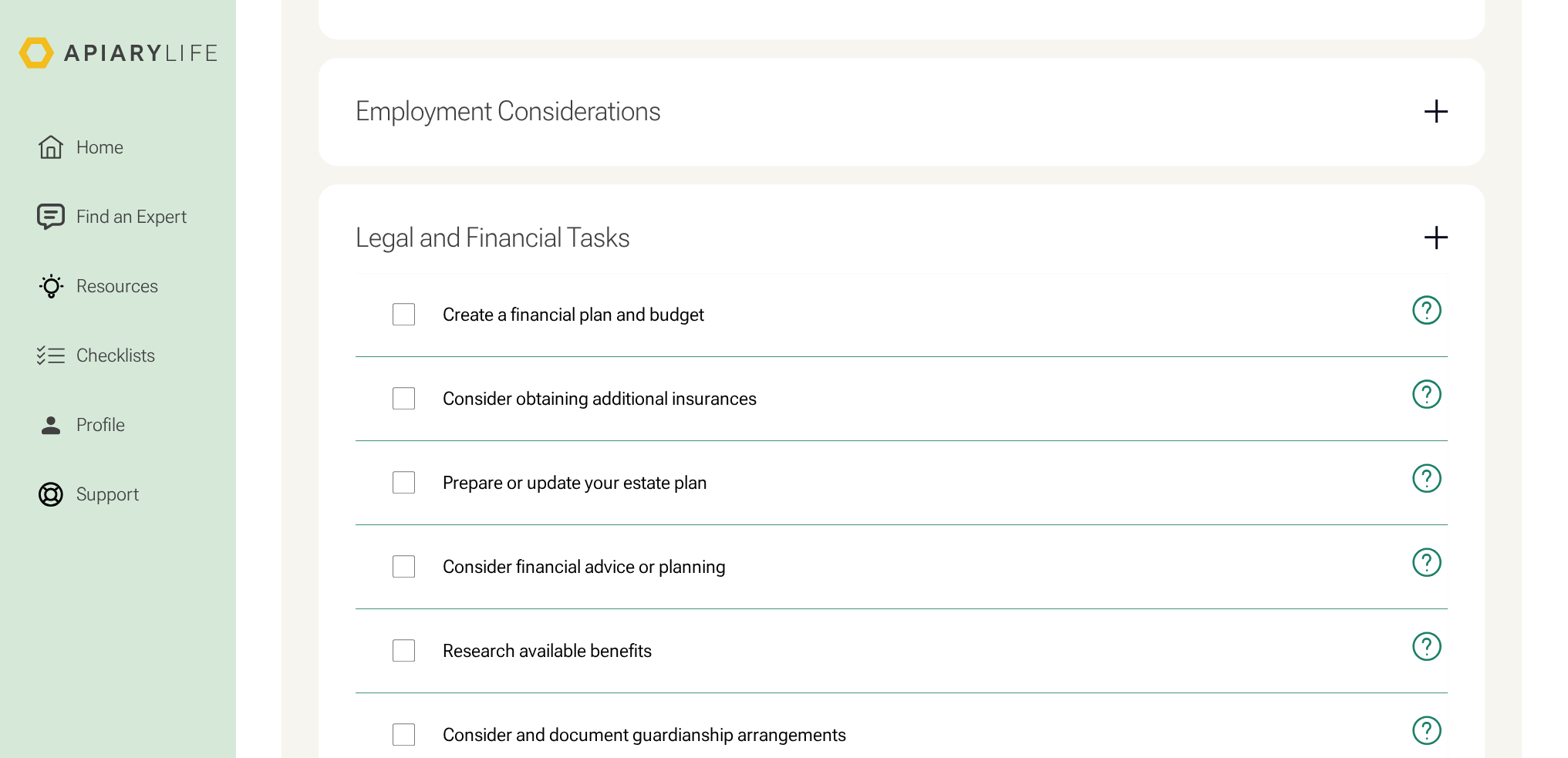
click at [731, 223] on div "Legal and Financial Tasks" at bounding box center [901, 238] width 1092 height 70
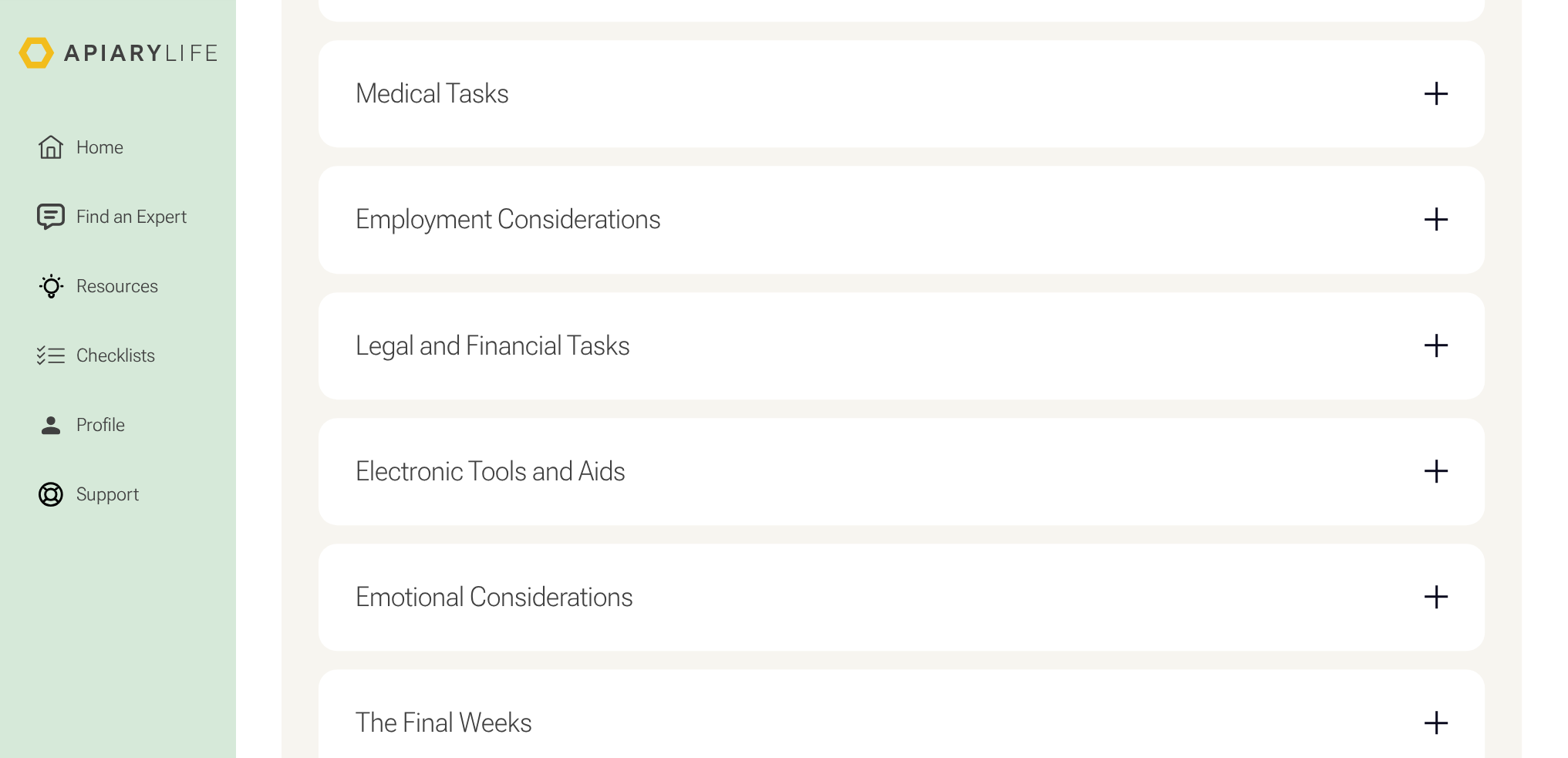
scroll to position [682, 0]
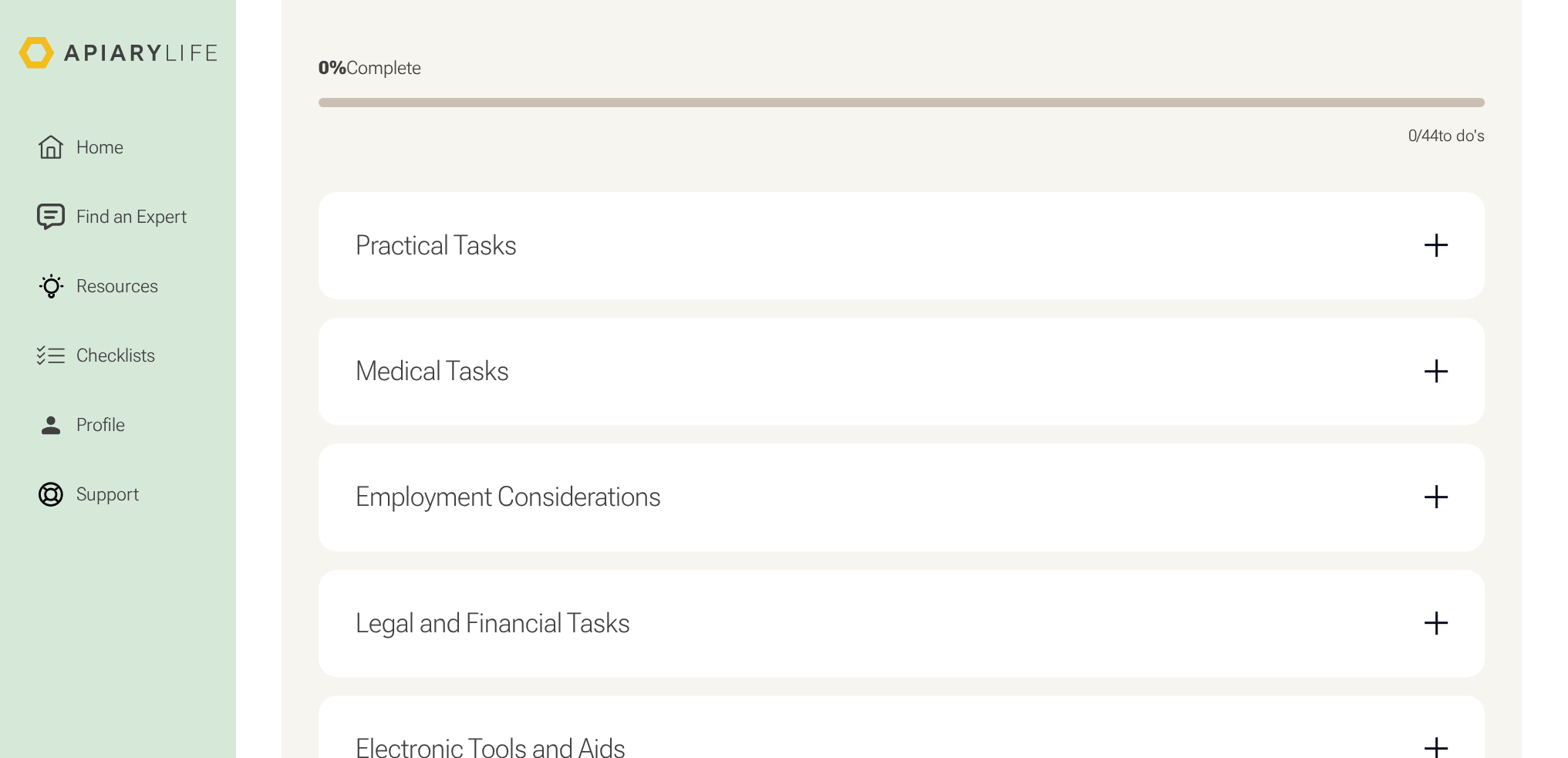
click at [731, 258] on div "Practical Tasks" at bounding box center [901, 246] width 1092 height 70
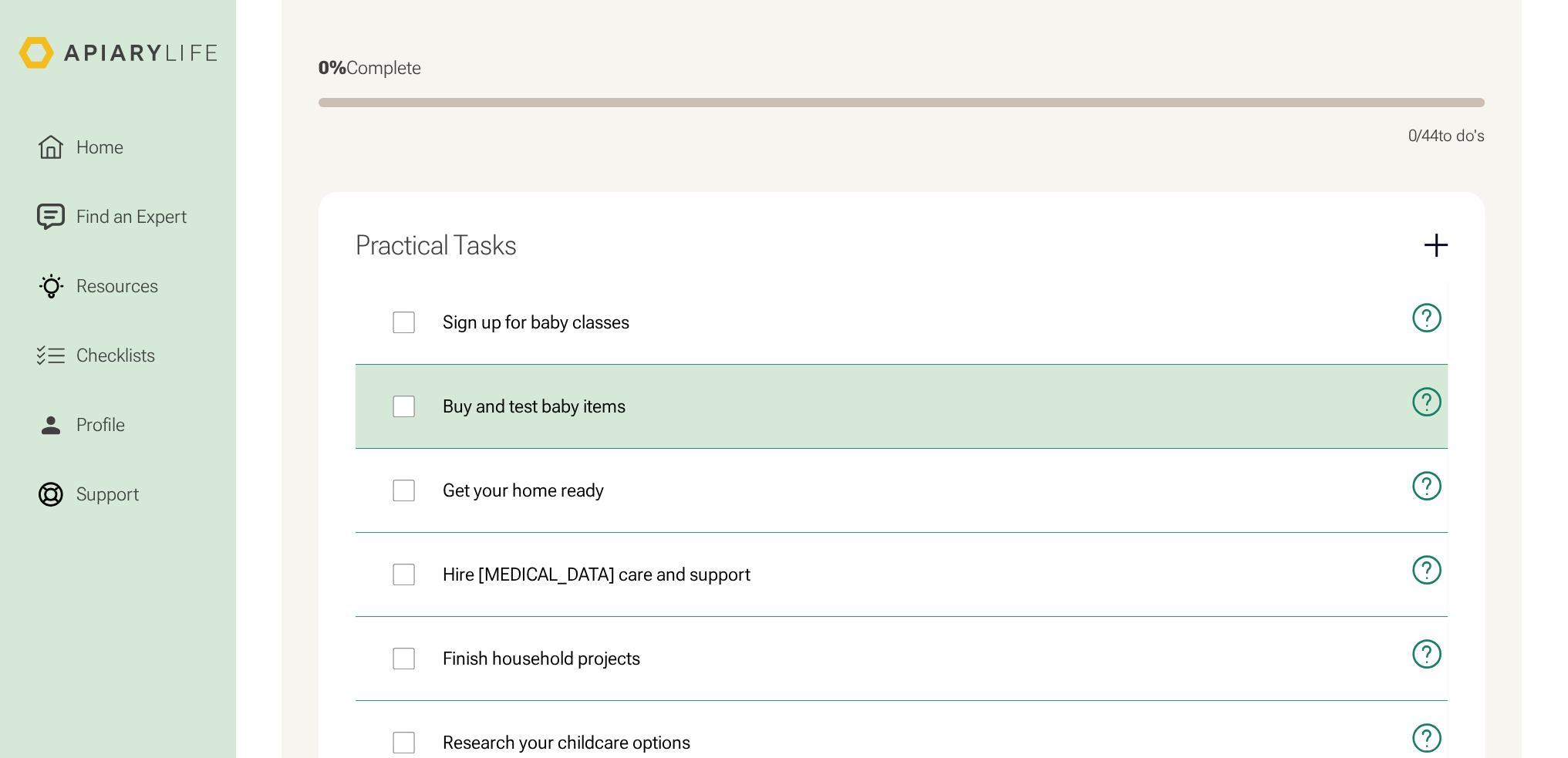
click at [1432, 400] on icon "open modal" at bounding box center [1426, 401] width 32 height 72
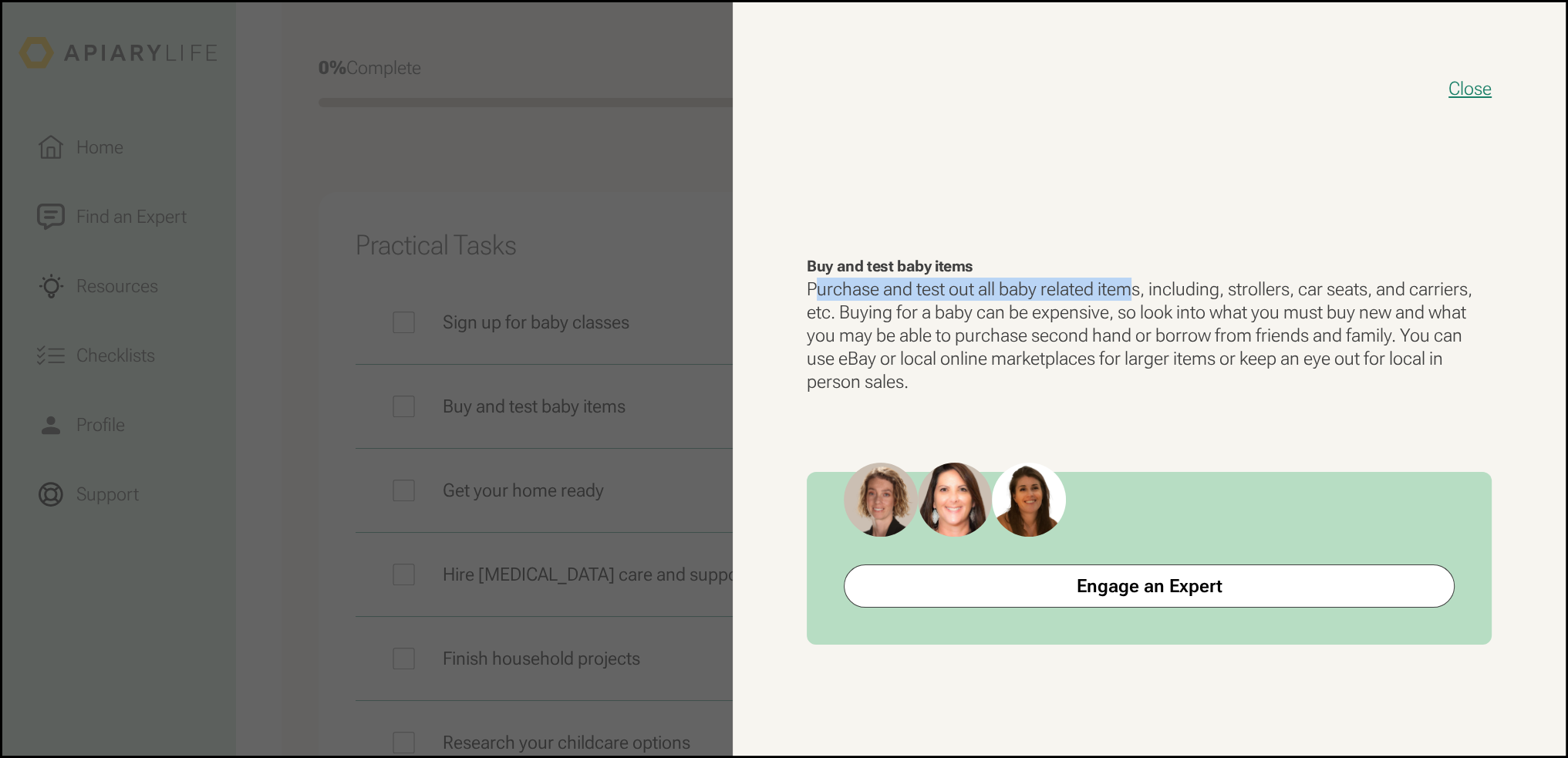
drag, startPoint x: 840, startPoint y: 292, endPoint x: 1128, endPoint y: 290, distance: 288.0
click at [1128, 290] on p "Purchase and test out all baby related items, including, strollers, car seats, …" at bounding box center [1148, 335] width 685 height 116
click at [1128, 291] on p "Purchase and test out all baby related items, including, strollers, car seats, …" at bounding box center [1148, 335] width 685 height 116
click at [1173, 292] on p "Purchase and test out all baby related items, including, strollers, car seats, …" at bounding box center [1148, 335] width 685 height 116
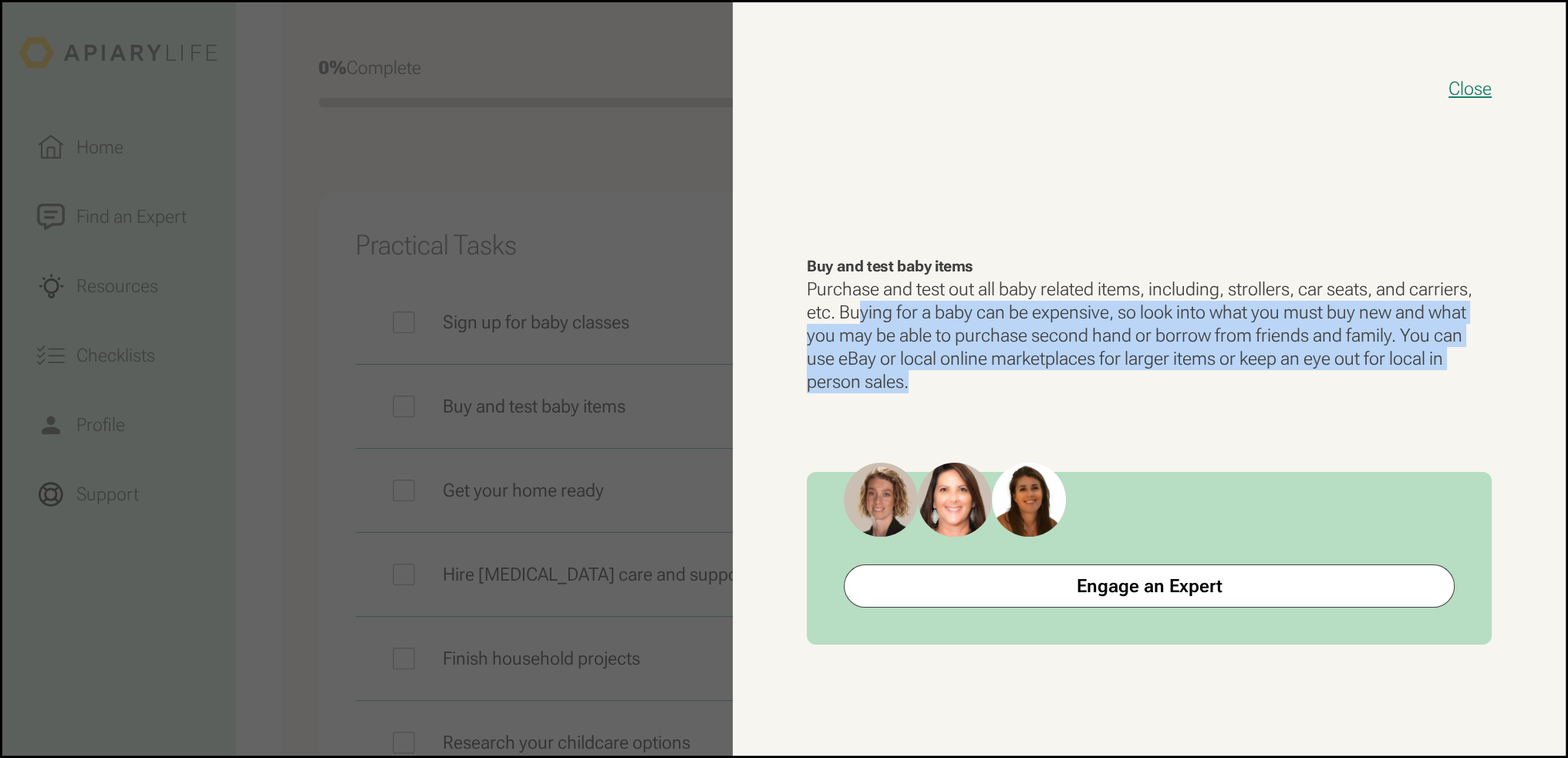
drag, startPoint x: 876, startPoint y: 313, endPoint x: 1159, endPoint y: 380, distance: 290.8
click at [1159, 380] on p "Purchase and test out all baby related items, including, strollers, car seats, …" at bounding box center [1148, 335] width 685 height 116
click at [1157, 380] on p "Purchase and test out all baby related items, including, strollers, car seats, …" at bounding box center [1148, 335] width 685 height 116
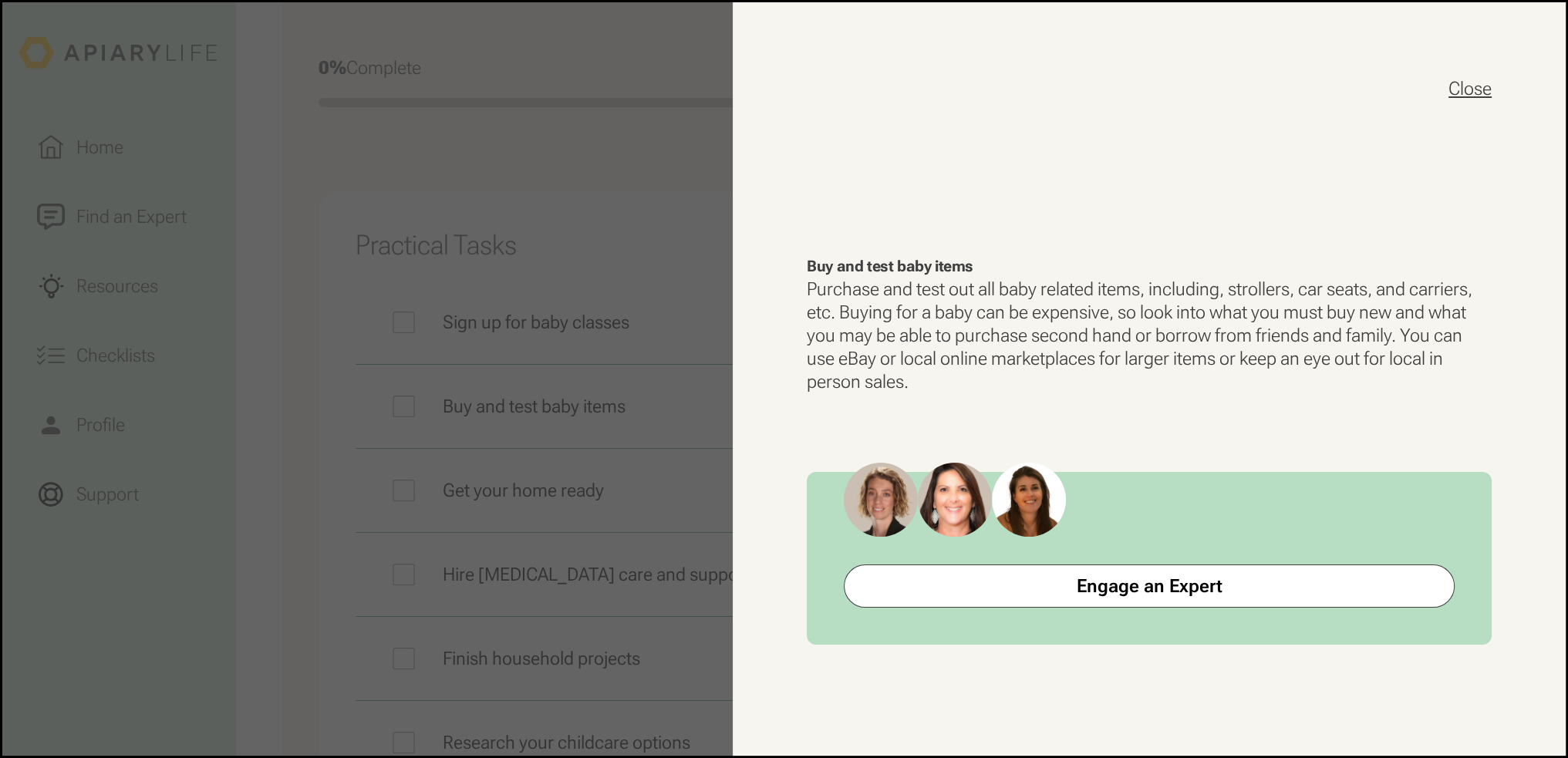
click at [1473, 89] on button "Close" at bounding box center [1470, 88] width 43 height 24
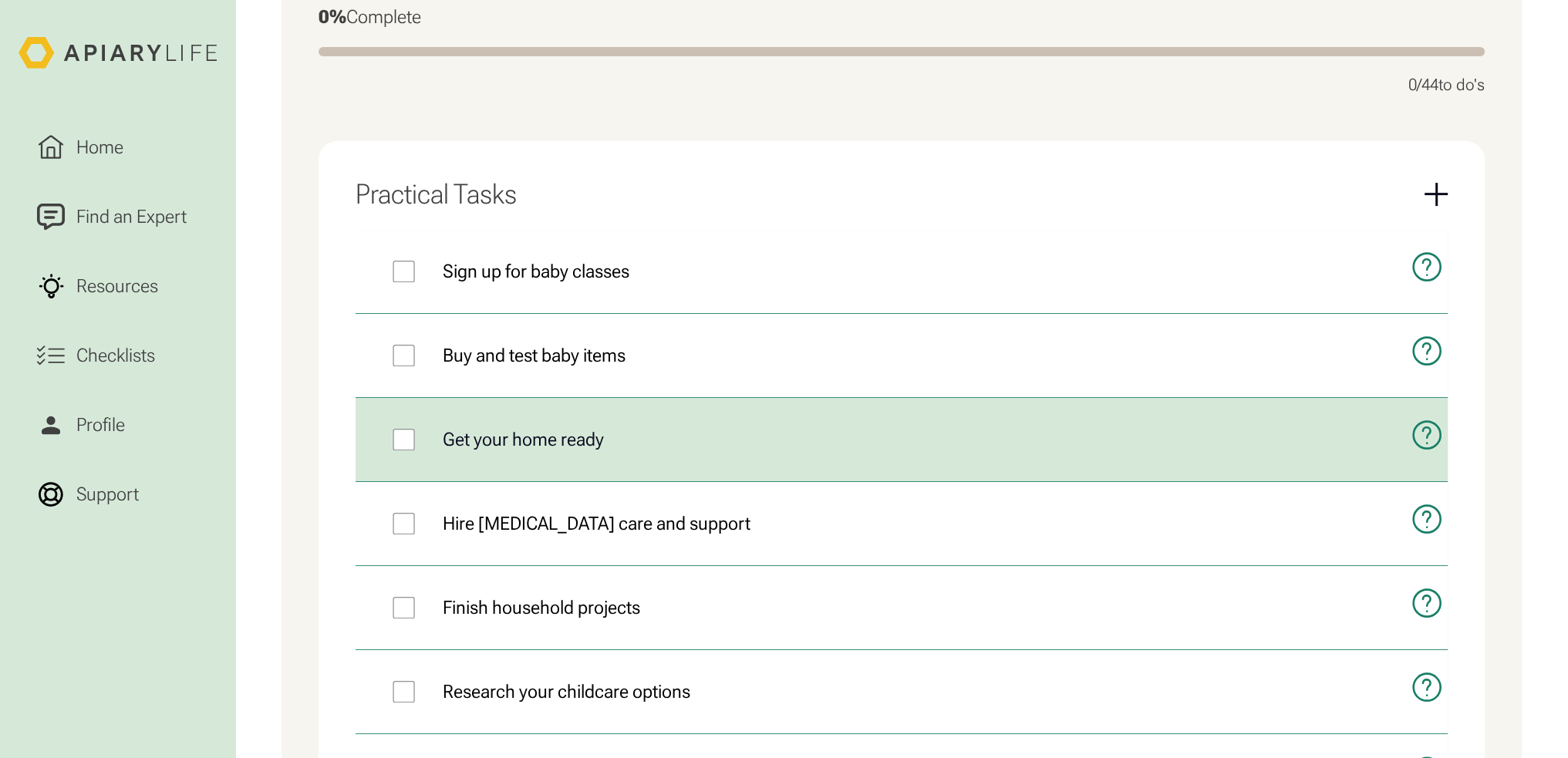
scroll to position [759, 0]
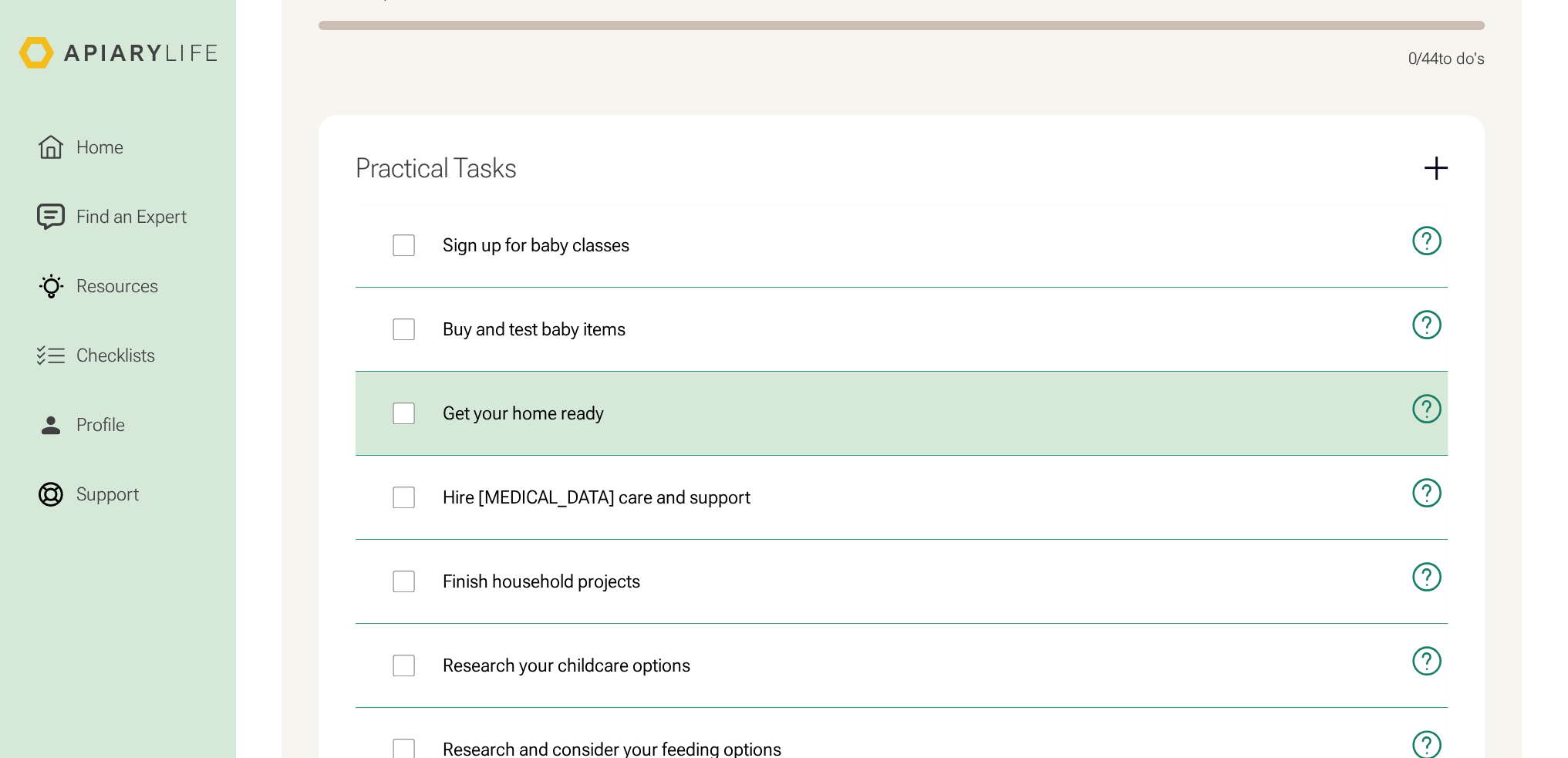
click at [1420, 406] on icon "open modal" at bounding box center [1426, 408] width 32 height 72
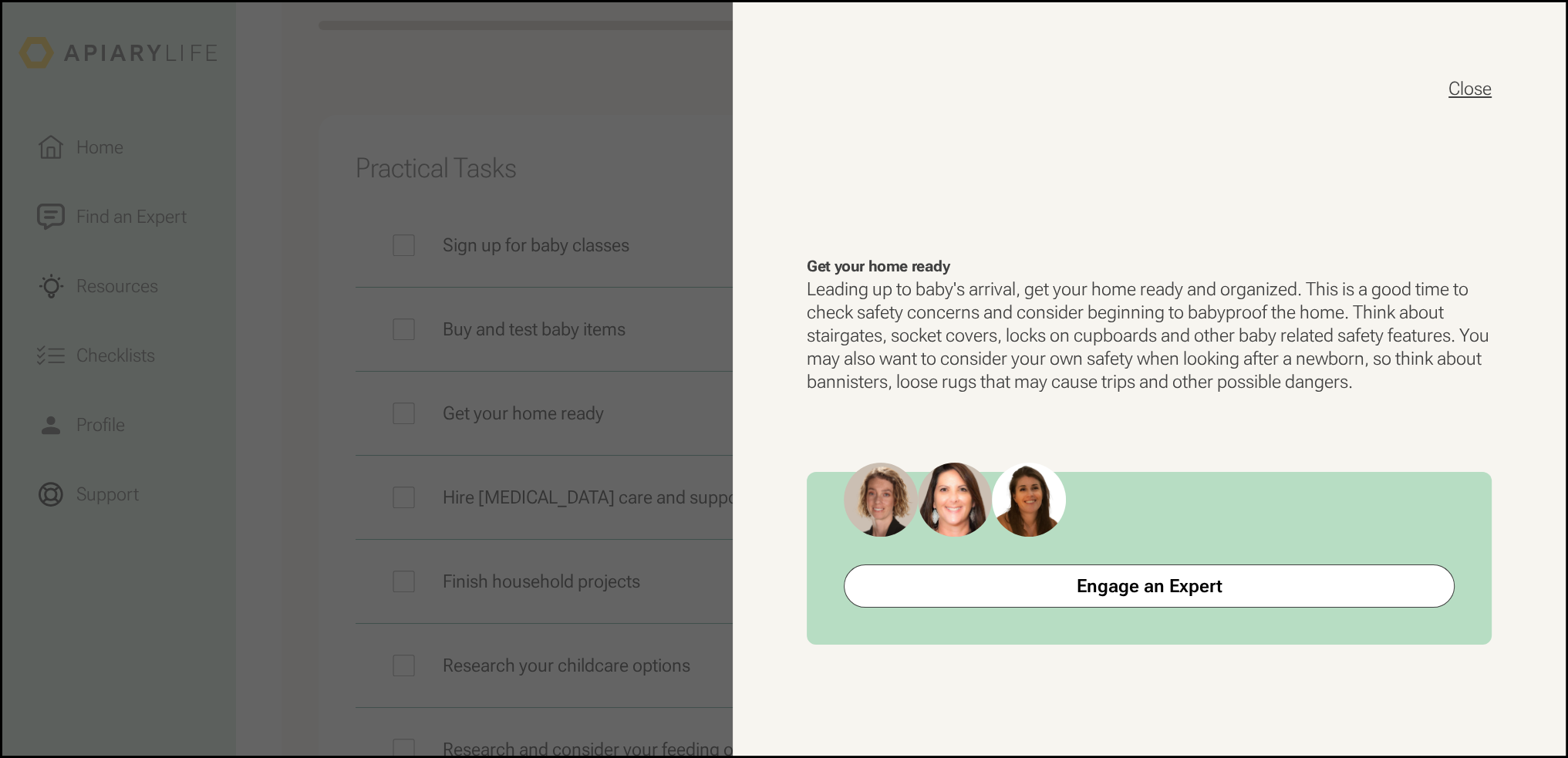
click at [1487, 85] on button "Close" at bounding box center [1470, 88] width 43 height 24
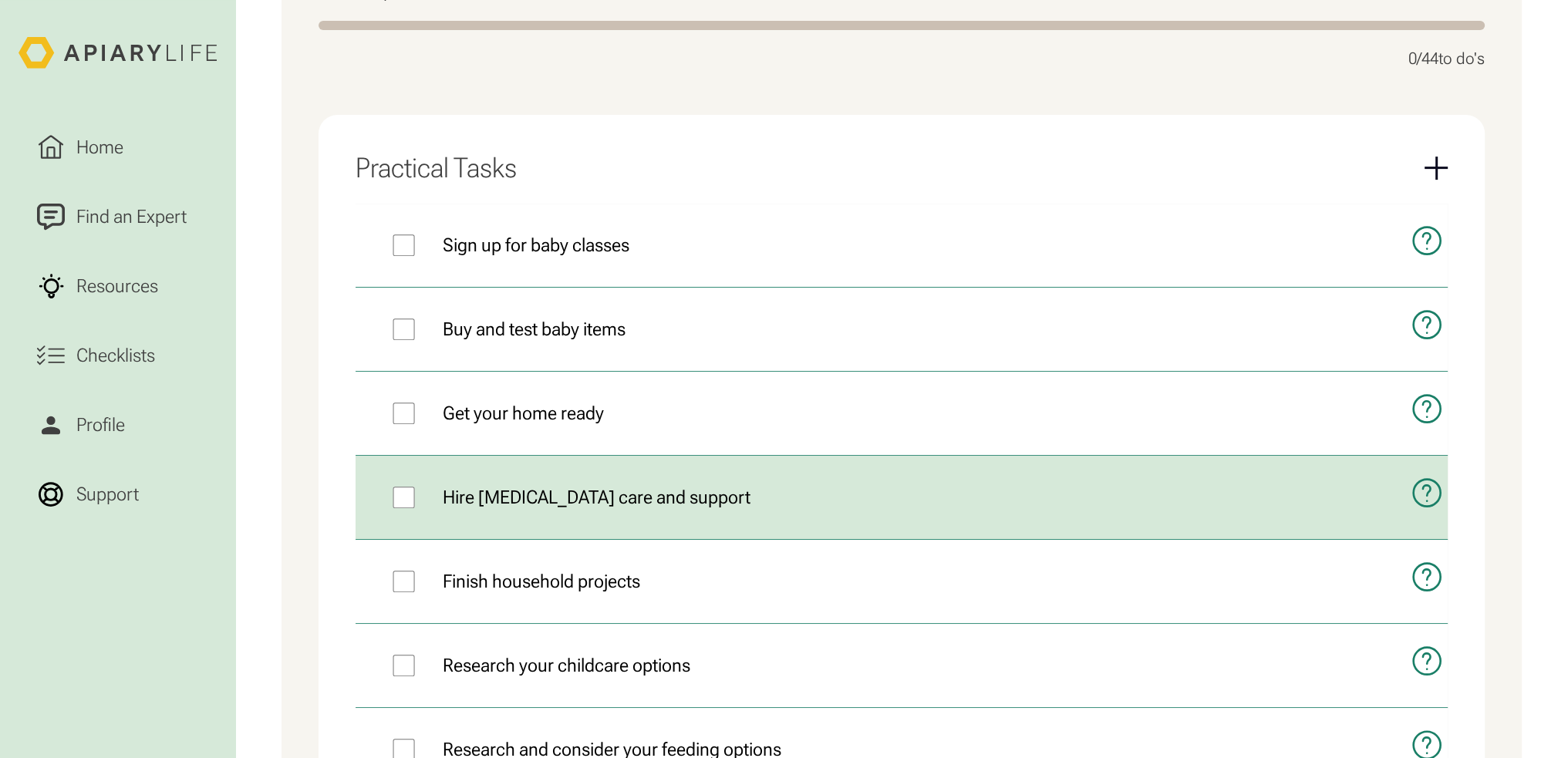
click at [1403, 496] on button "open modal" at bounding box center [1419, 493] width 56 height 74
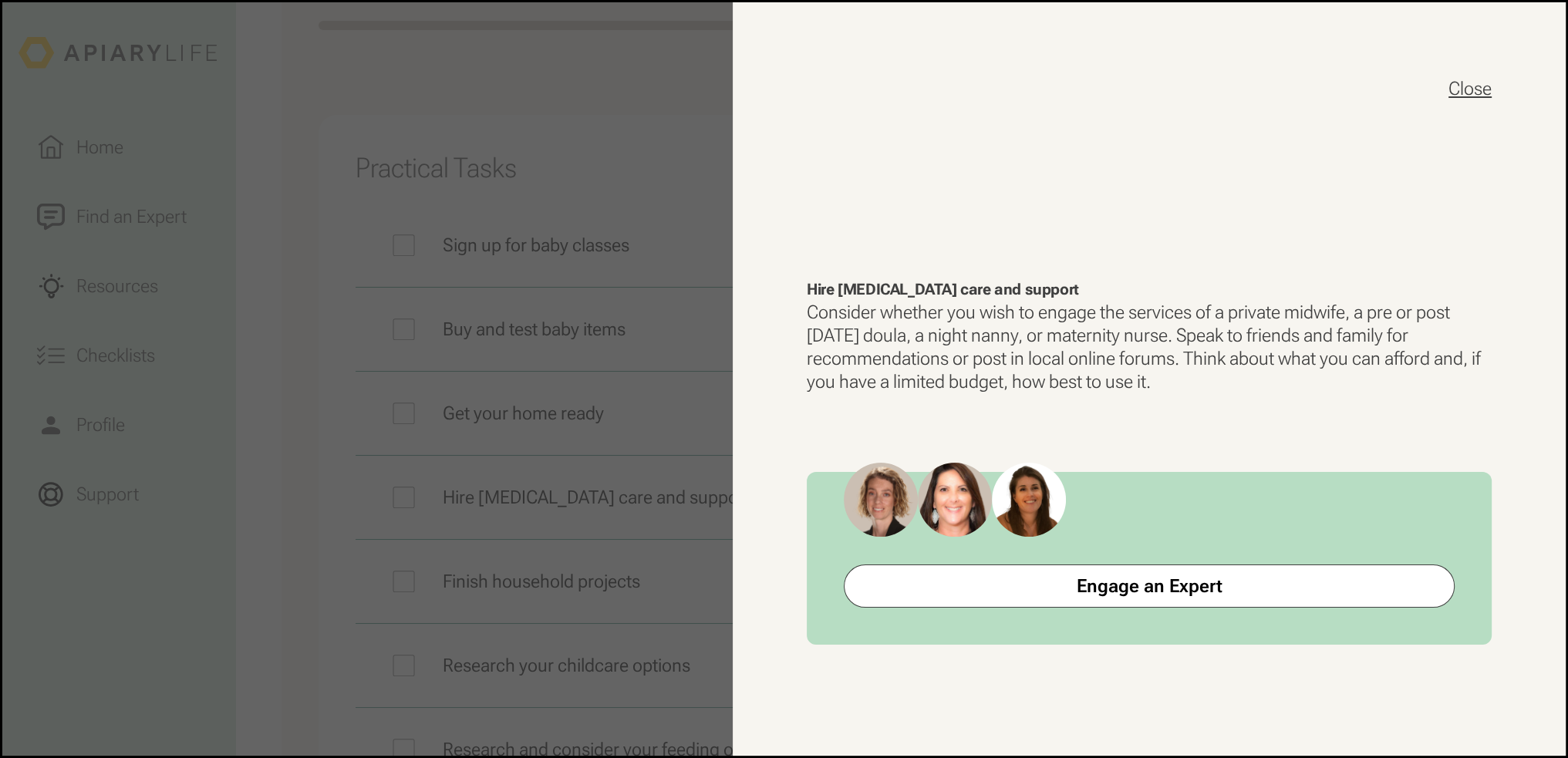
click at [1485, 93] on button "Close" at bounding box center [1470, 88] width 43 height 24
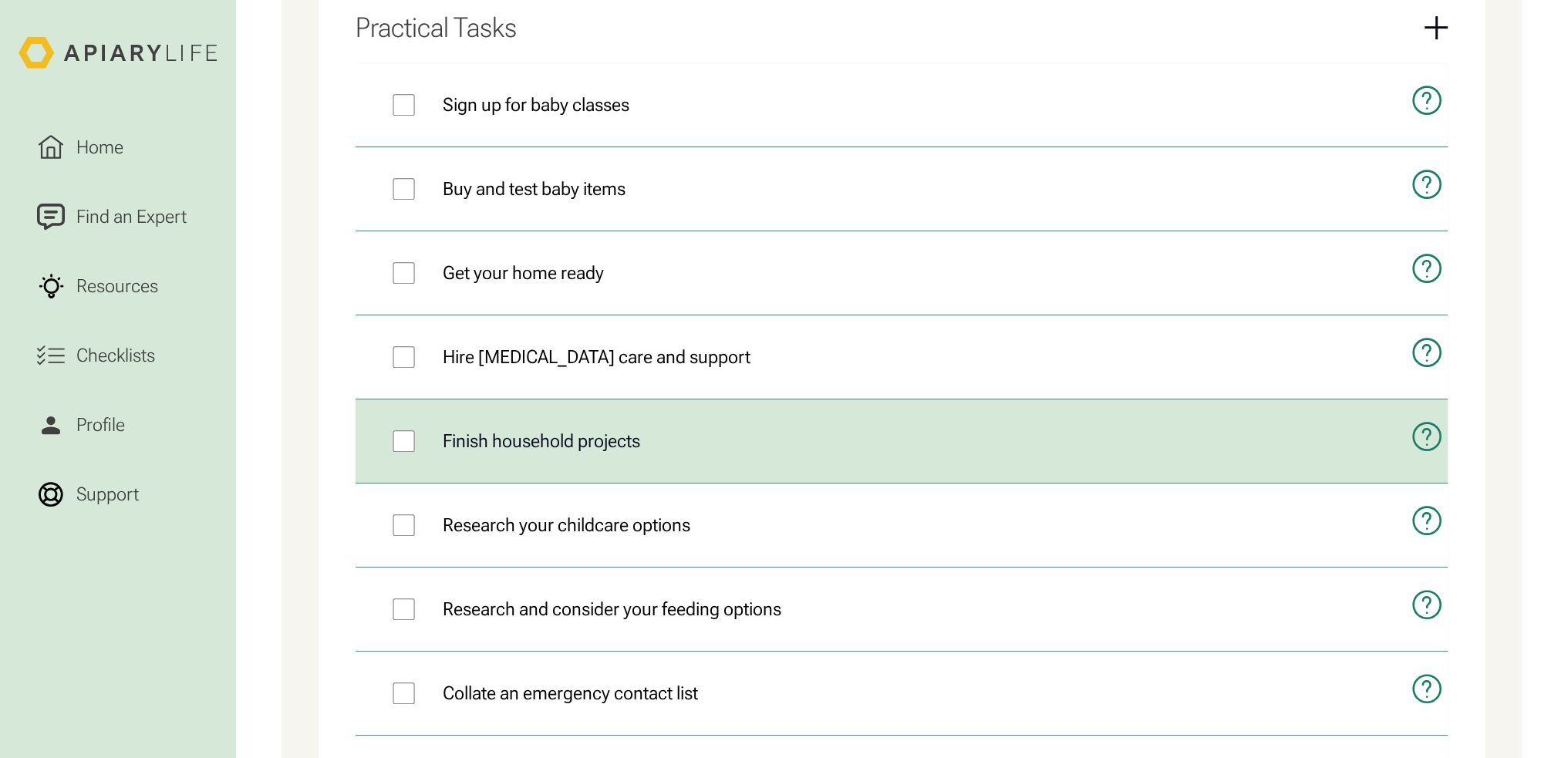
scroll to position [914, 0]
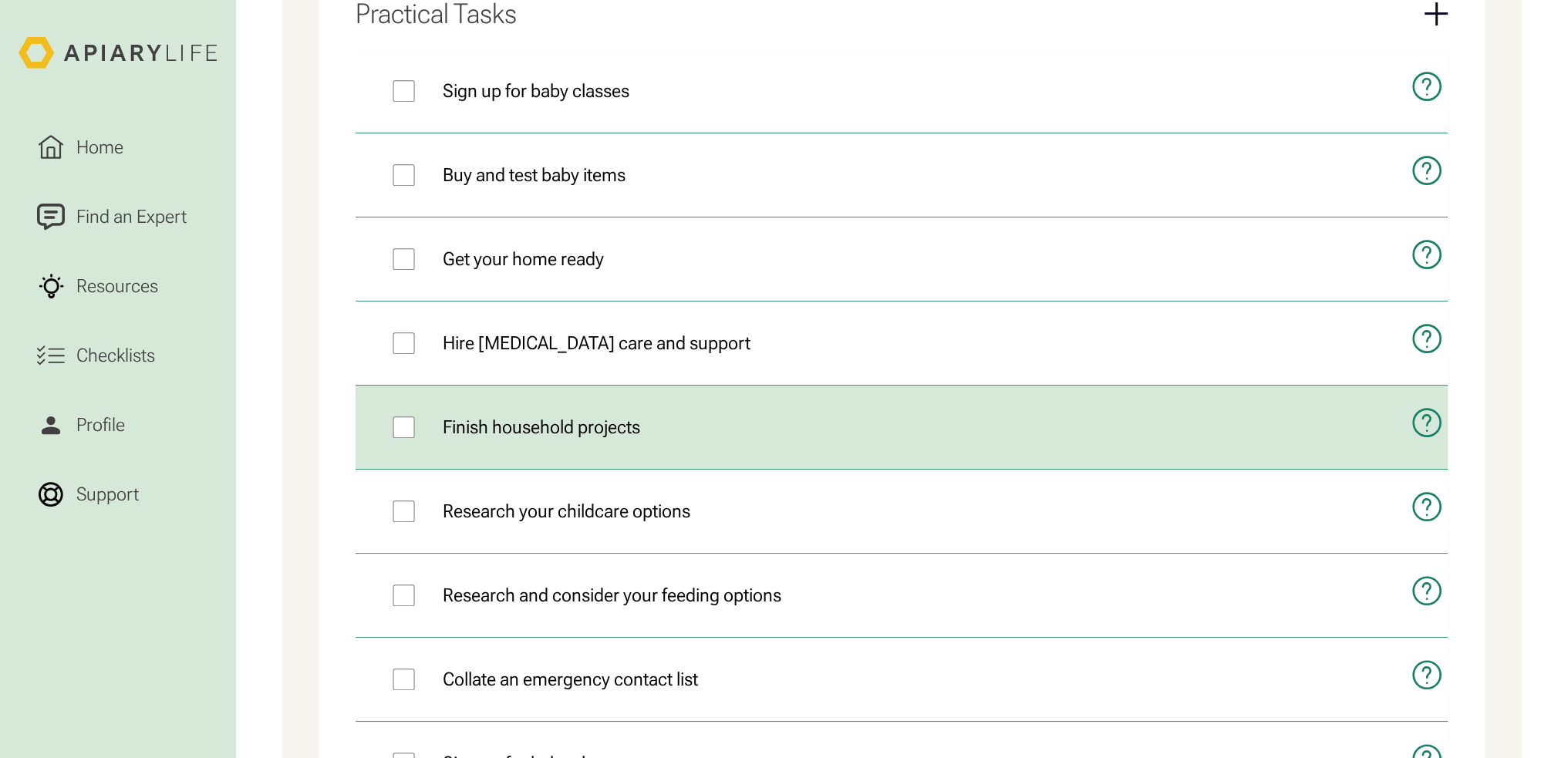
click at [1431, 423] on icon "open modal" at bounding box center [1426, 423] width 32 height 72
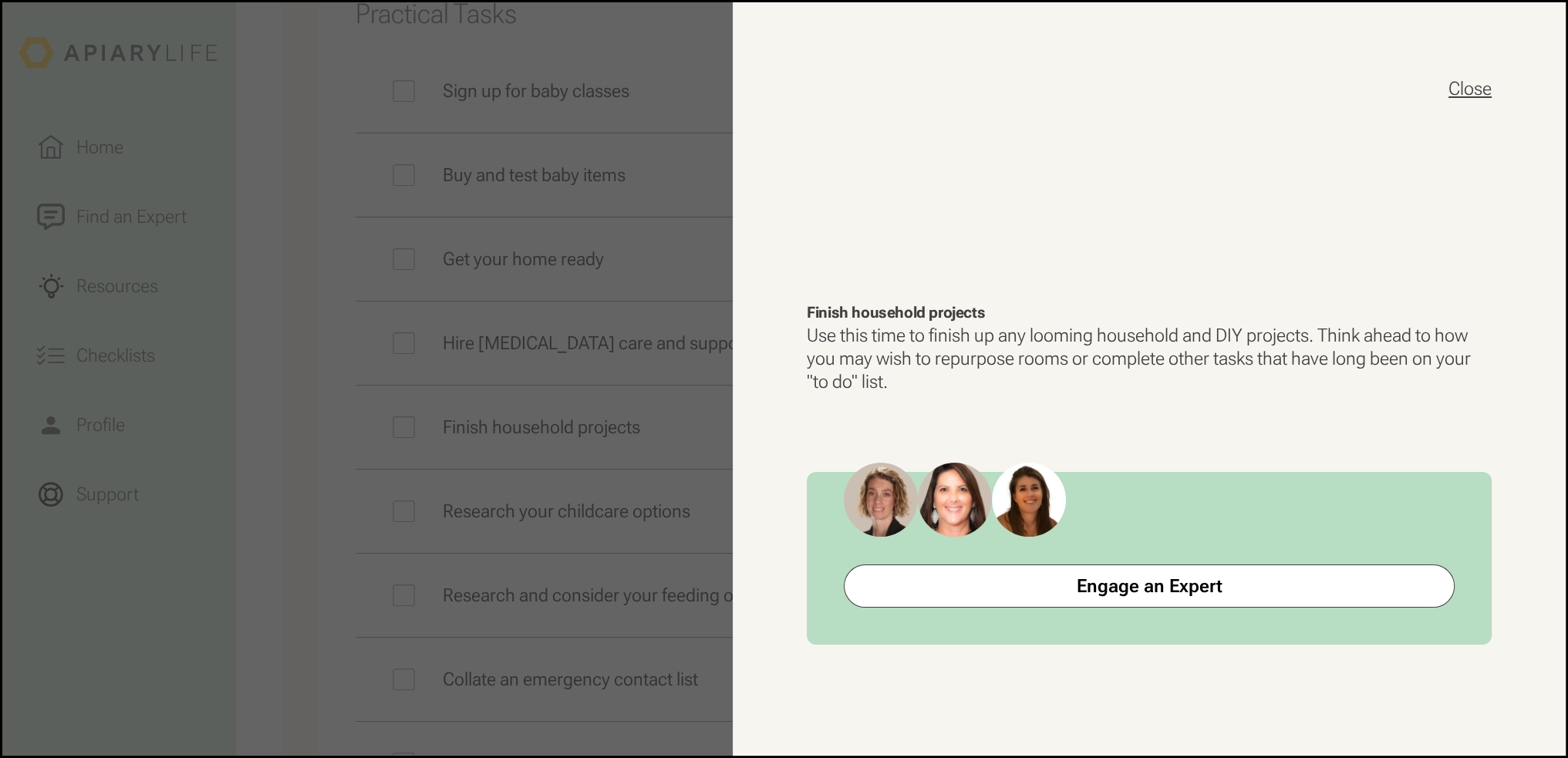
click at [1473, 95] on button "Close" at bounding box center [1470, 88] width 43 height 24
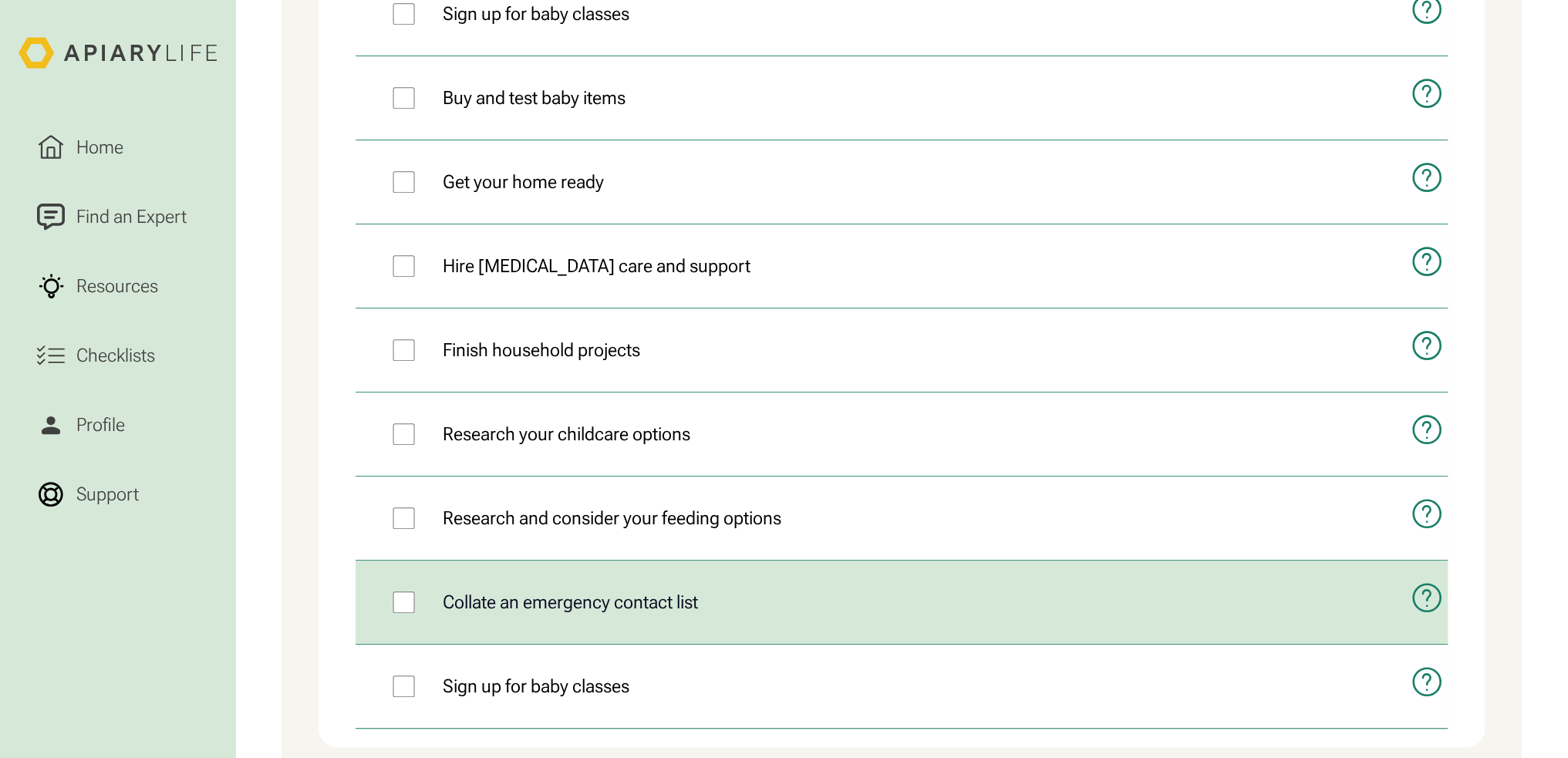
scroll to position [605, 0]
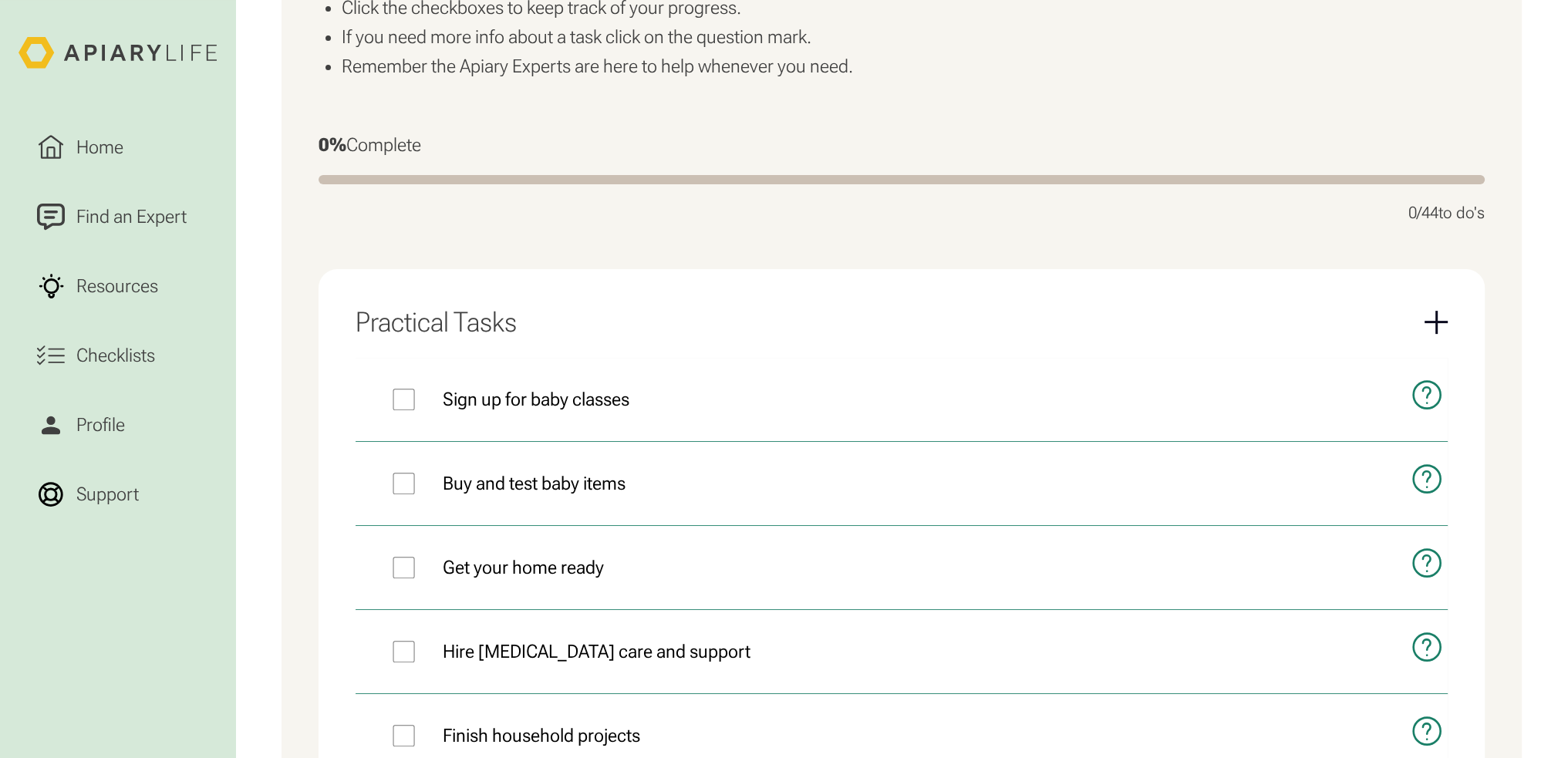
click at [1437, 317] on div "Email Form" at bounding box center [1437, 322] width 23 height 23
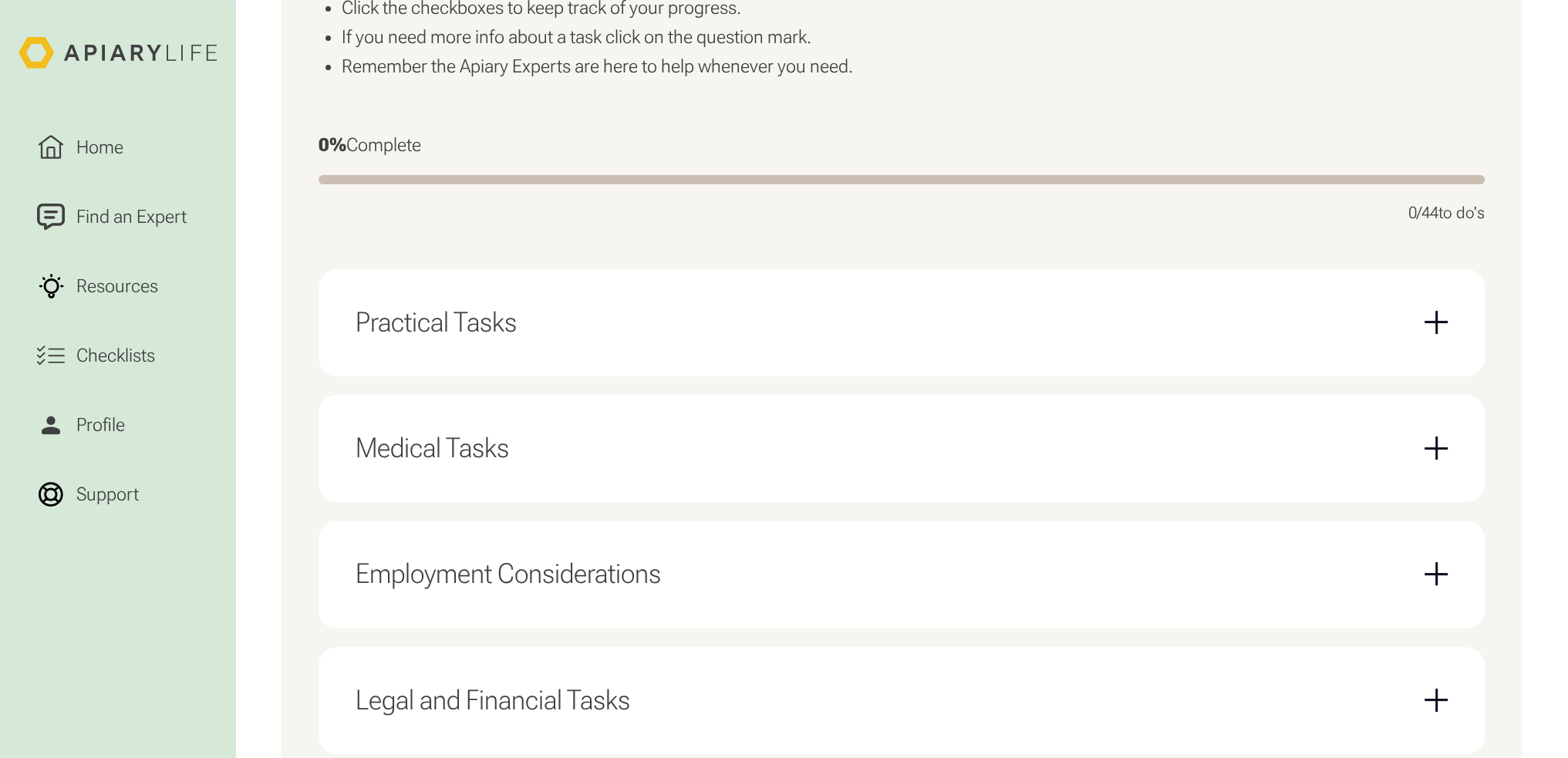
click at [1288, 456] on div "Medical Tasks" at bounding box center [901, 448] width 1092 height 70
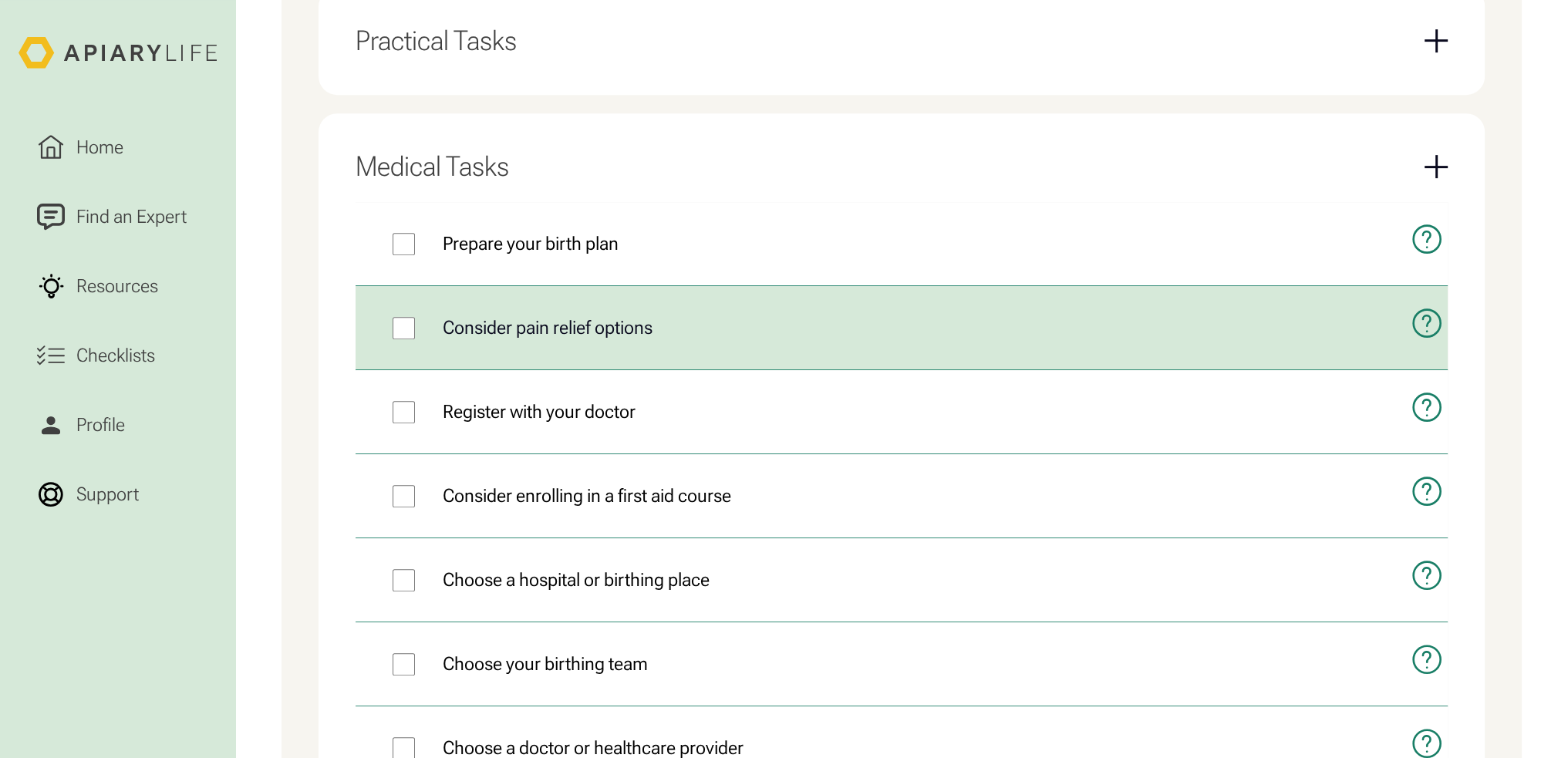
scroll to position [914, 0]
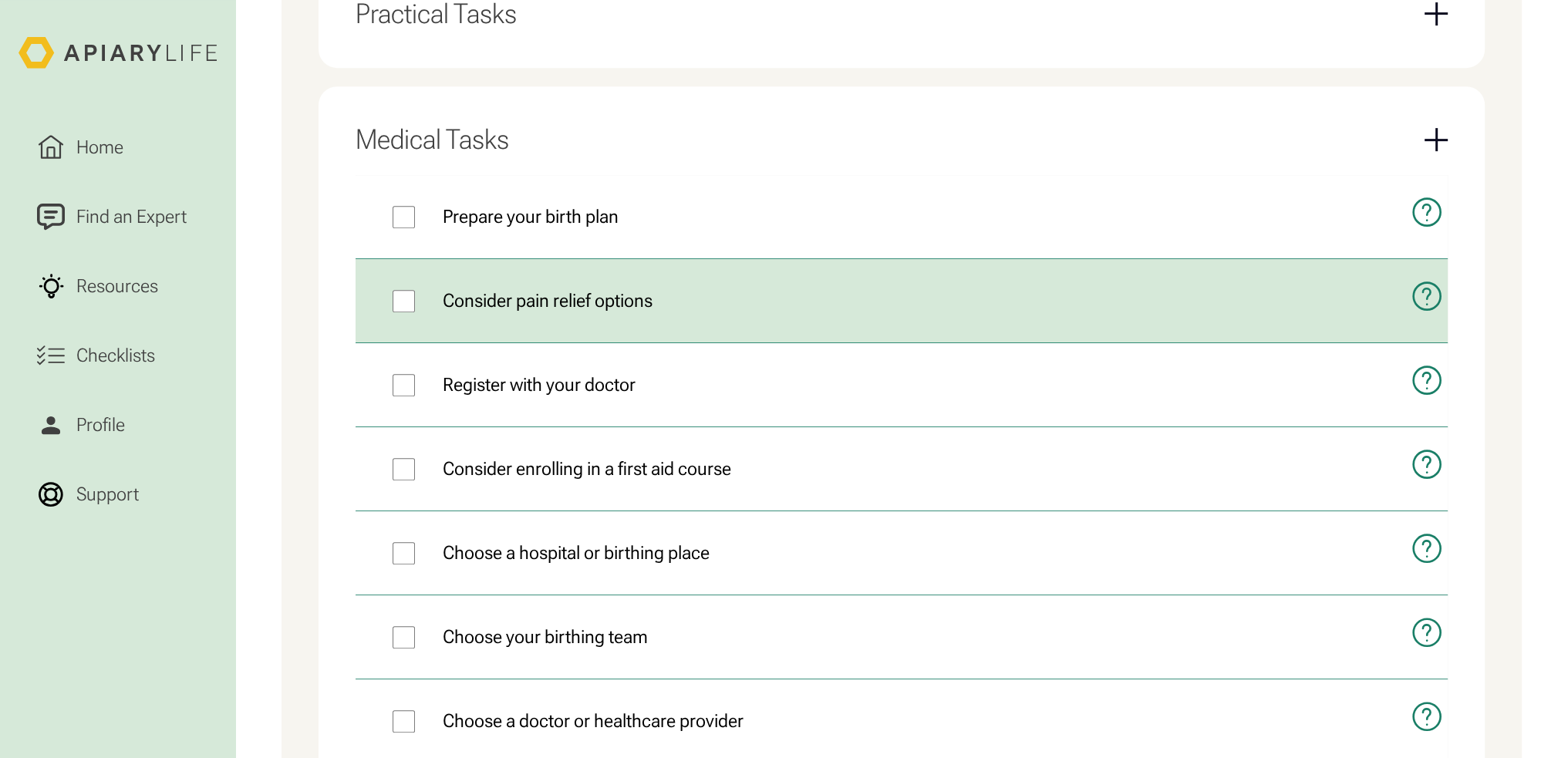
click at [1421, 297] on icon "open modal" at bounding box center [1426, 296] width 32 height 72
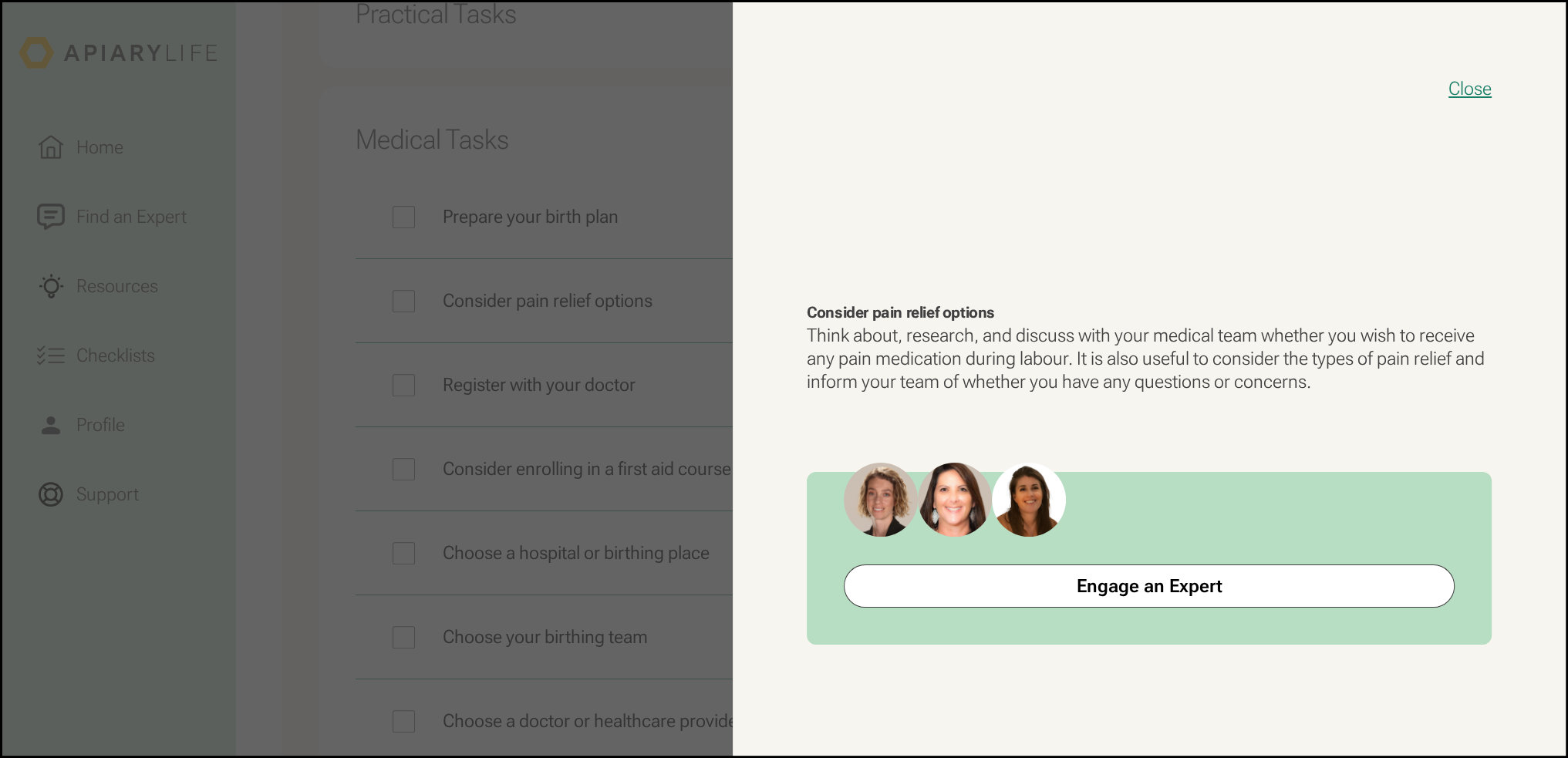
click at [1467, 90] on button "Close" at bounding box center [1470, 88] width 43 height 24
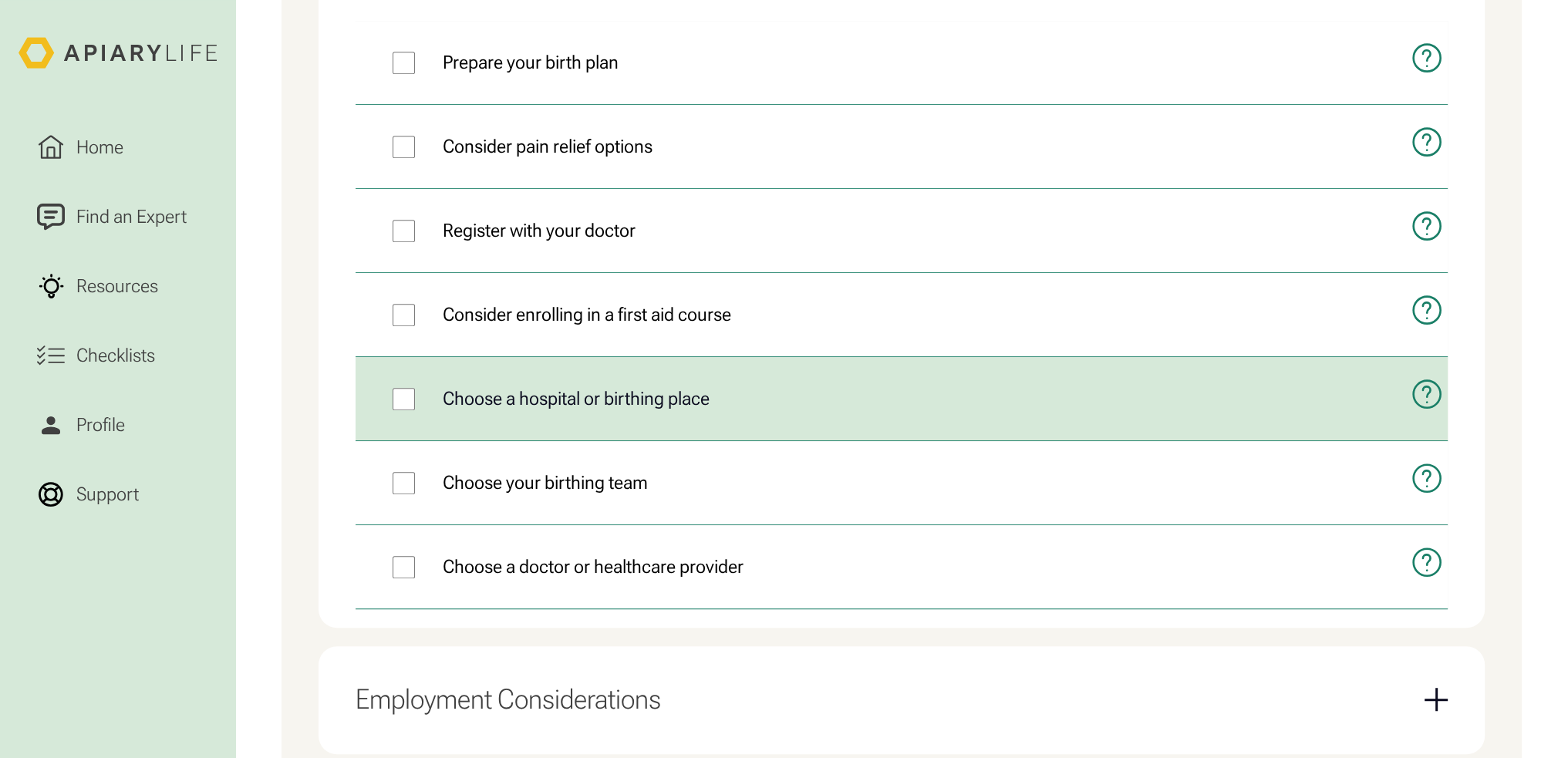
scroll to position [1145, 0]
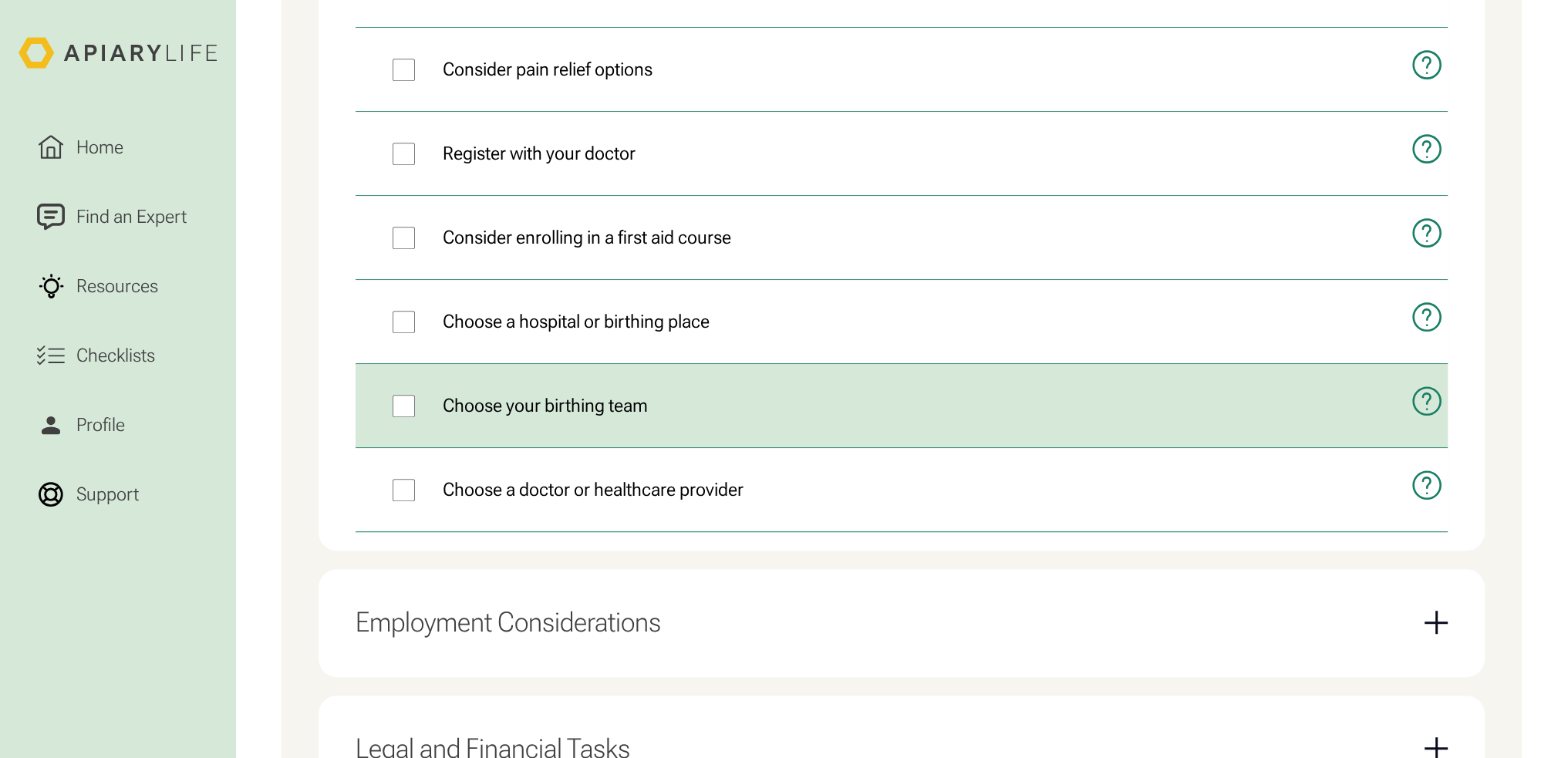
click at [1429, 395] on icon "open modal" at bounding box center [1427, 401] width 8 height 16
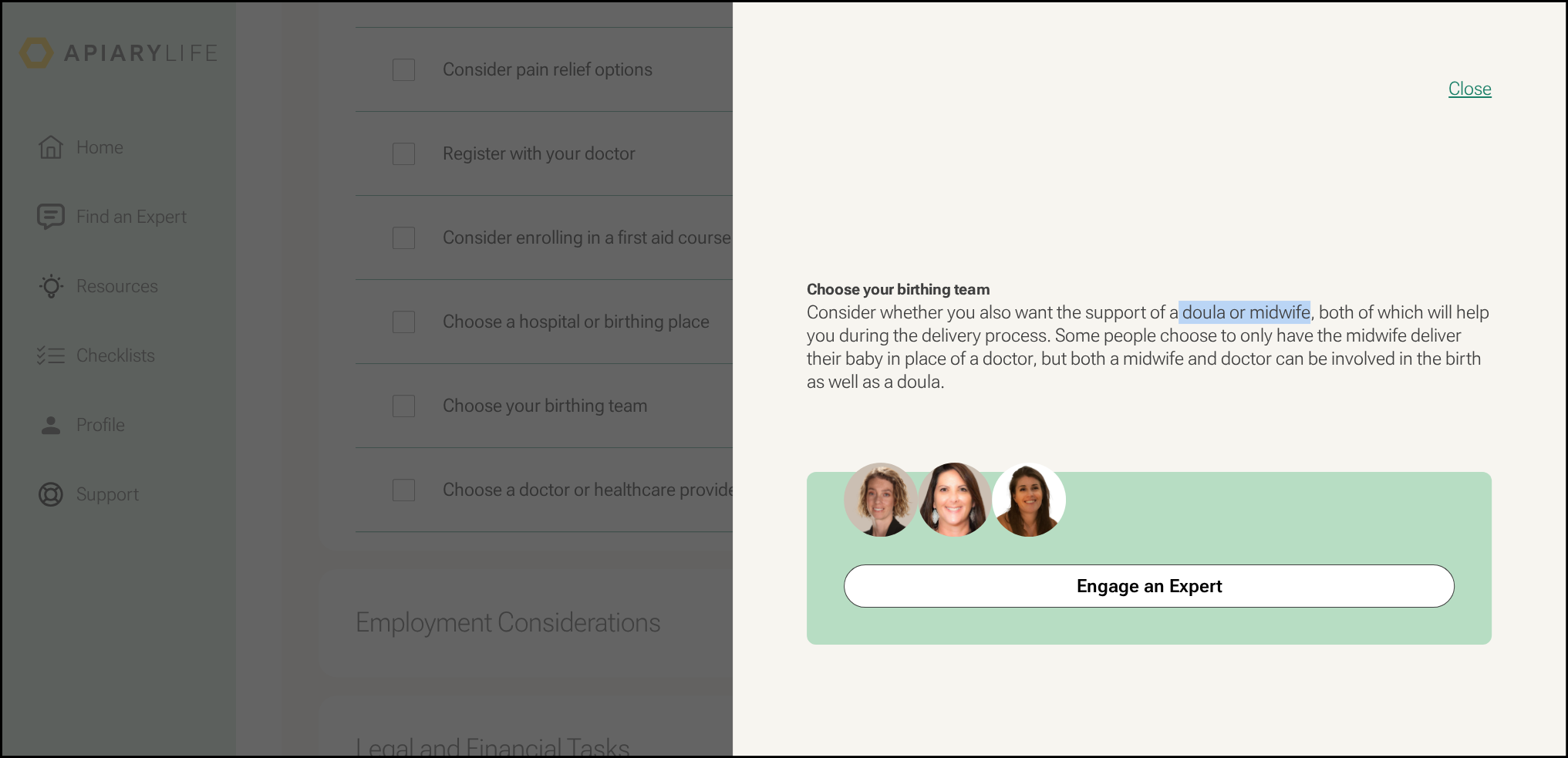
drag, startPoint x: 1180, startPoint y: 313, endPoint x: 1316, endPoint y: 306, distance: 136.2
click at [1316, 306] on p "Consider whether you also want the support of a doula or midwife, both of which…" at bounding box center [1148, 347] width 685 height 93
click at [1314, 307] on p "Consider whether you also want the support of a doula or midwife, both of which…" at bounding box center [1148, 347] width 685 height 93
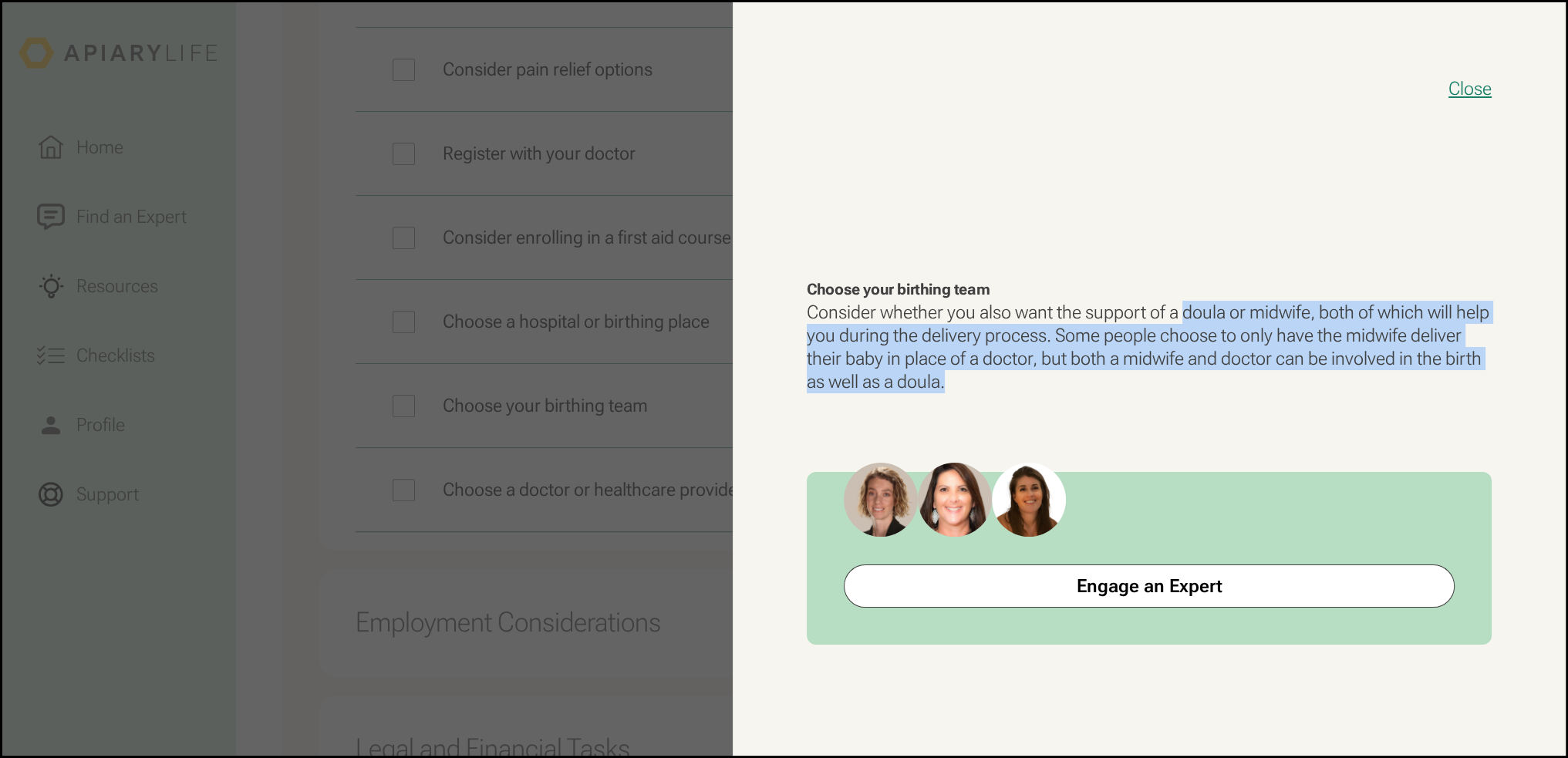
drag, startPoint x: 1189, startPoint y: 310, endPoint x: 1140, endPoint y: 374, distance: 80.6
click at [1140, 374] on p "Consider whether you also want the support of a doula or midwife, both of which…" at bounding box center [1148, 347] width 685 height 93
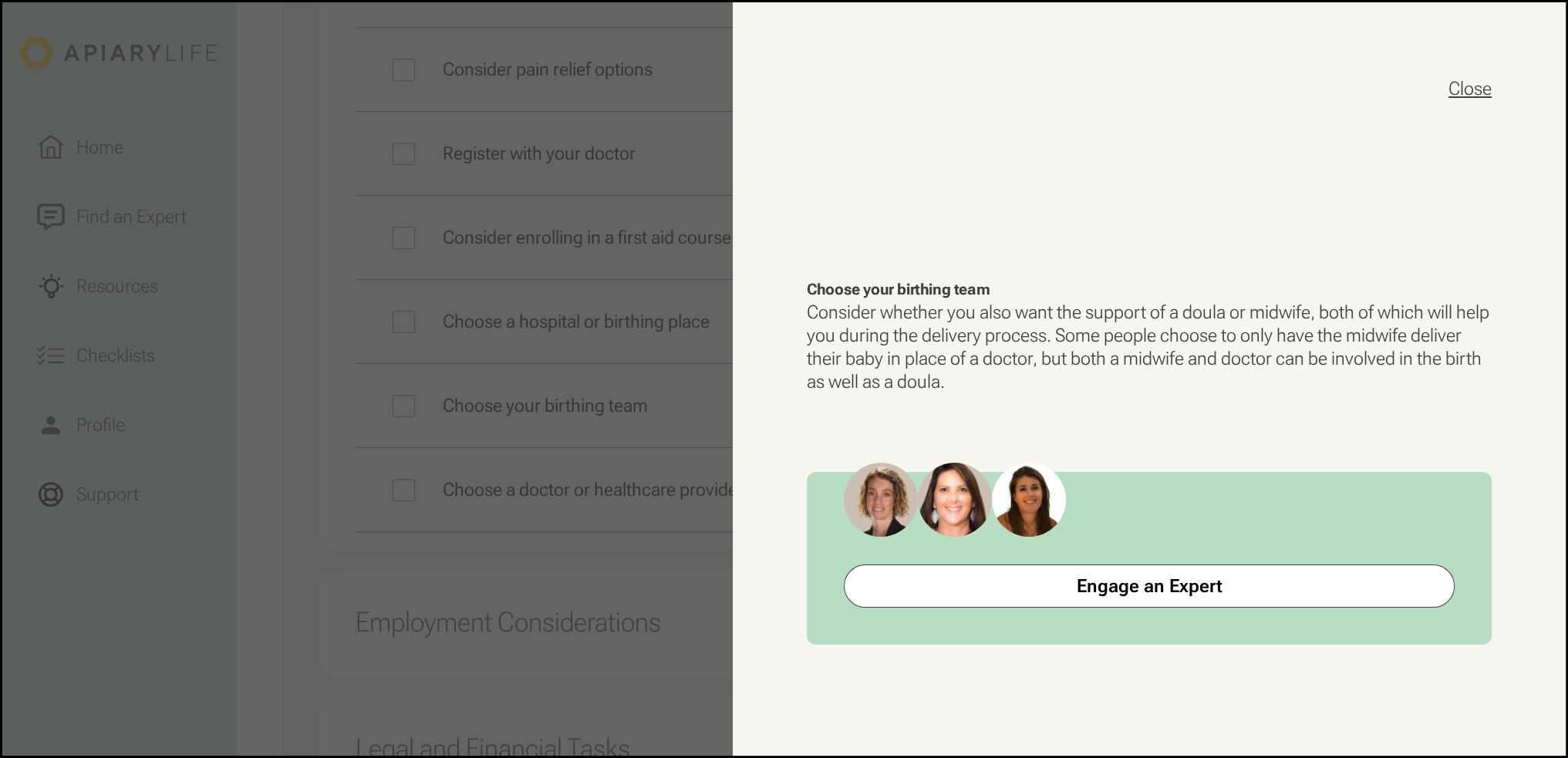
click at [1468, 95] on button "Close" at bounding box center [1470, 88] width 43 height 24
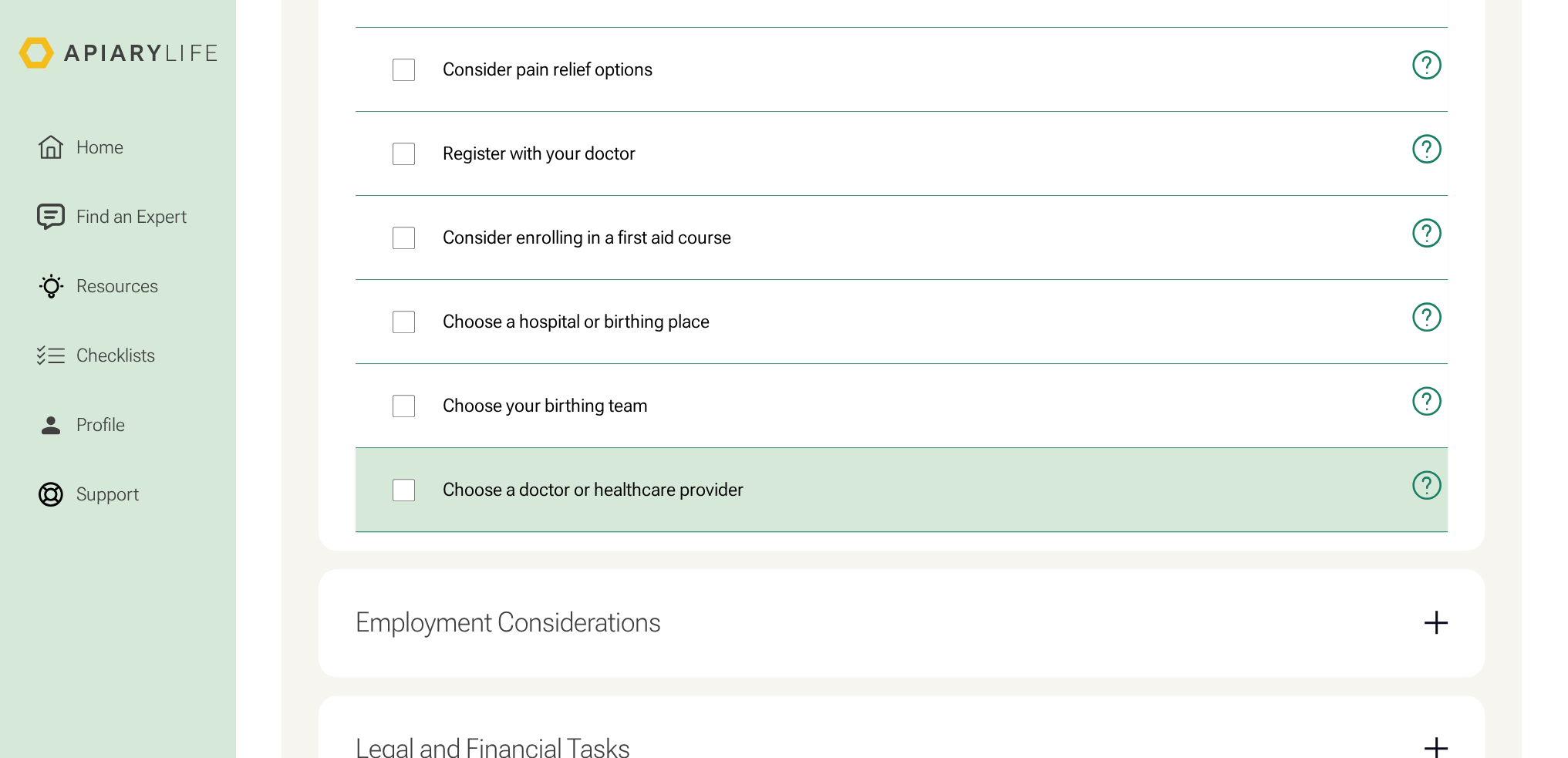
drag, startPoint x: 1413, startPoint y: 469, endPoint x: 1416, endPoint y: 480, distance: 11.4
click at [1414, 477] on icon "open modal" at bounding box center [1426, 485] width 32 height 72
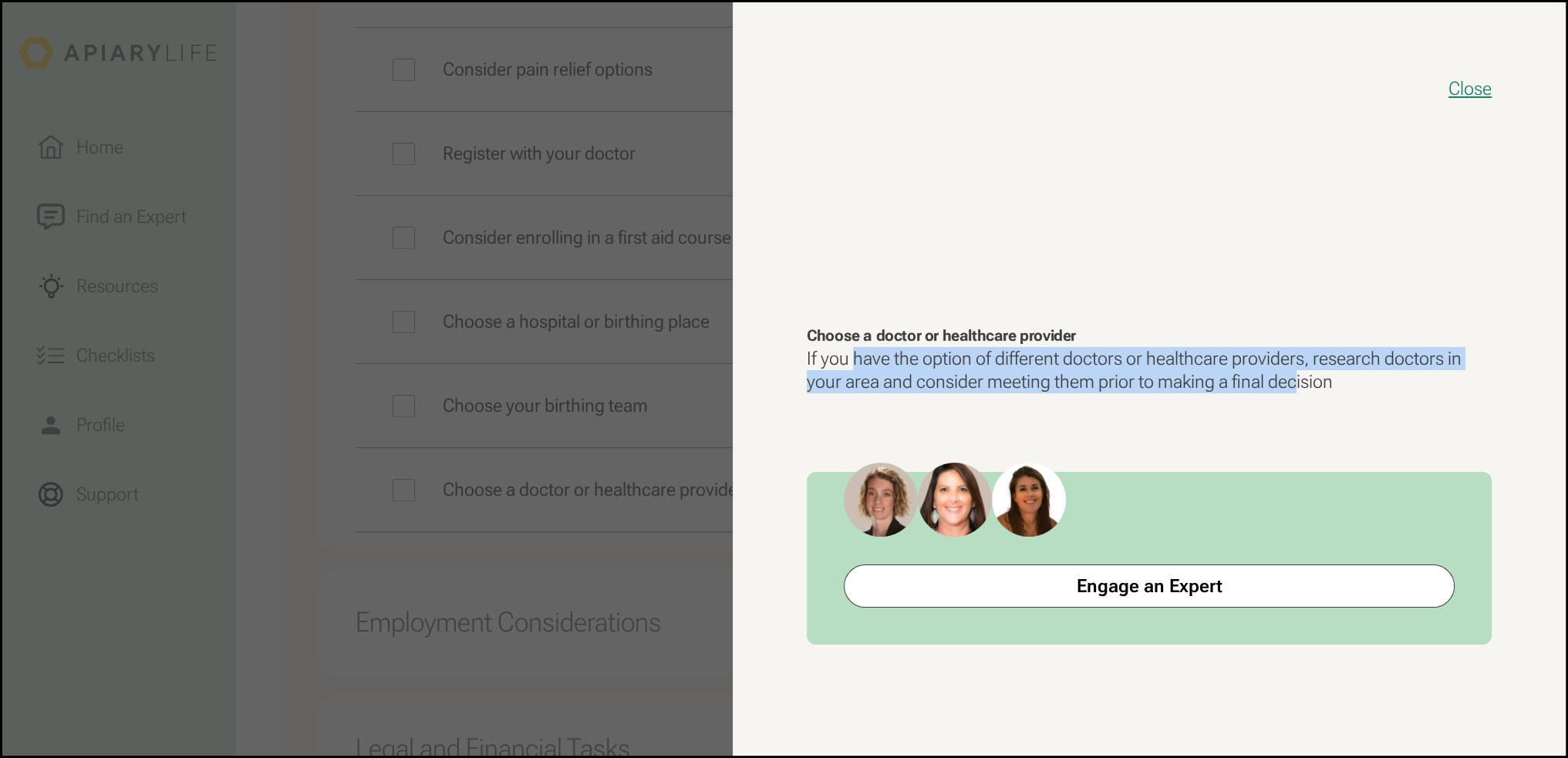
drag, startPoint x: 879, startPoint y: 358, endPoint x: 1299, endPoint y: 378, distance: 420.5
click at [1299, 378] on p "If you have the option of different doctors or healthcare providers, research d…" at bounding box center [1148, 370] width 685 height 47
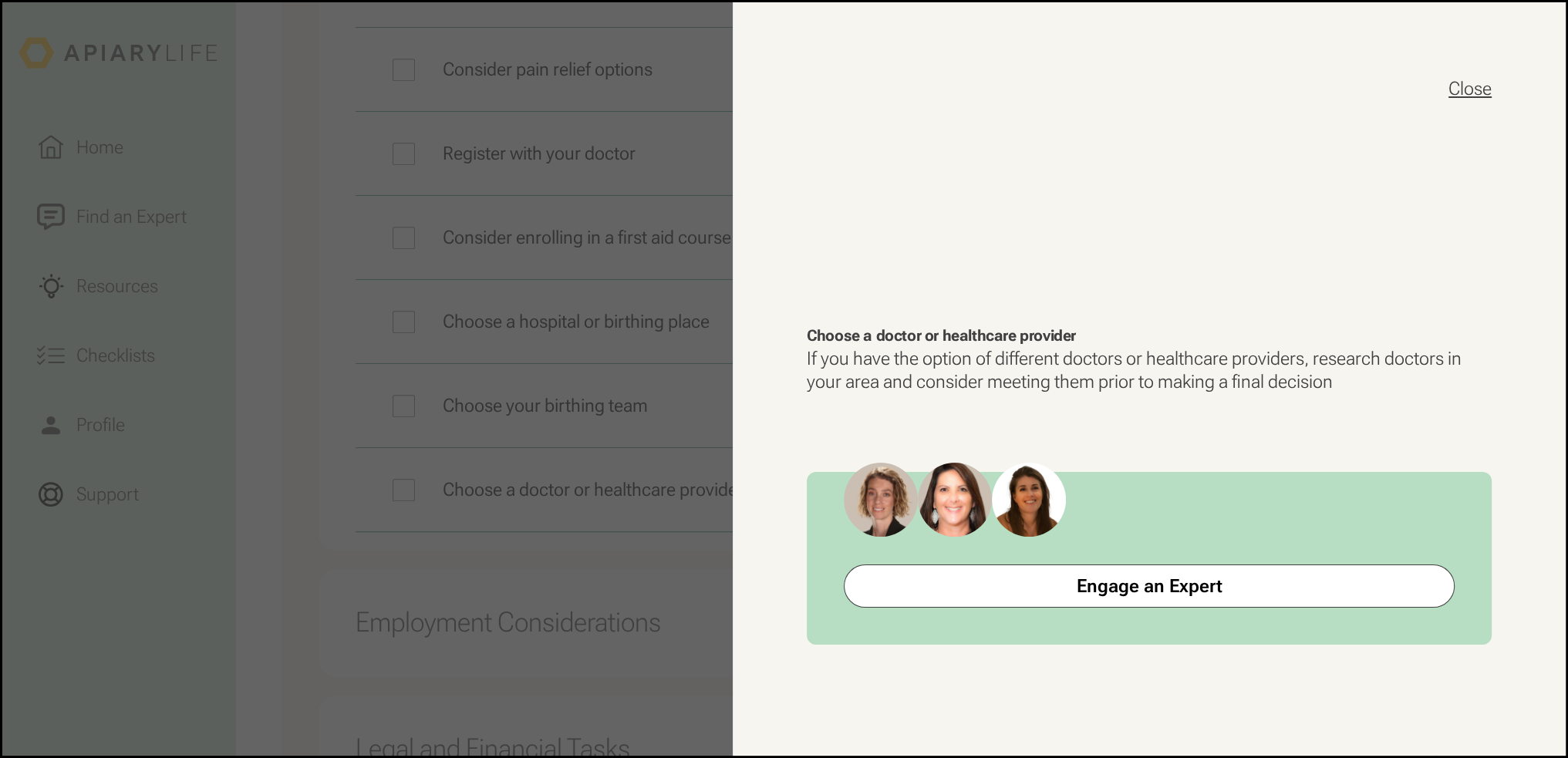
click at [1454, 91] on button "Close" at bounding box center [1470, 88] width 43 height 24
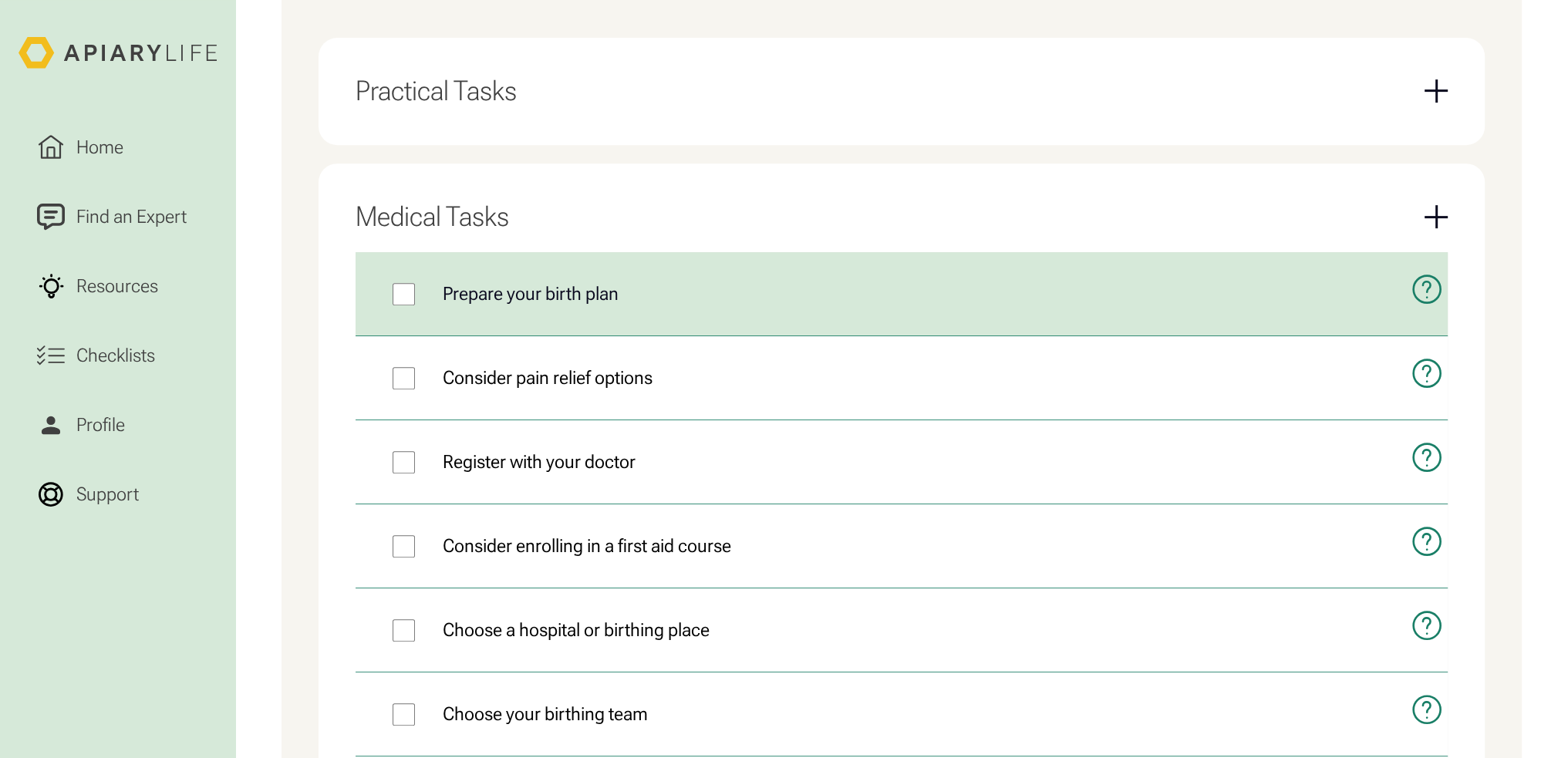
scroll to position [836, 0]
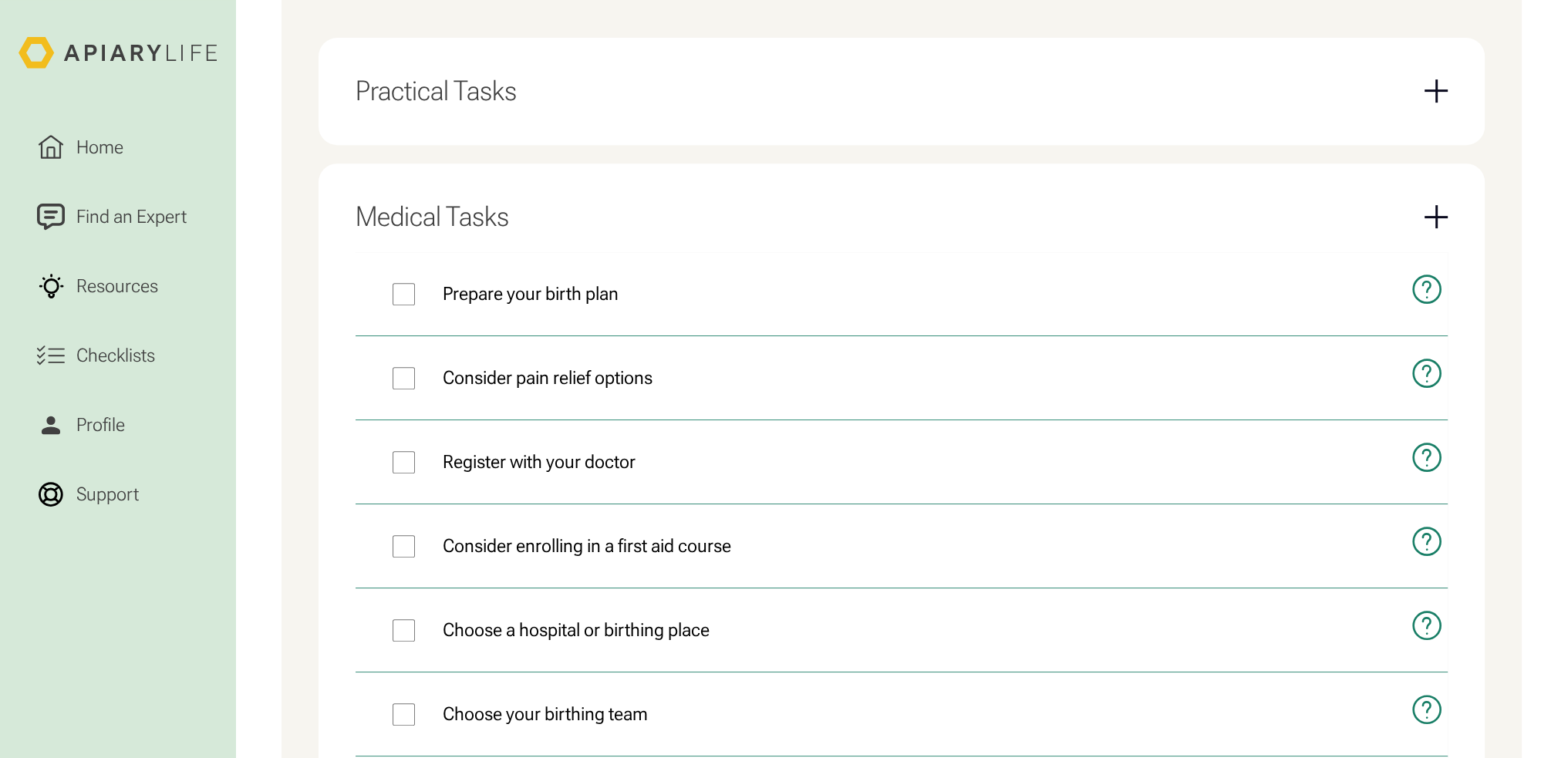
click at [1427, 212] on div "Email Form" at bounding box center [1437, 217] width 23 height 23
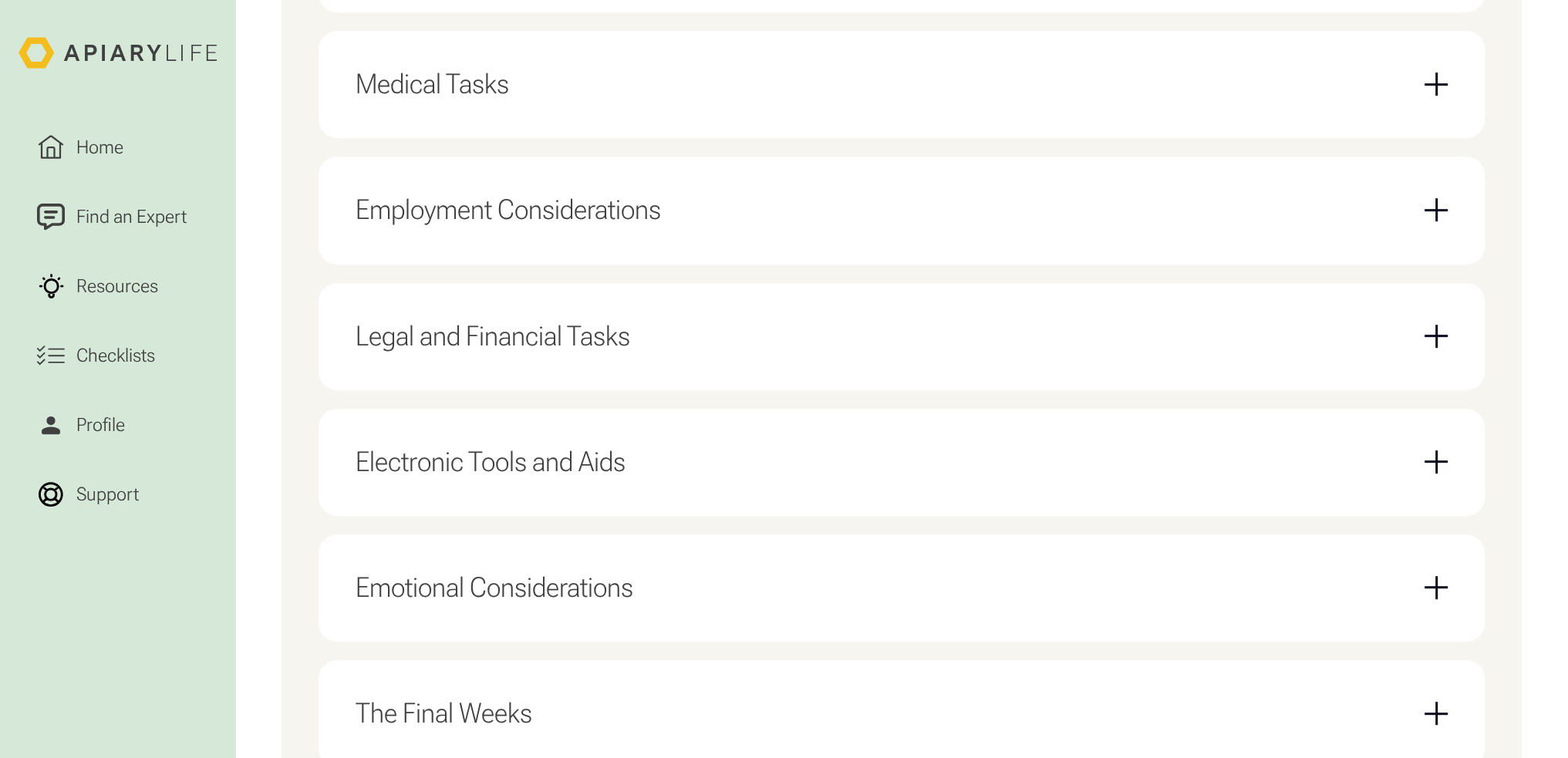
scroll to position [991, 0]
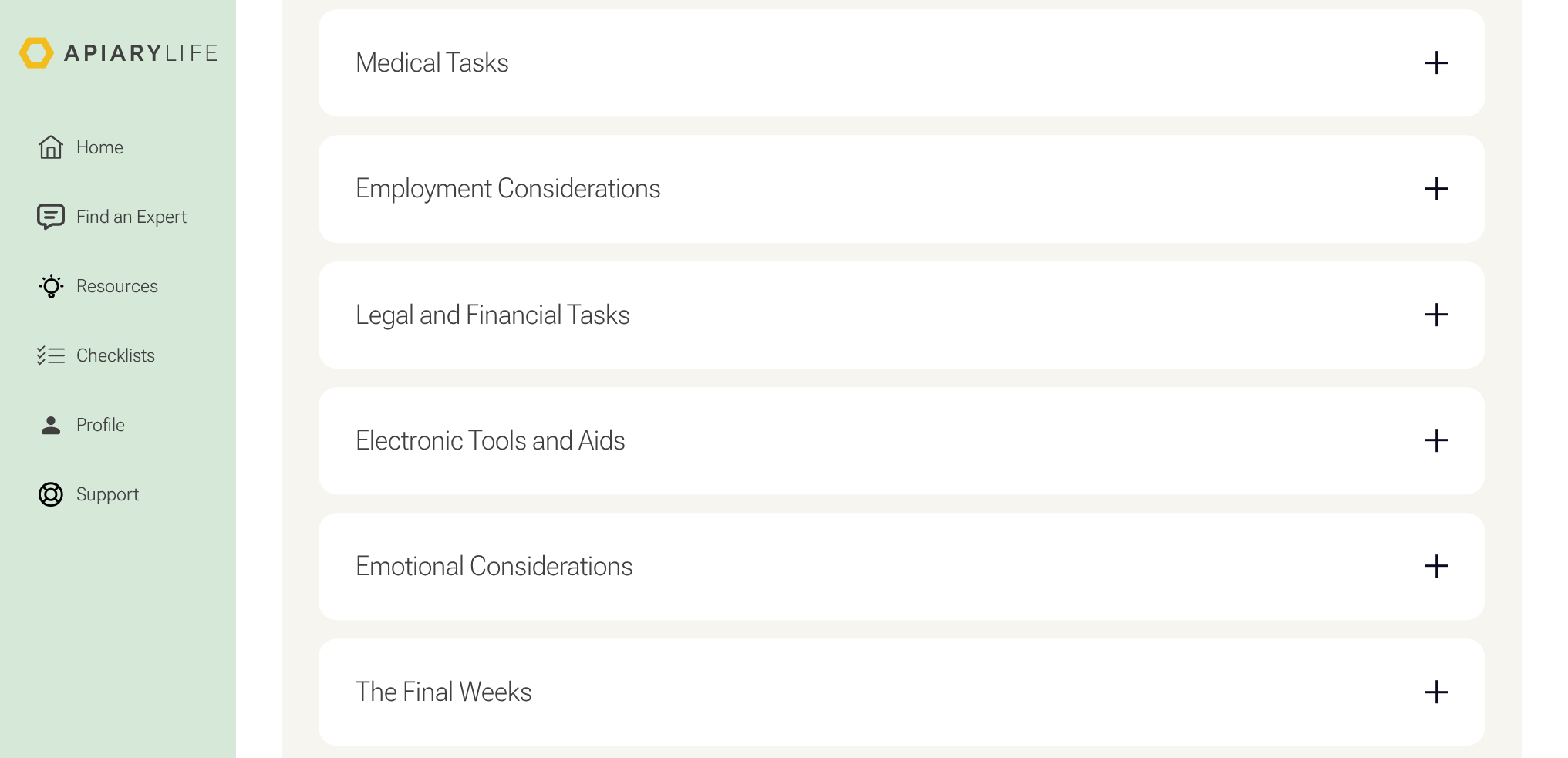
click at [780, 567] on div "Emotional Considerations" at bounding box center [901, 567] width 1092 height 70
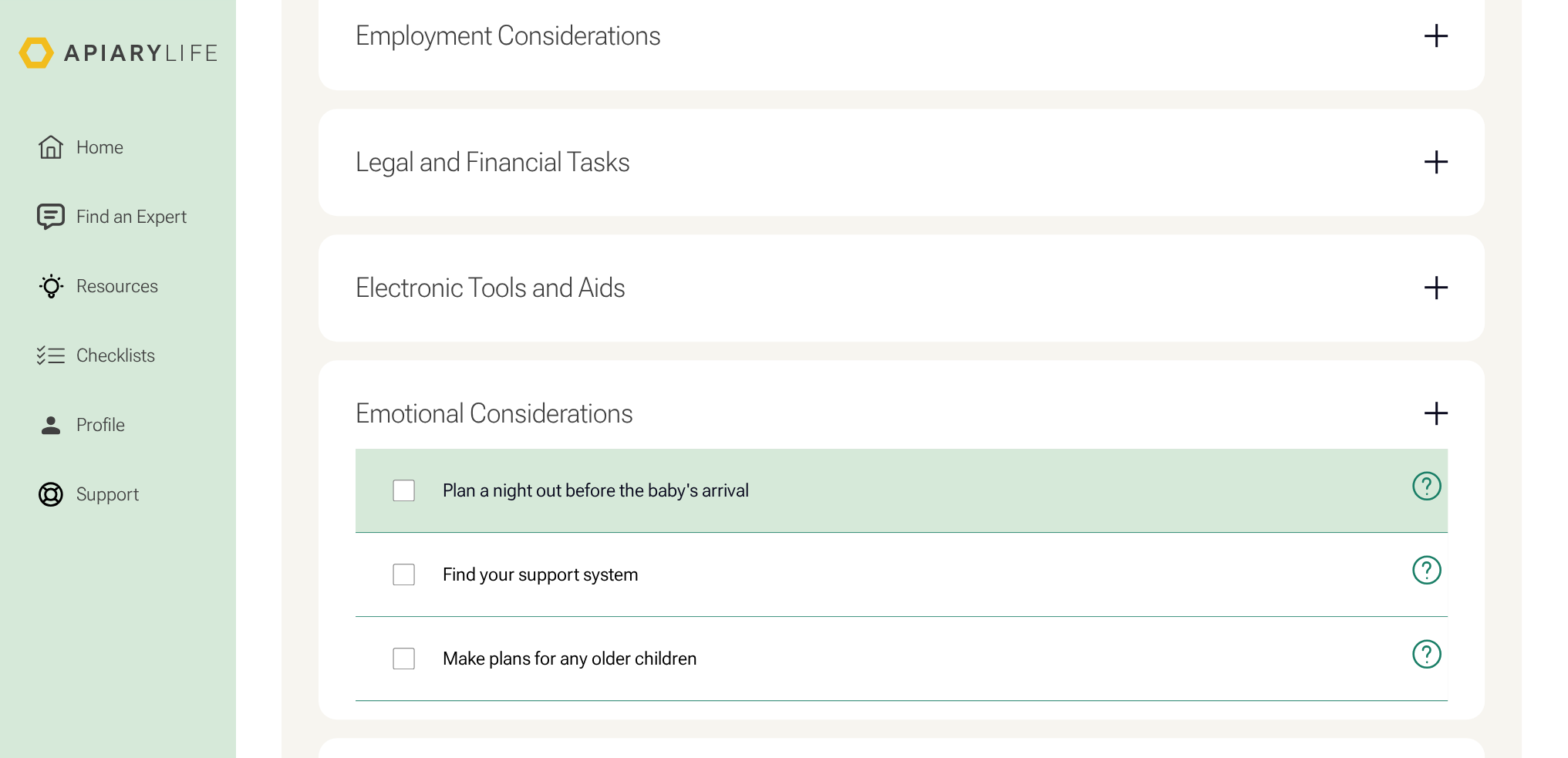
scroll to position [1145, 0]
click at [1421, 481] on icon "open modal" at bounding box center [1426, 484] width 32 height 72
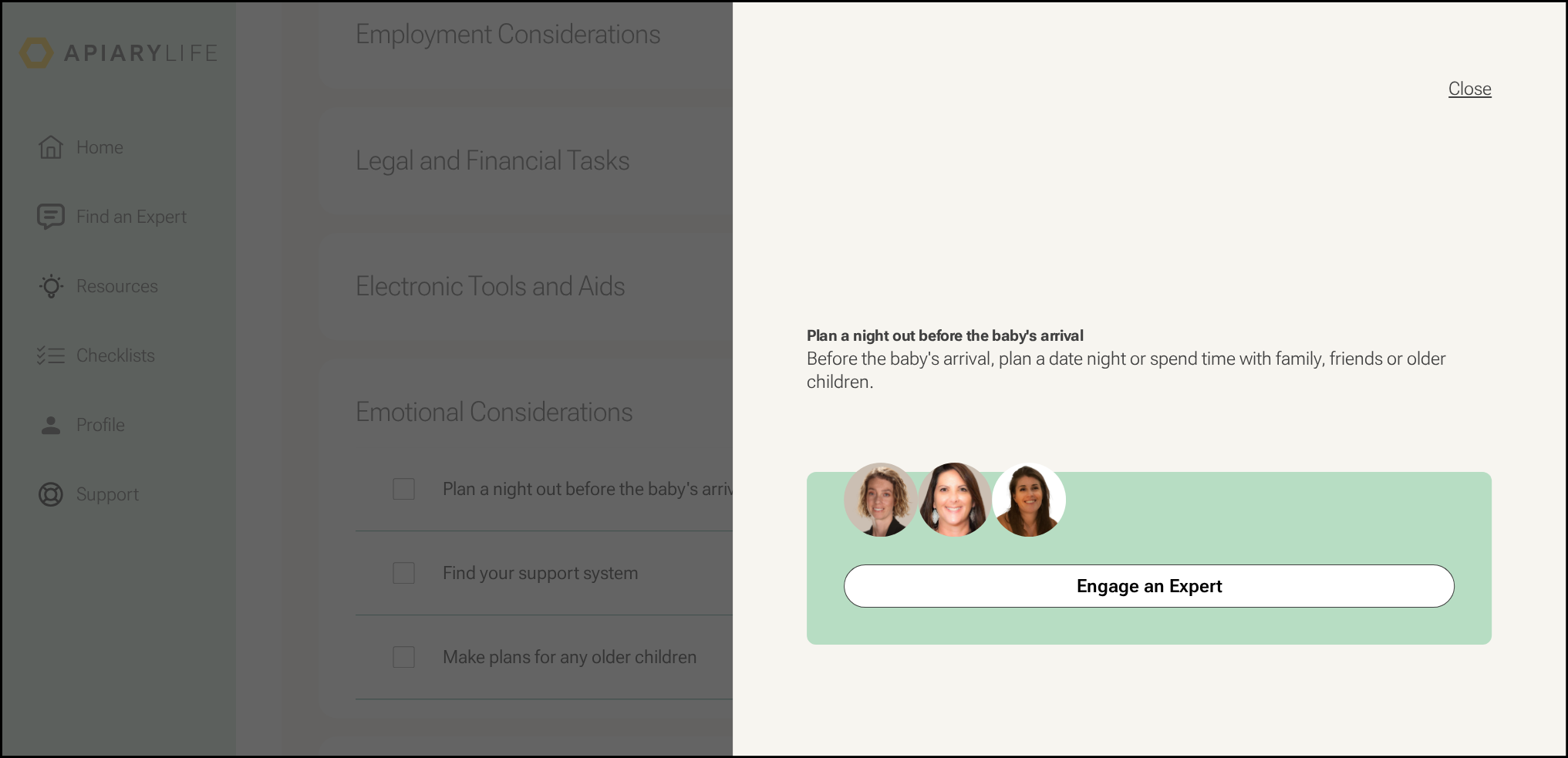
click at [1475, 85] on button "Close" at bounding box center [1470, 88] width 43 height 24
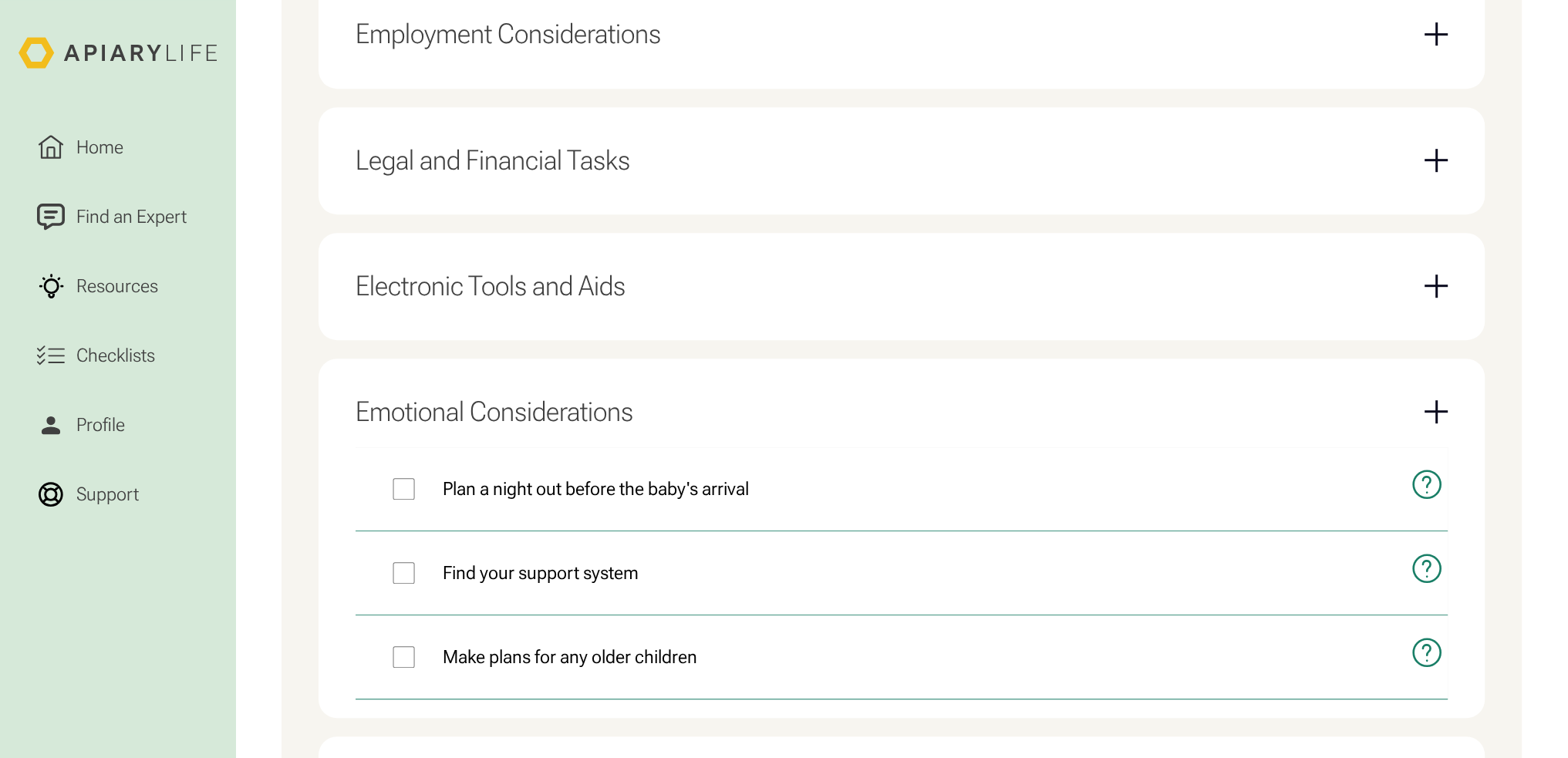
click at [1441, 413] on div "Email Form" at bounding box center [1437, 412] width 23 height 23
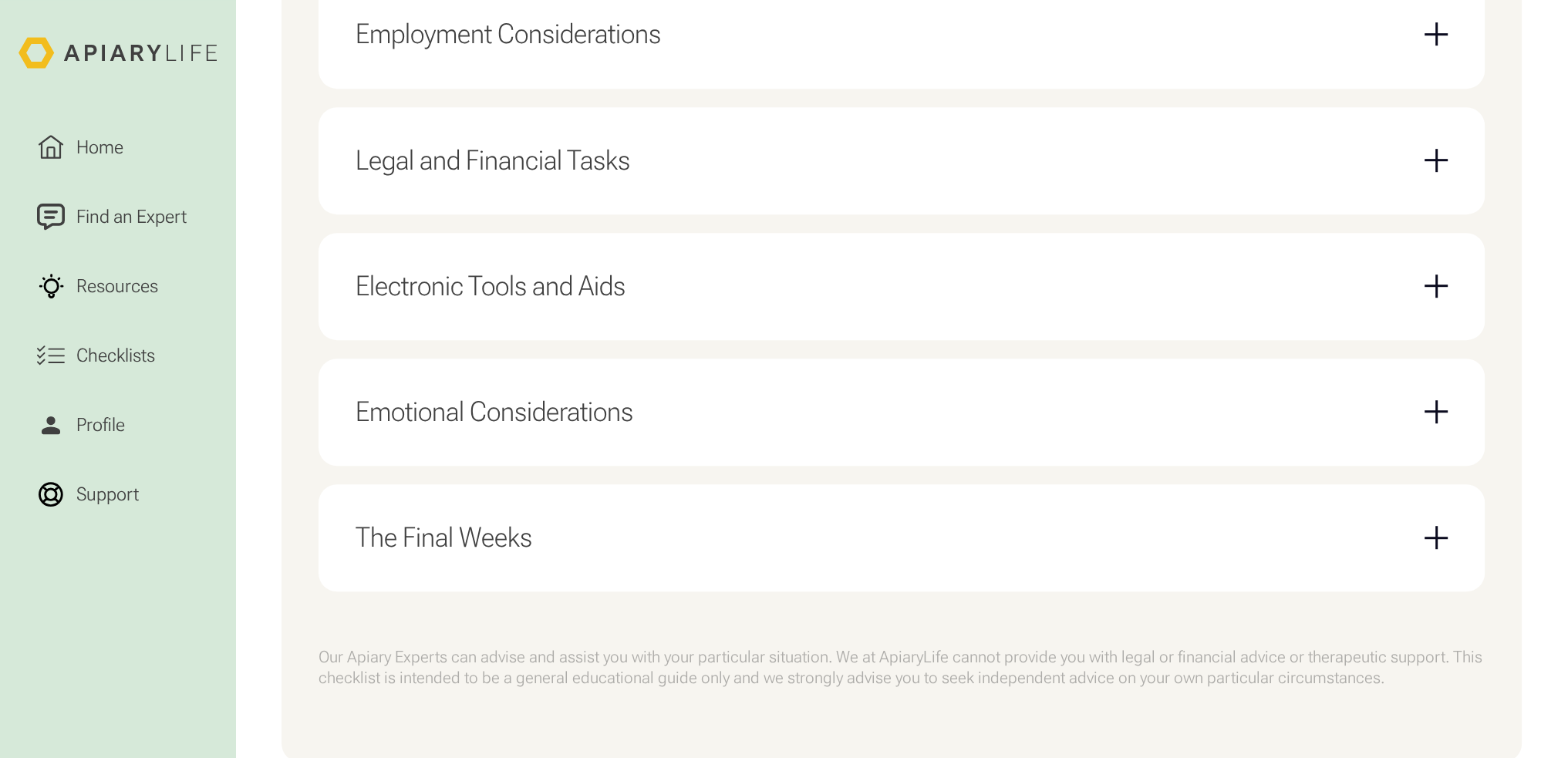
click at [1443, 291] on div "Email Form" at bounding box center [1437, 286] width 23 height 23
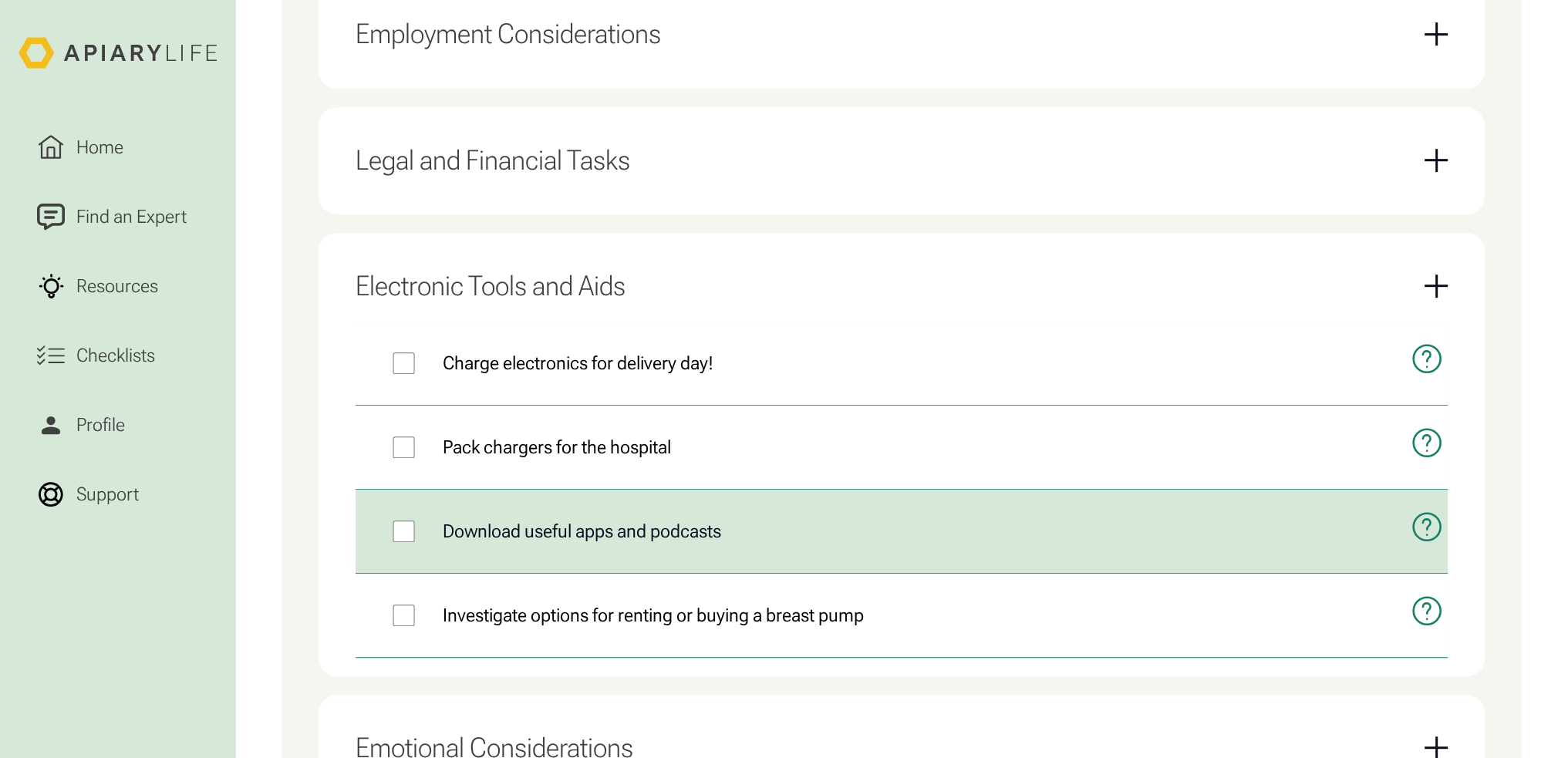
scroll to position [1222, 0]
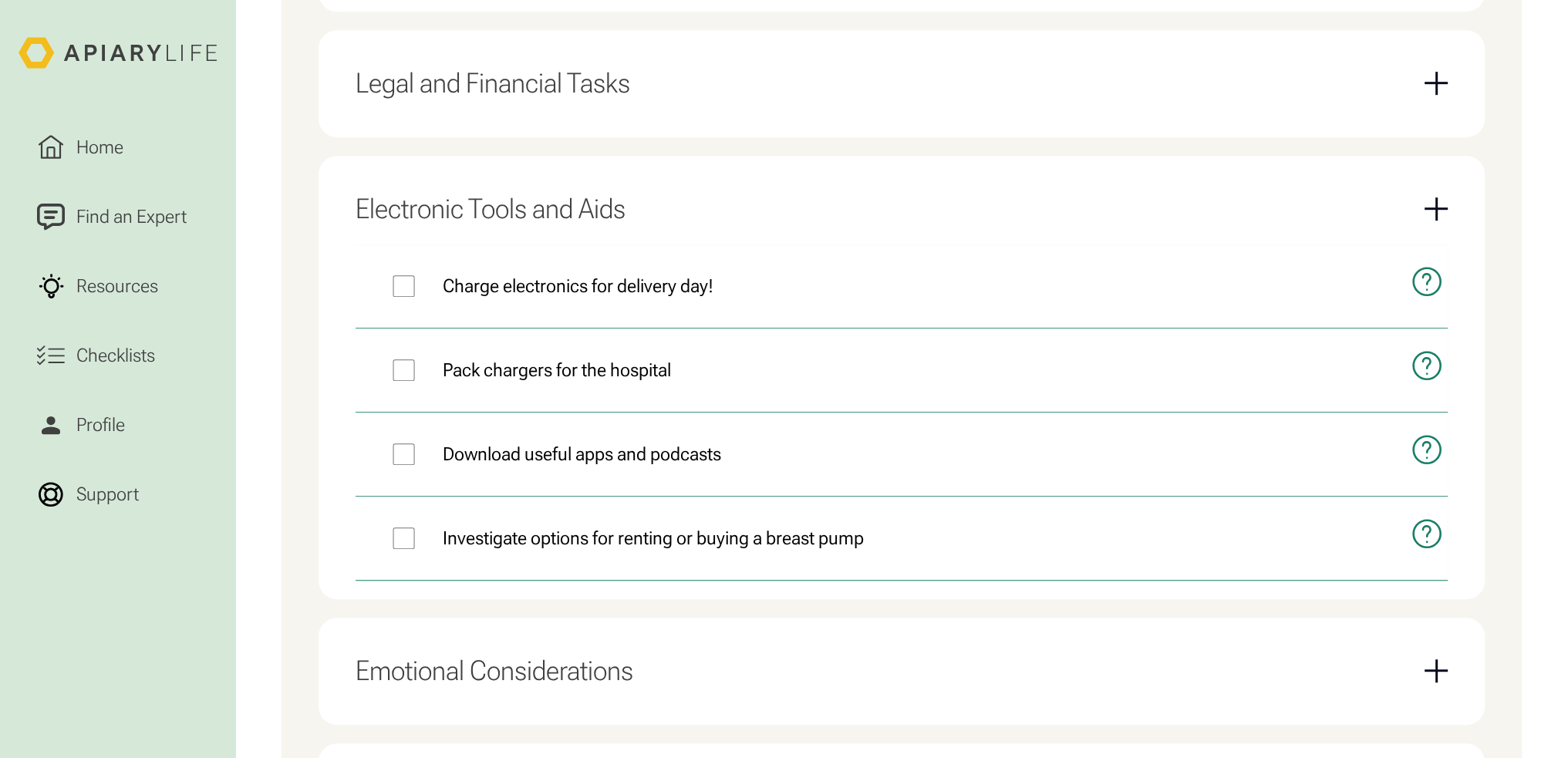
click at [1434, 203] on div "Email Form" at bounding box center [1437, 209] width 23 height 23
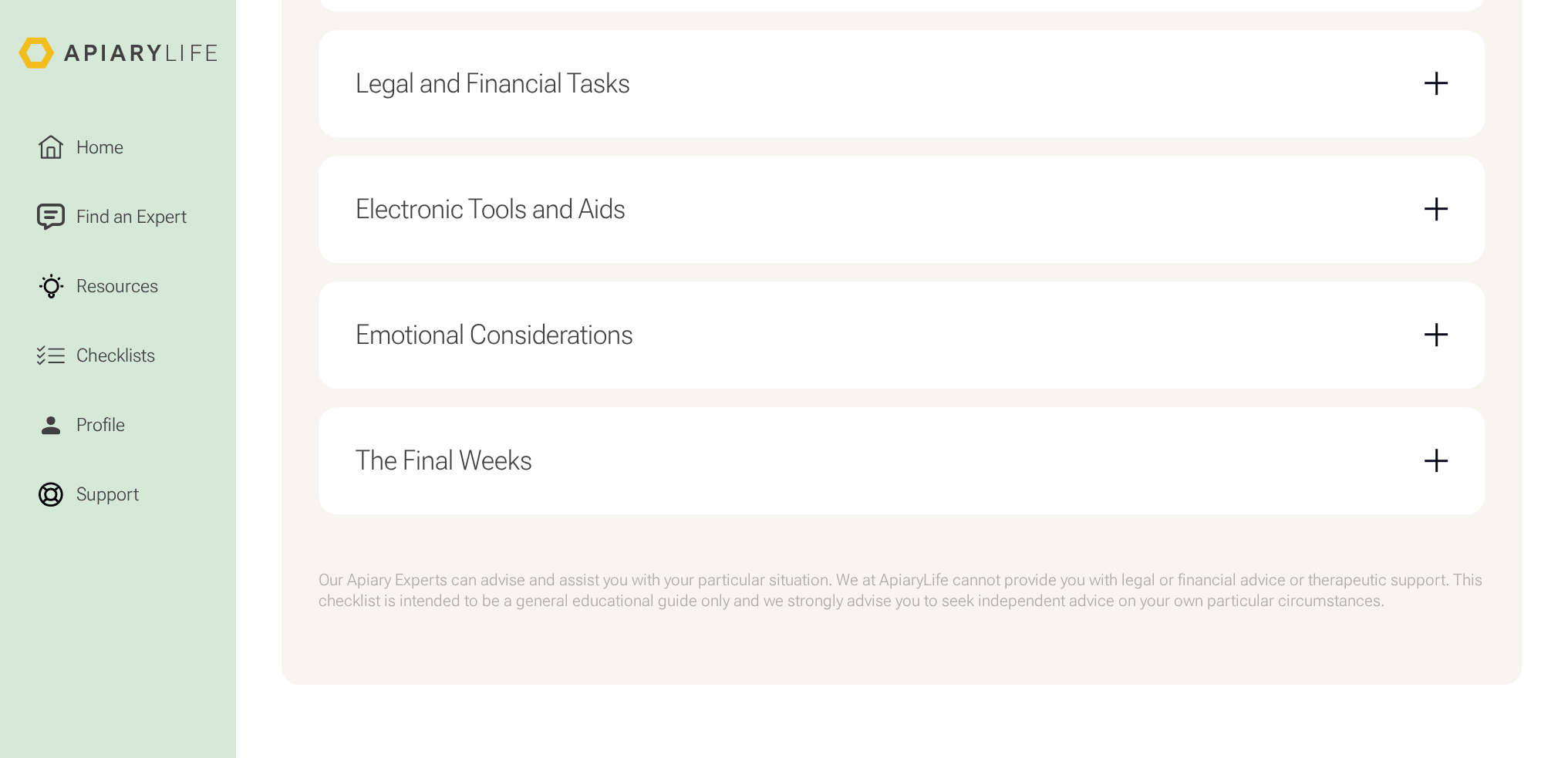
click at [1436, 470] on div "Email Form" at bounding box center [1437, 461] width 2 height 23
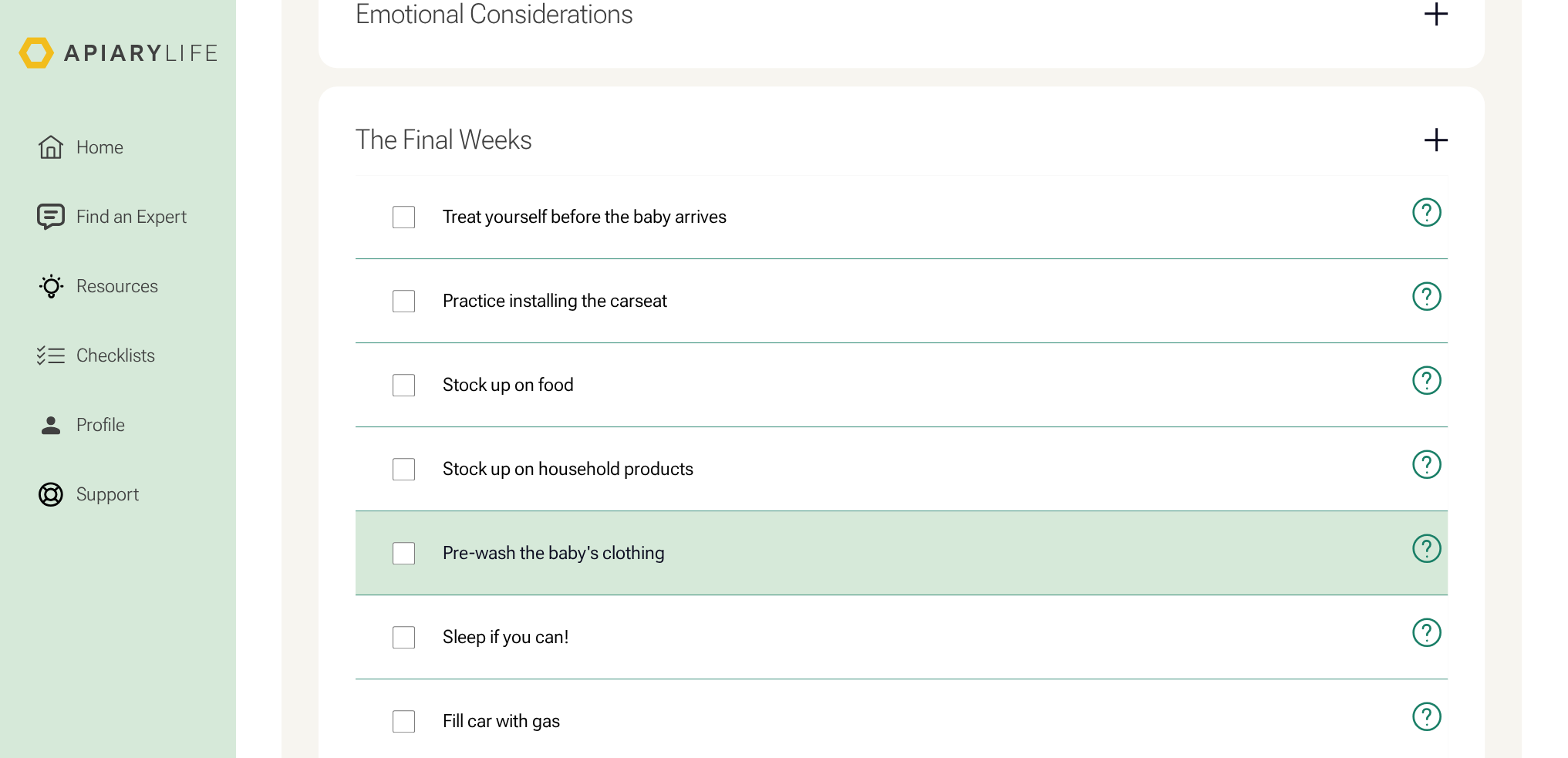
scroll to position [1451, 0]
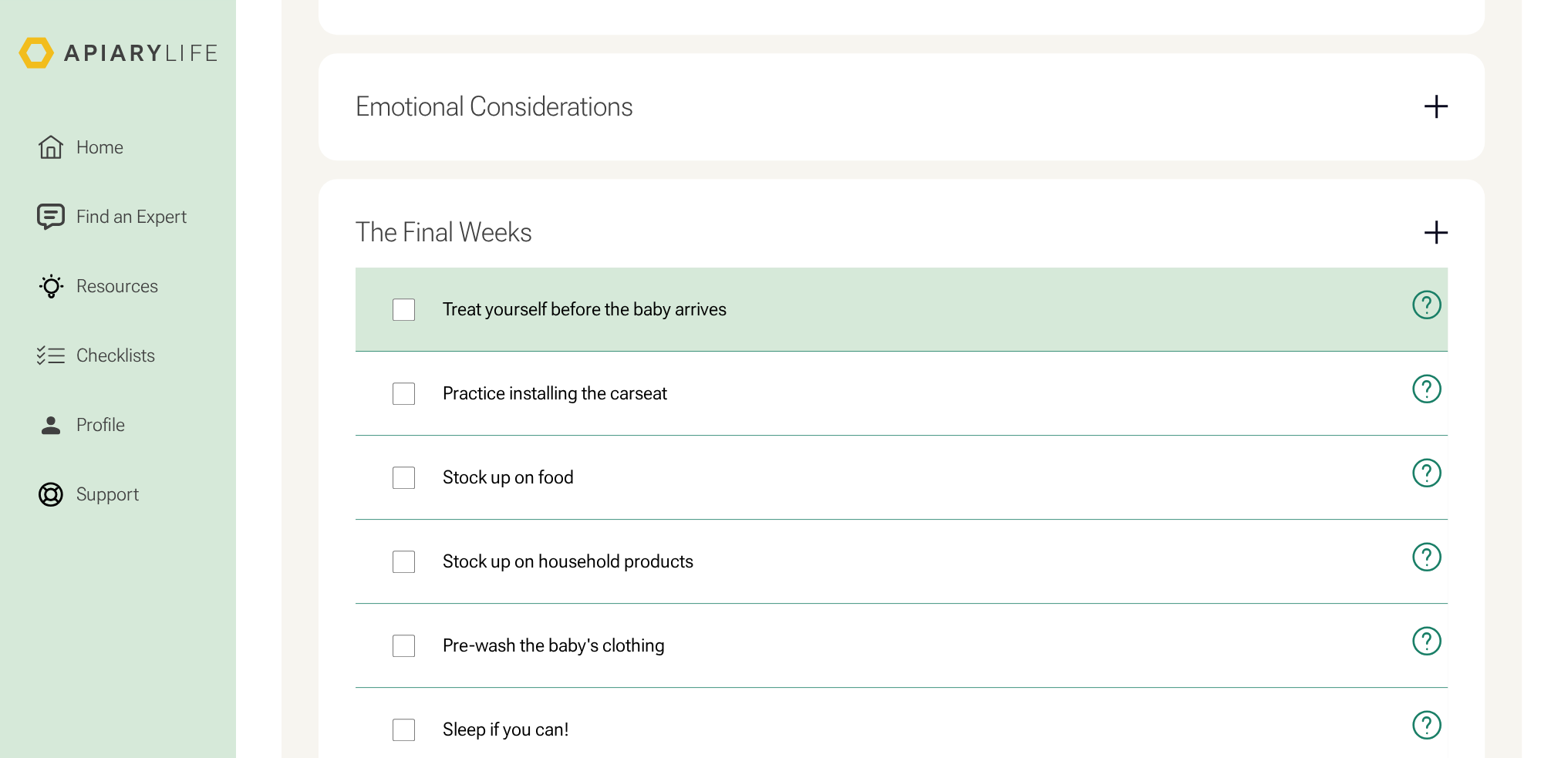
click at [1422, 302] on icon "open modal" at bounding box center [1426, 305] width 32 height 72
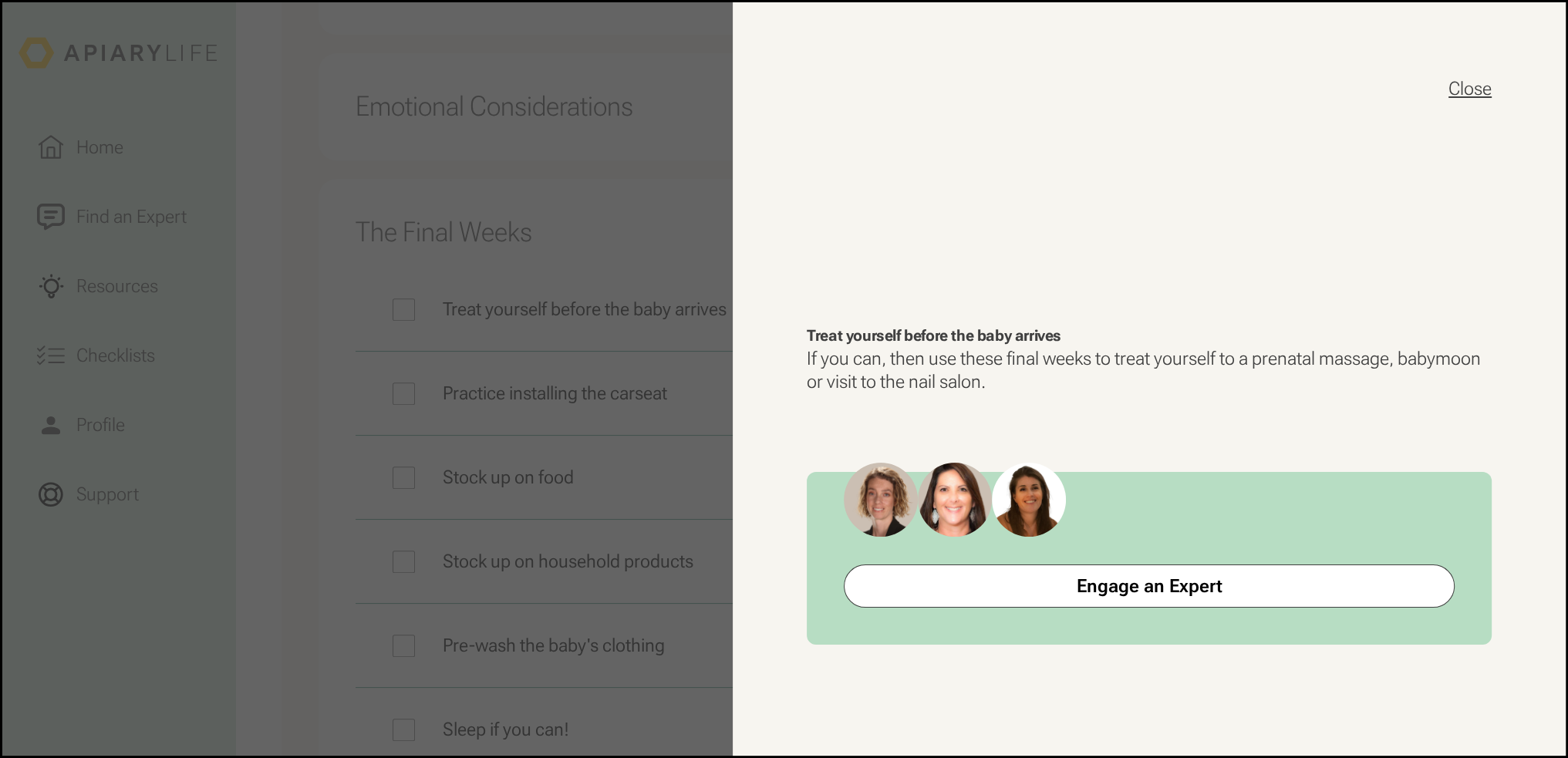
click at [1462, 87] on button "Close" at bounding box center [1470, 88] width 43 height 24
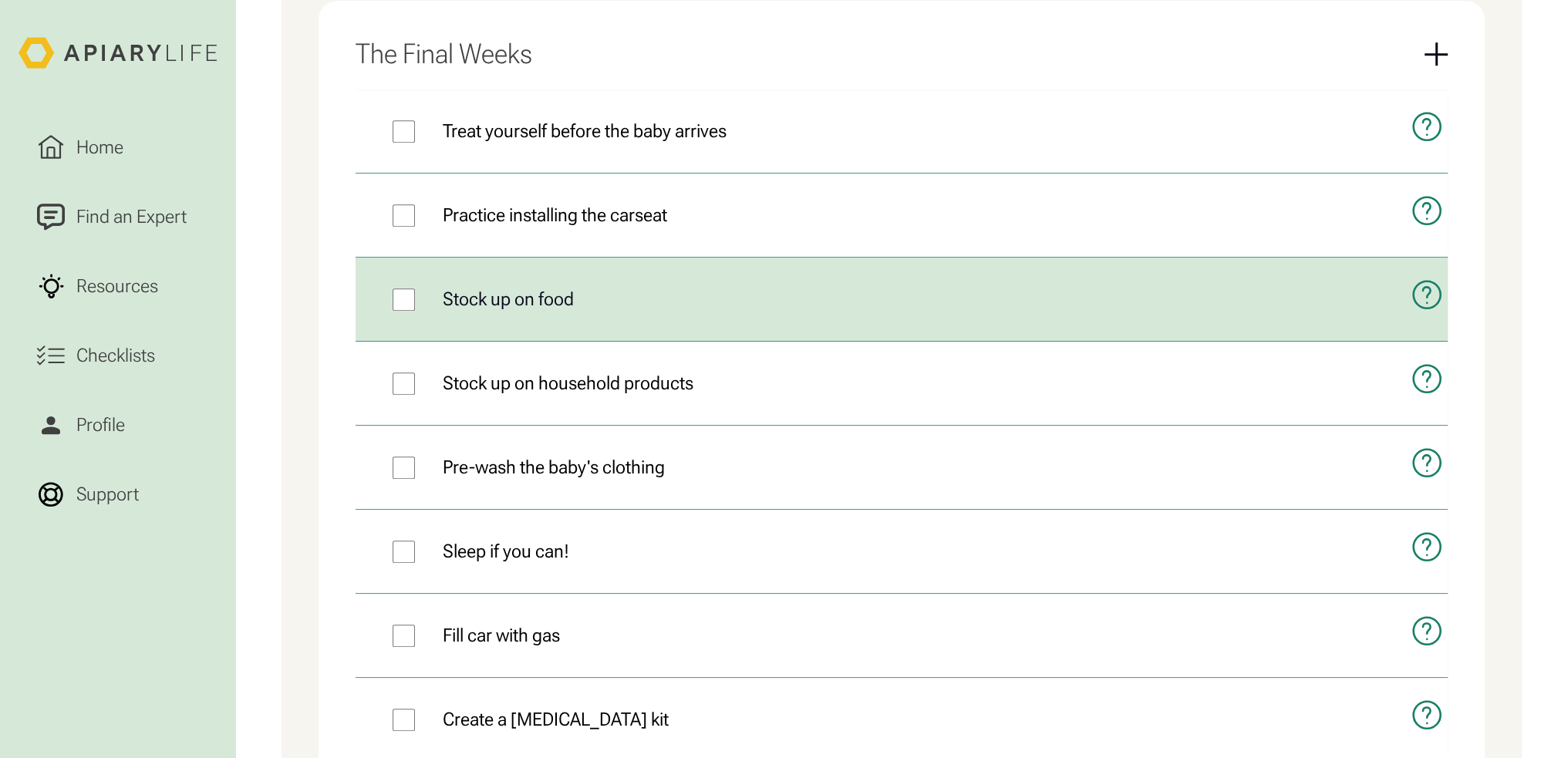
scroll to position [1374, 0]
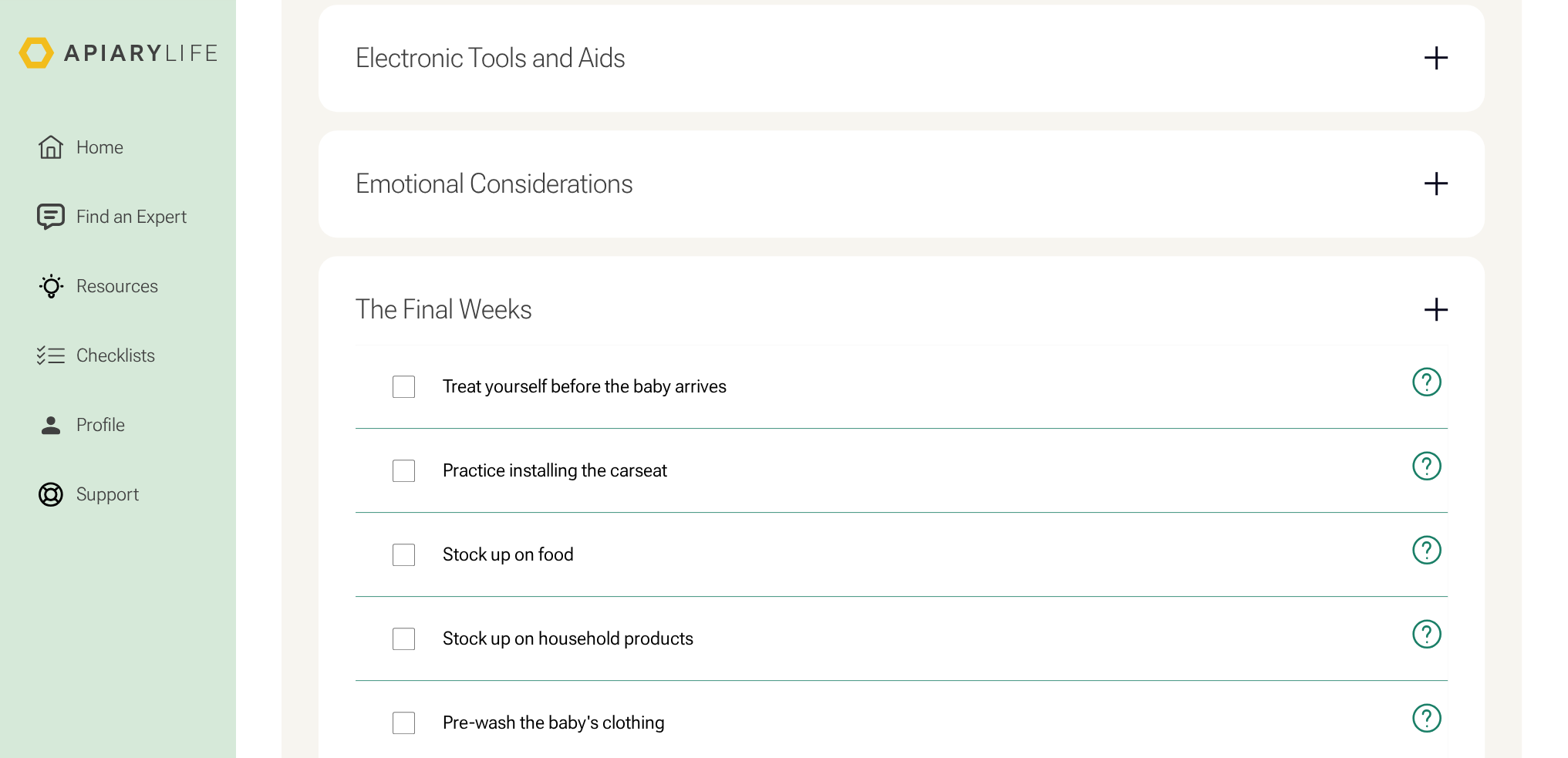
click at [1429, 295] on div "The Final Weeks" at bounding box center [901, 310] width 1092 height 70
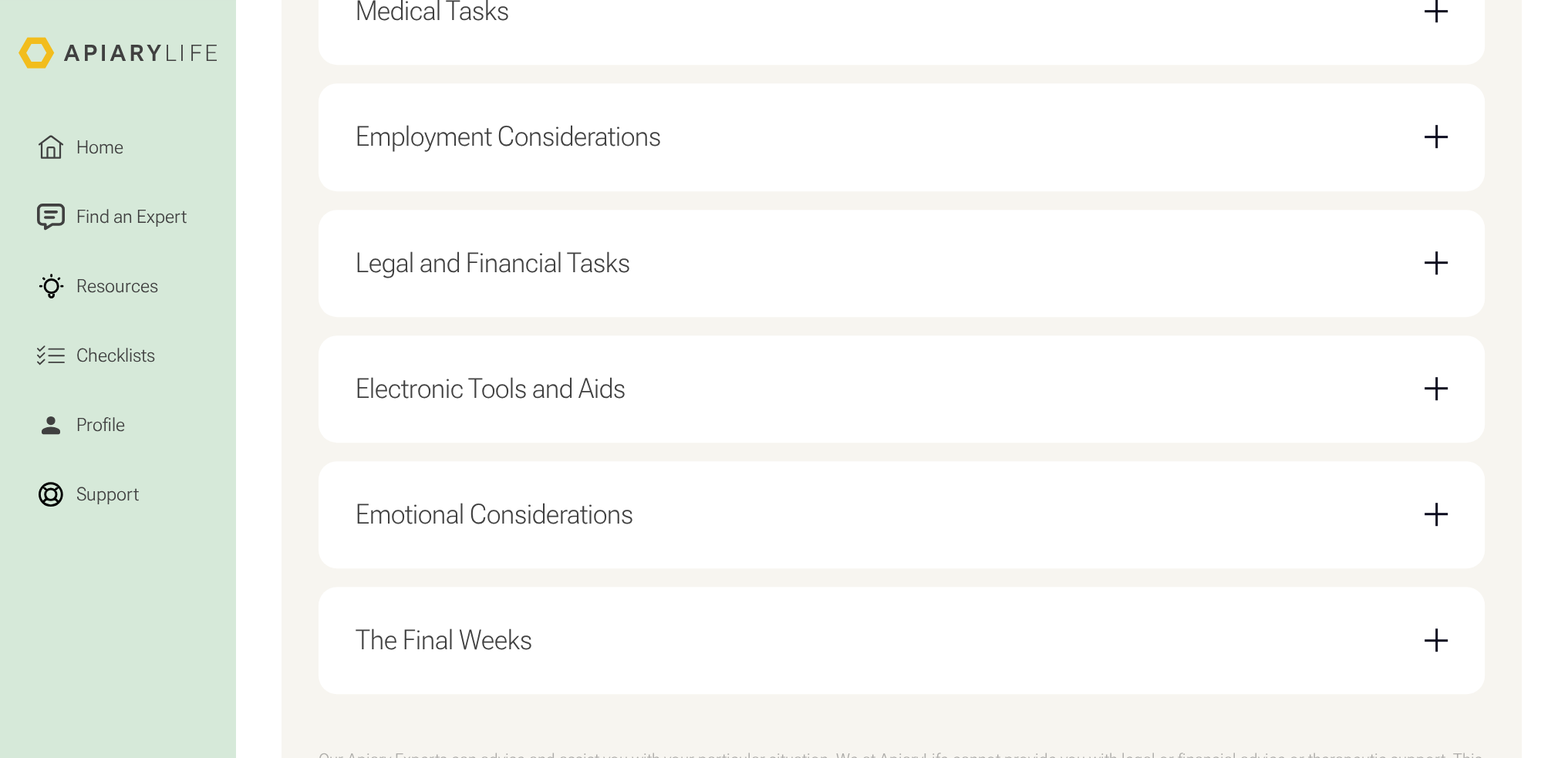
scroll to position [914, 0]
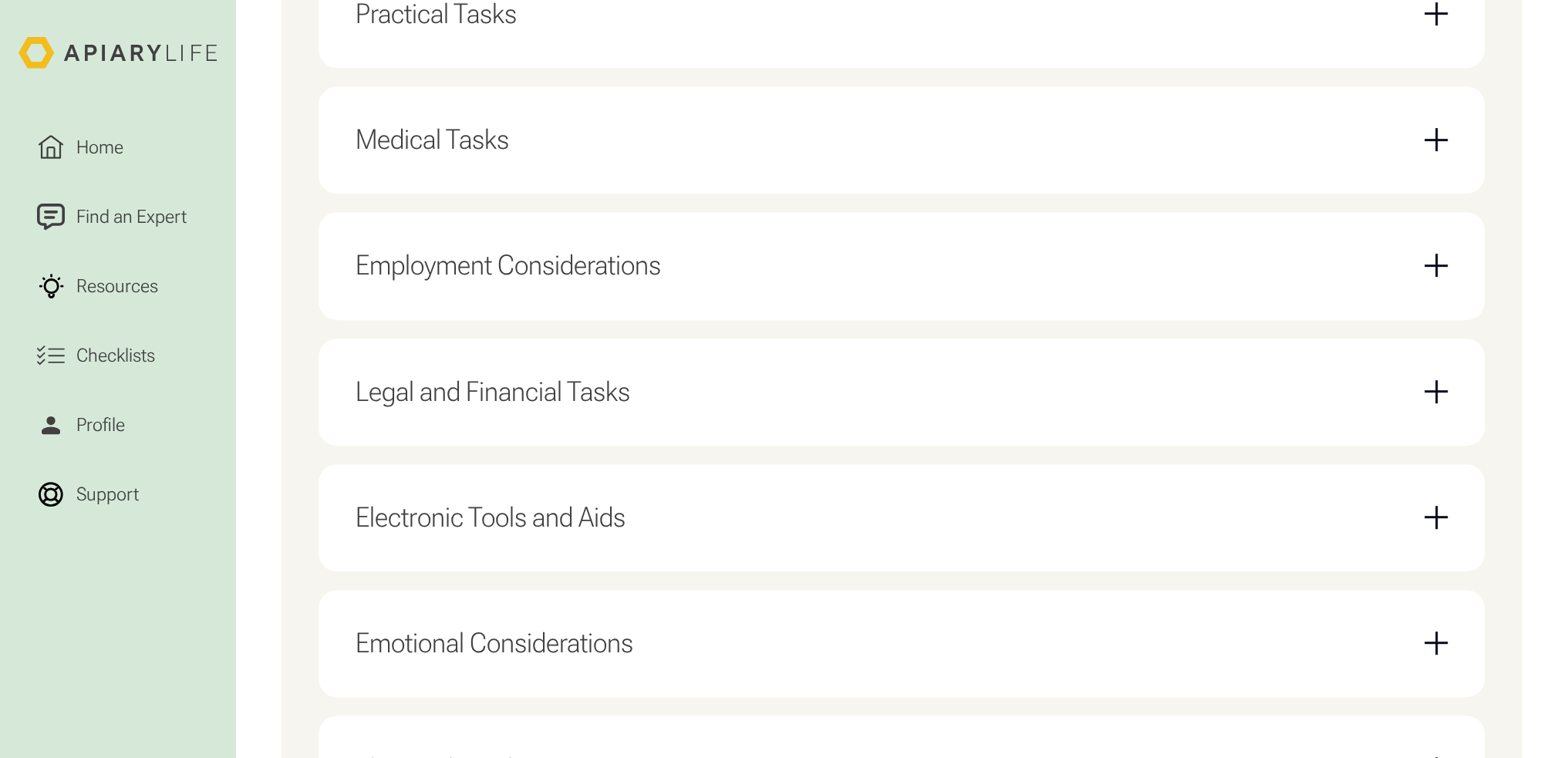
click at [1095, 646] on div "Emotional Considerations" at bounding box center [901, 644] width 1092 height 70
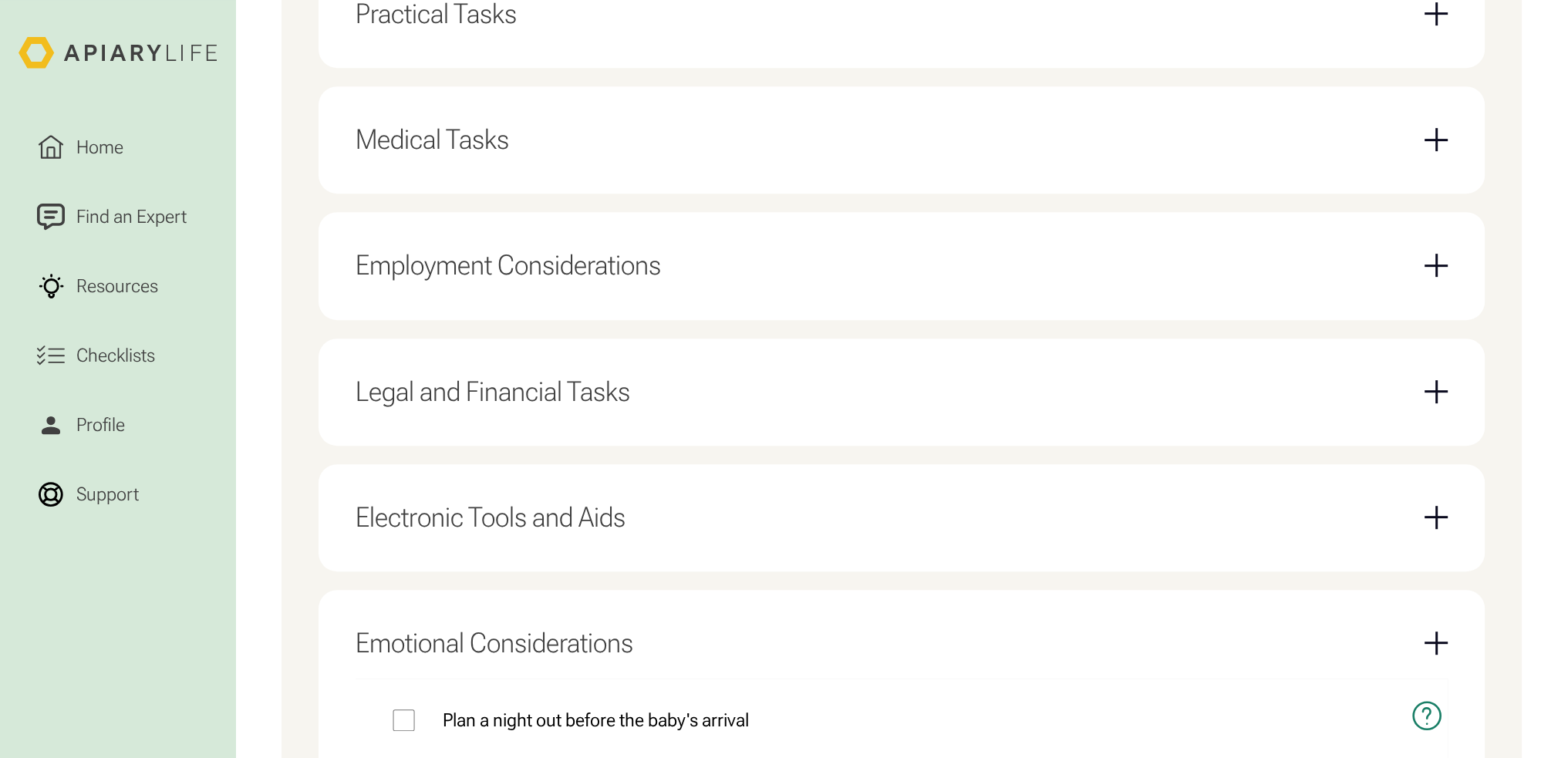
click at [1437, 628] on div "Emotional Considerations" at bounding box center [901, 644] width 1092 height 70
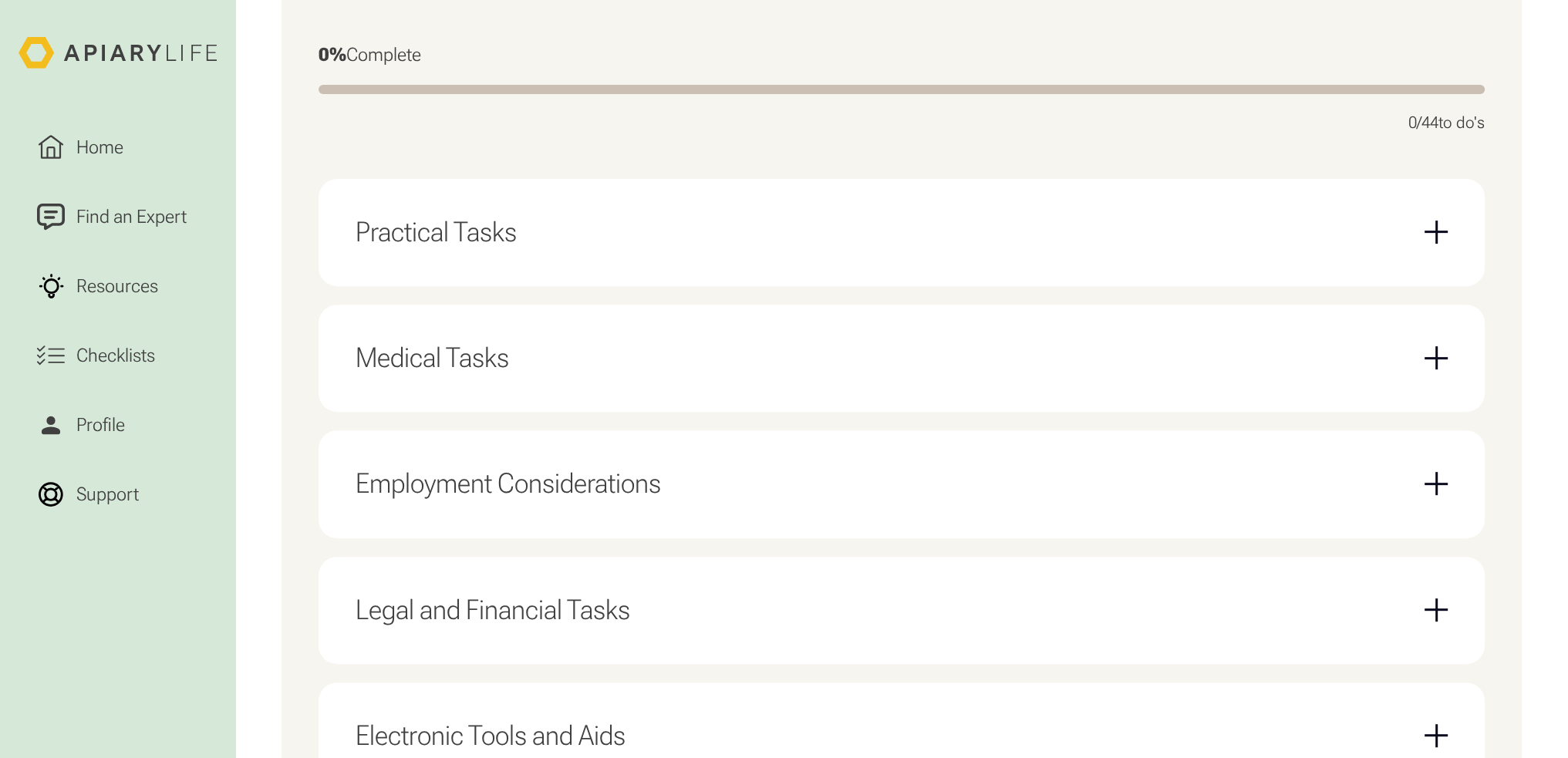
scroll to position [682, 0]
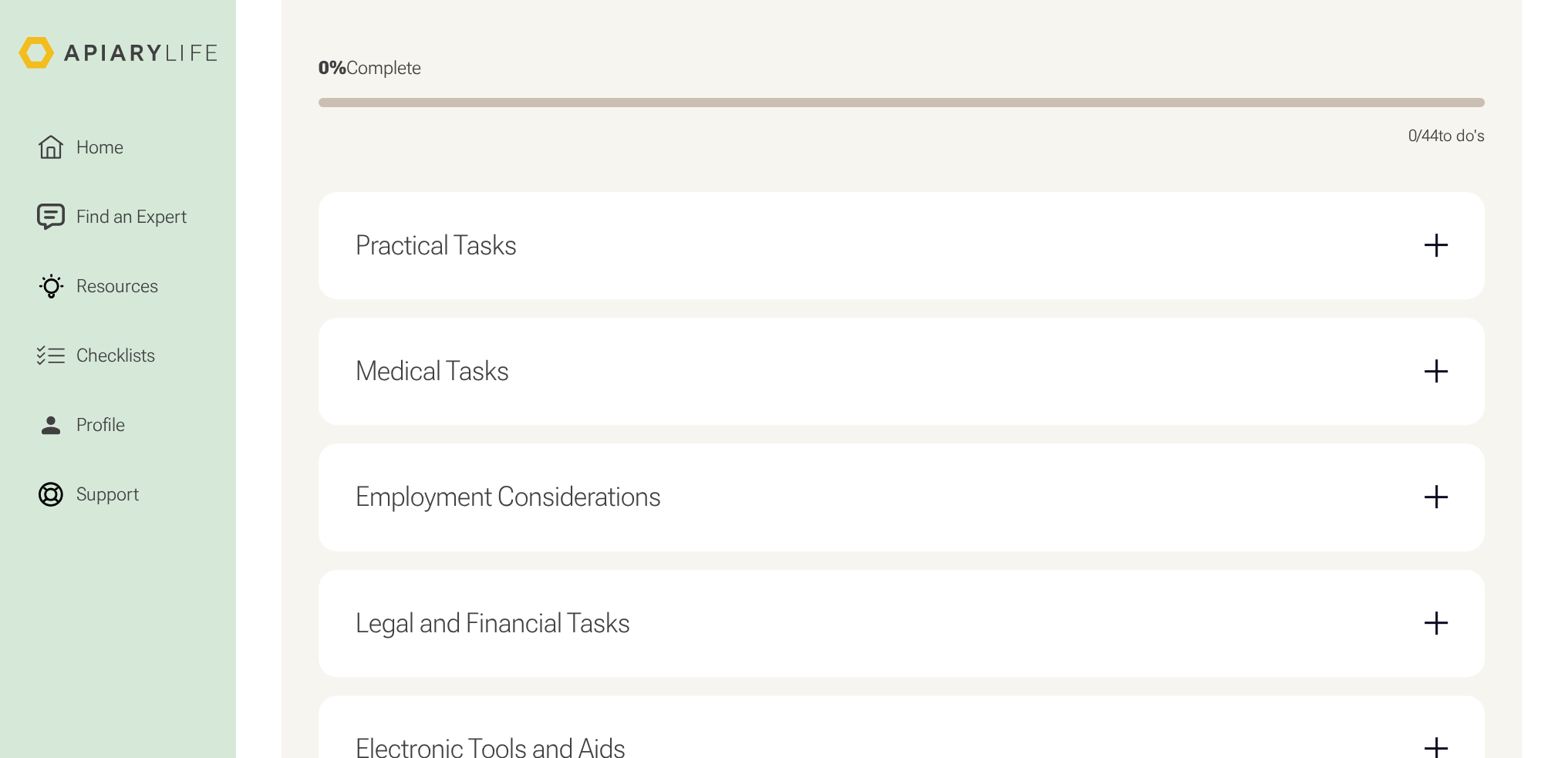
click at [1160, 635] on div "Legal and Financial Tasks" at bounding box center [901, 624] width 1092 height 70
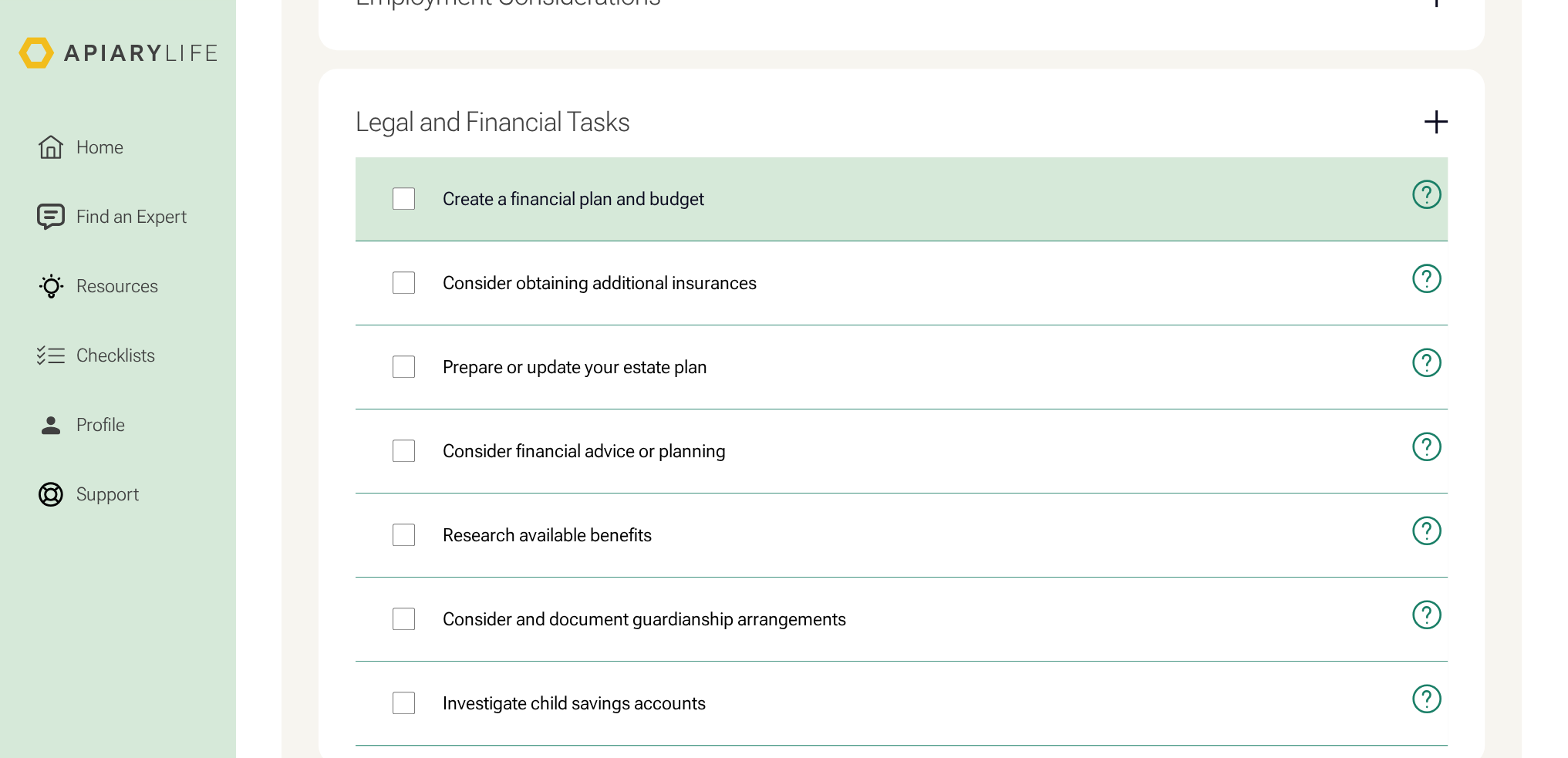
scroll to position [914, 0]
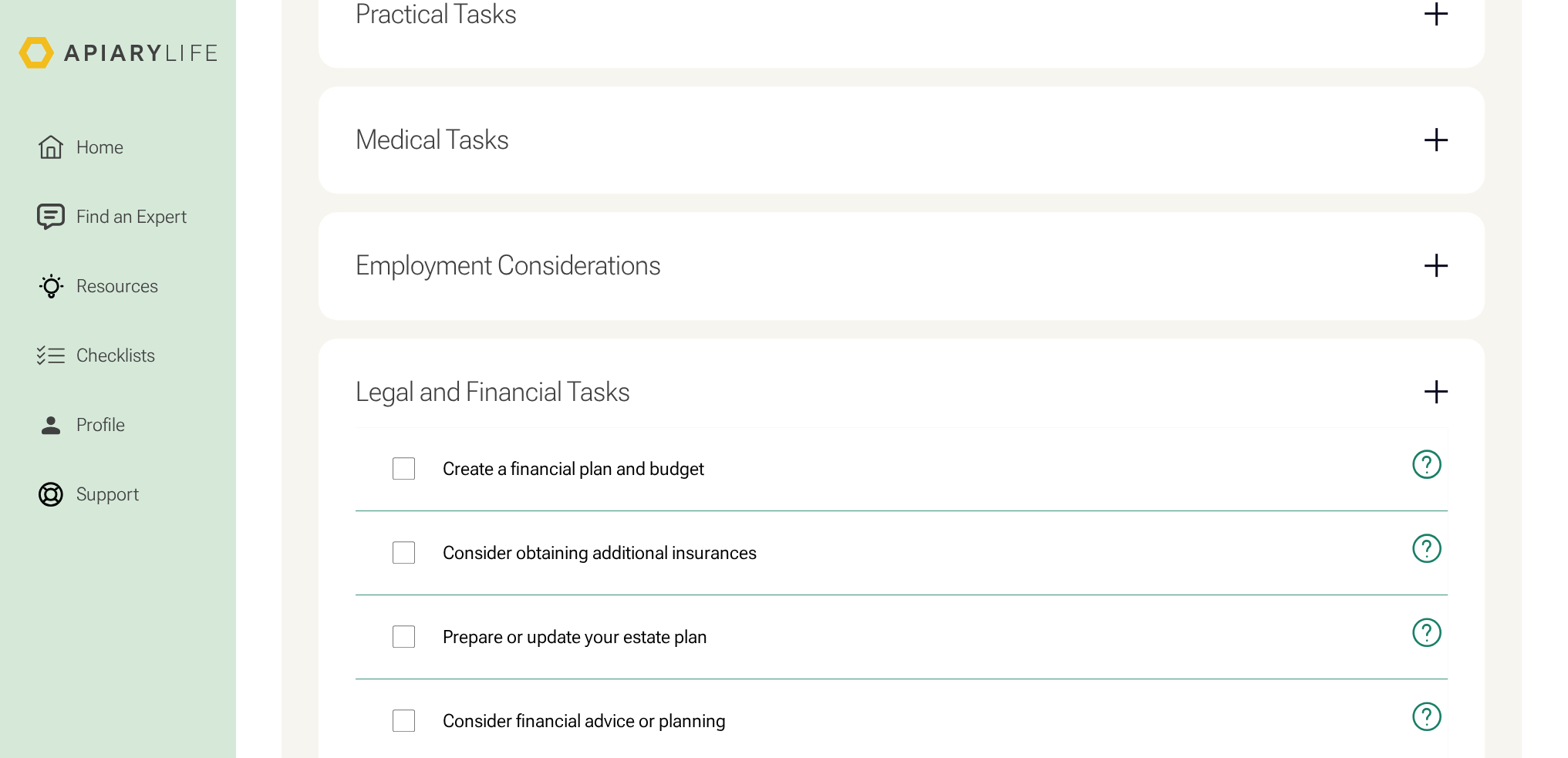
drag, startPoint x: 1439, startPoint y: 390, endPoint x: 1417, endPoint y: 391, distance: 22.0
click at [1440, 391] on div "Email Form" at bounding box center [1437, 392] width 23 height 2
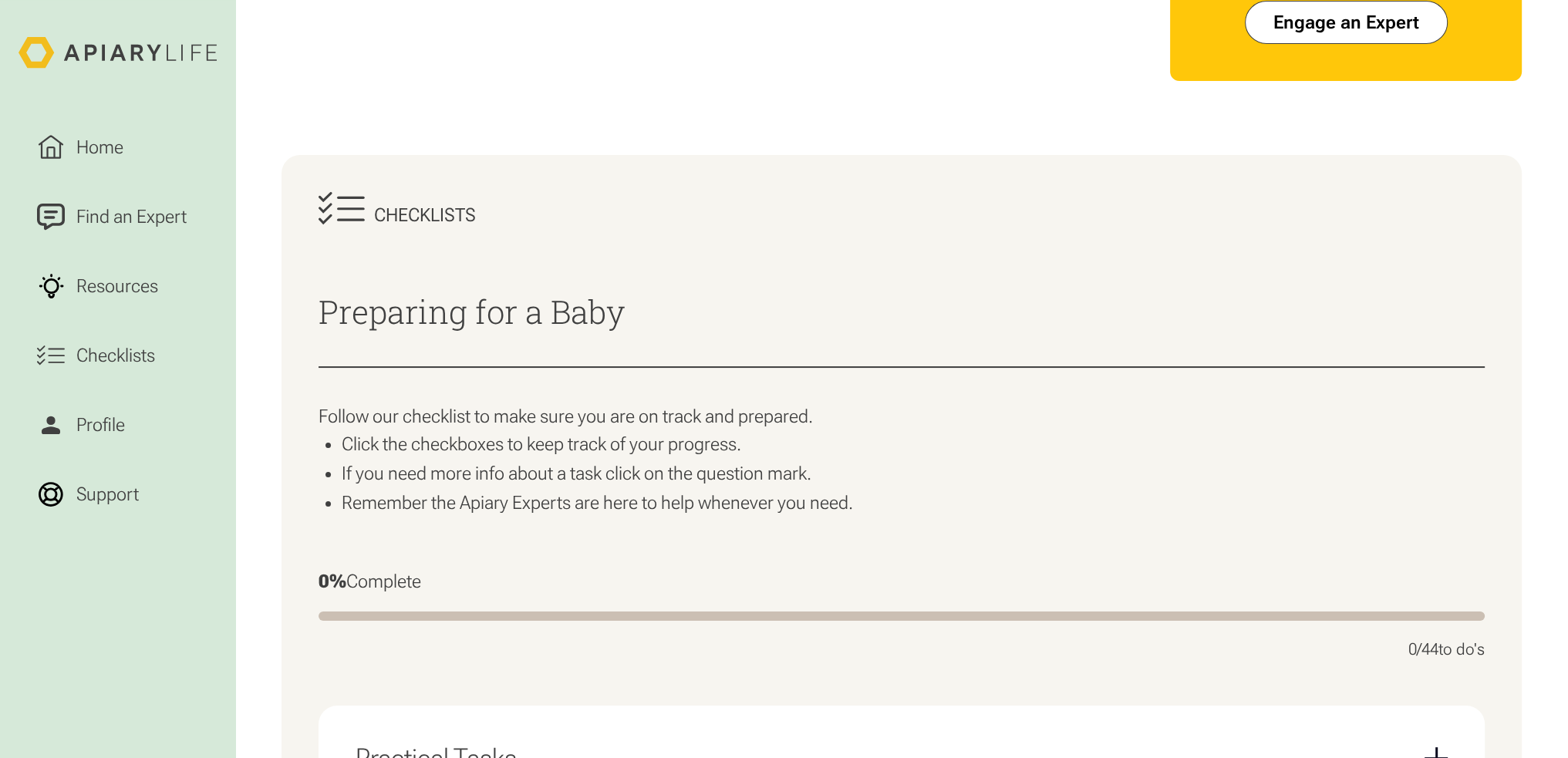
scroll to position [0, 0]
